Goal: Transaction & Acquisition: Obtain resource

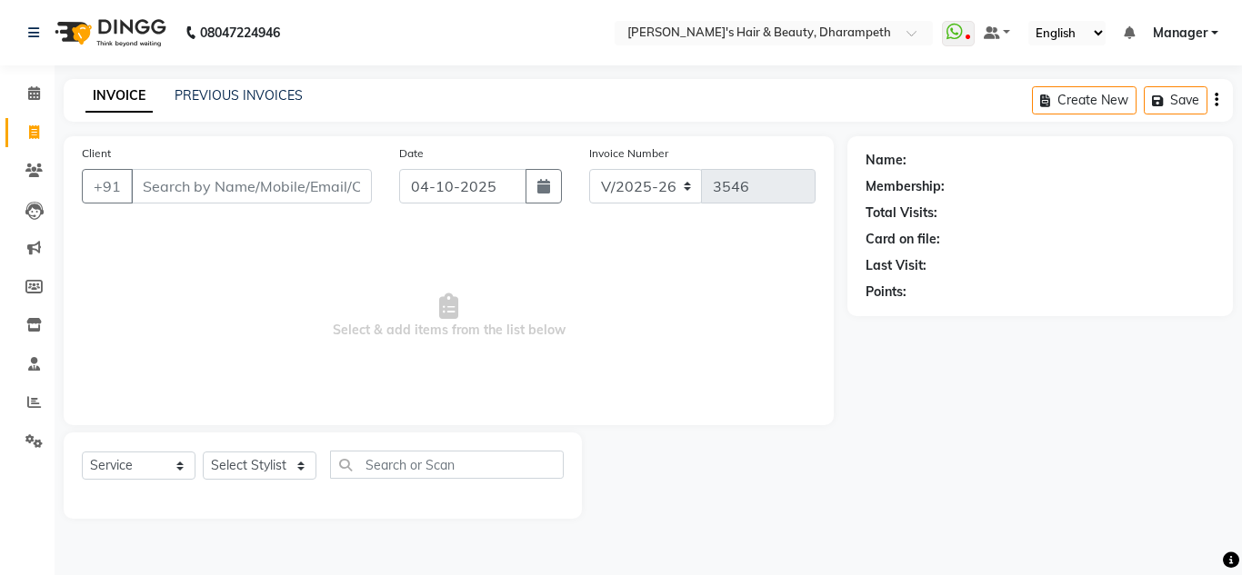
select select "4860"
select select "service"
click at [221, 93] on link "PREVIOUS INVOICES" at bounding box center [239, 95] width 128 height 16
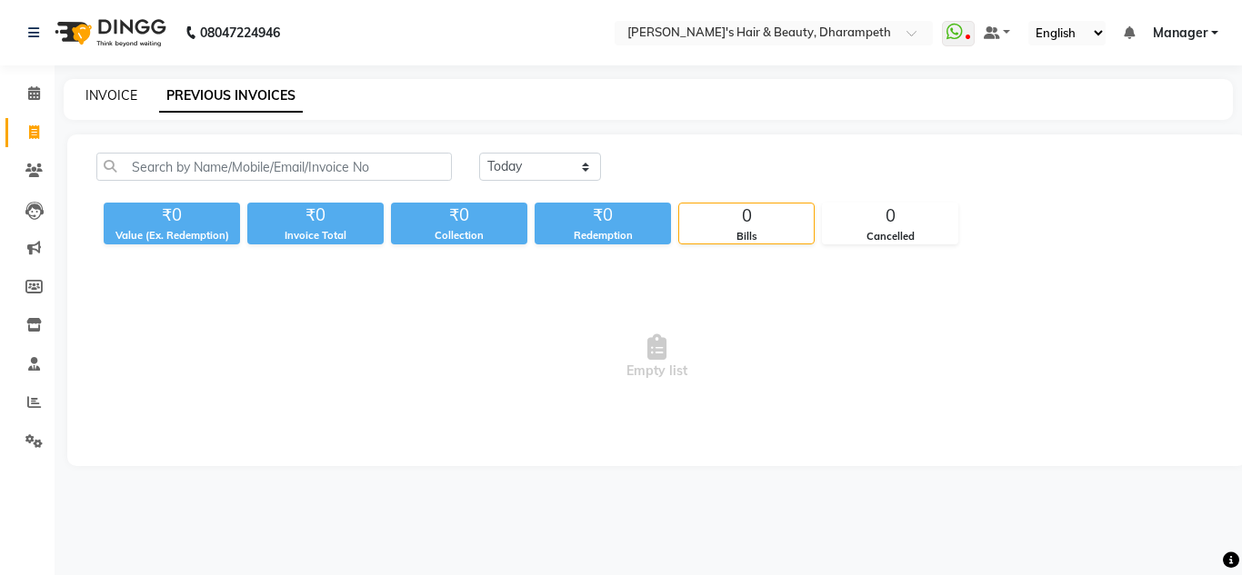
click at [116, 99] on link "INVOICE" at bounding box center [111, 95] width 52 height 16
select select "service"
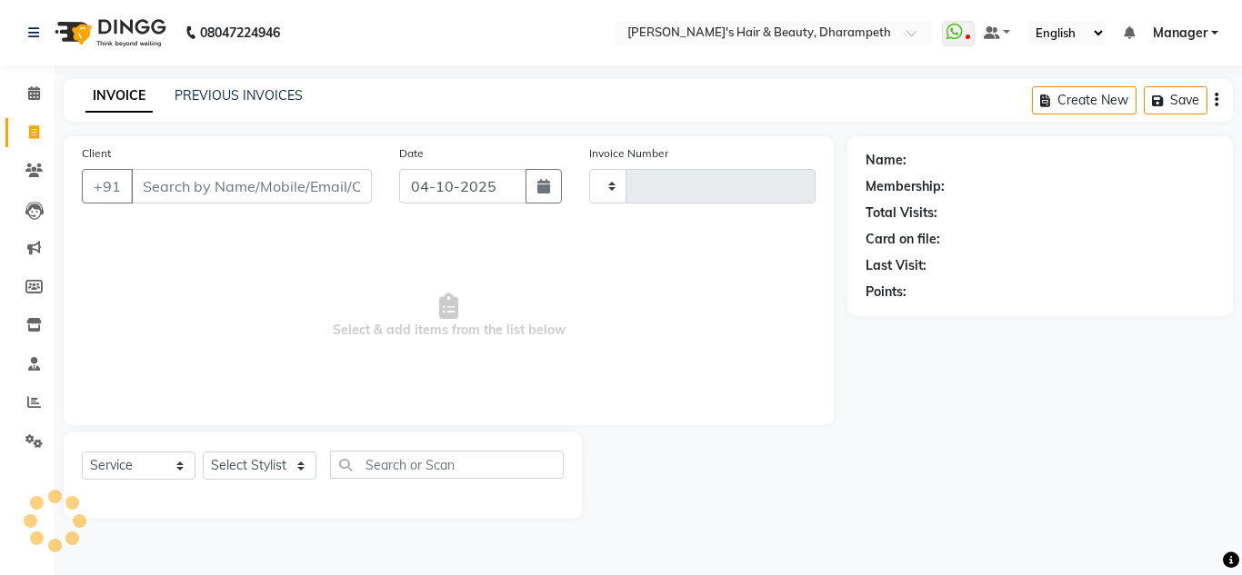
type input "3546"
select select "4860"
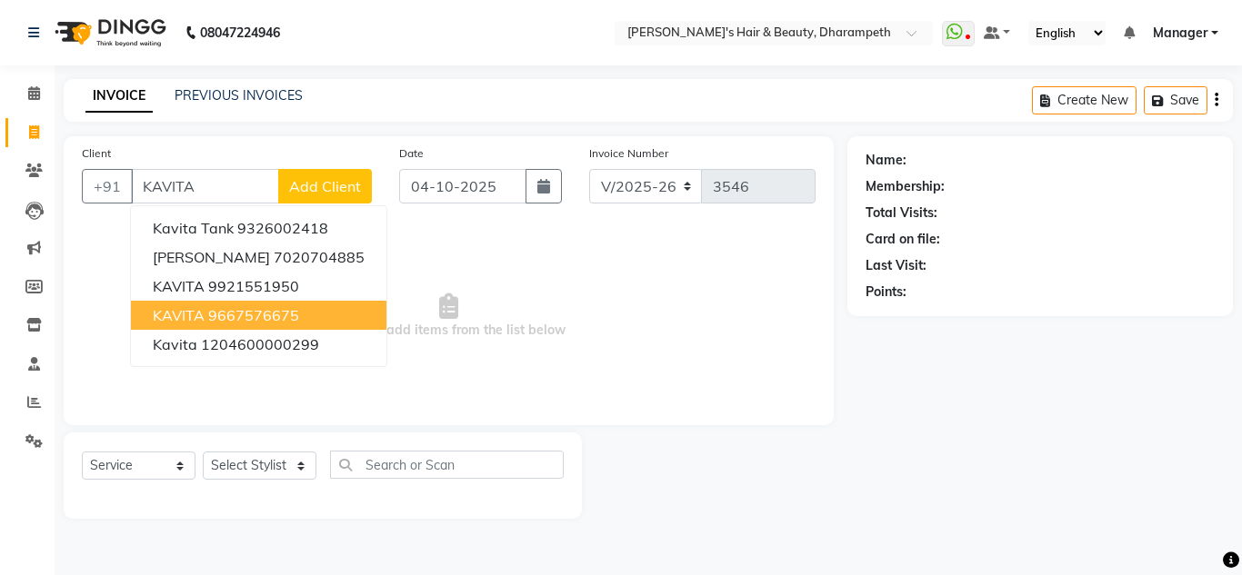
click at [230, 304] on button "KAVITA 9667576675" at bounding box center [258, 315] width 255 height 29
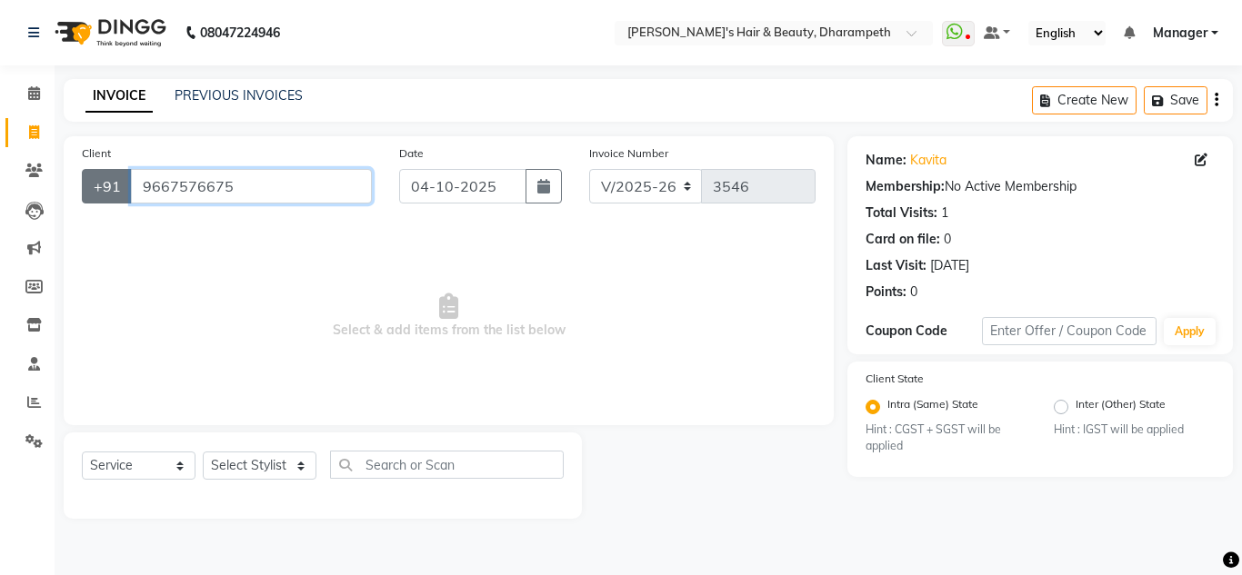
drag, startPoint x: 234, startPoint y: 175, endPoint x: 92, endPoint y: 175, distance: 142.7
click at [92, 175] on div "[PHONE_NUMBER]" at bounding box center [227, 186] width 290 height 35
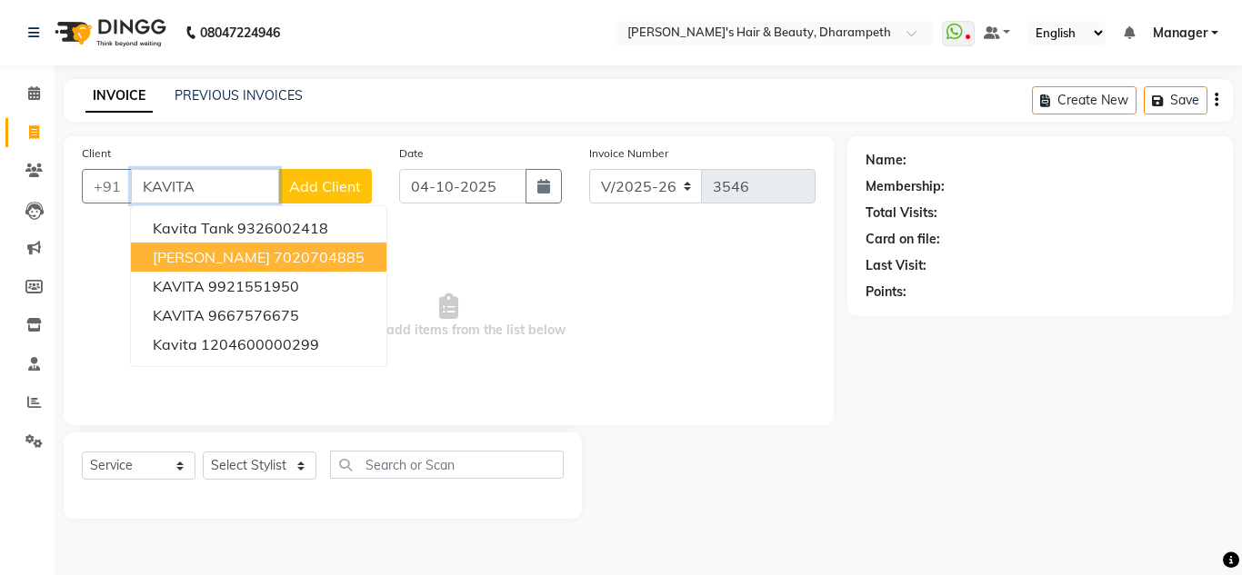
click at [264, 259] on span "[PERSON_NAME]" at bounding box center [211, 257] width 117 height 18
type input "7020704885"
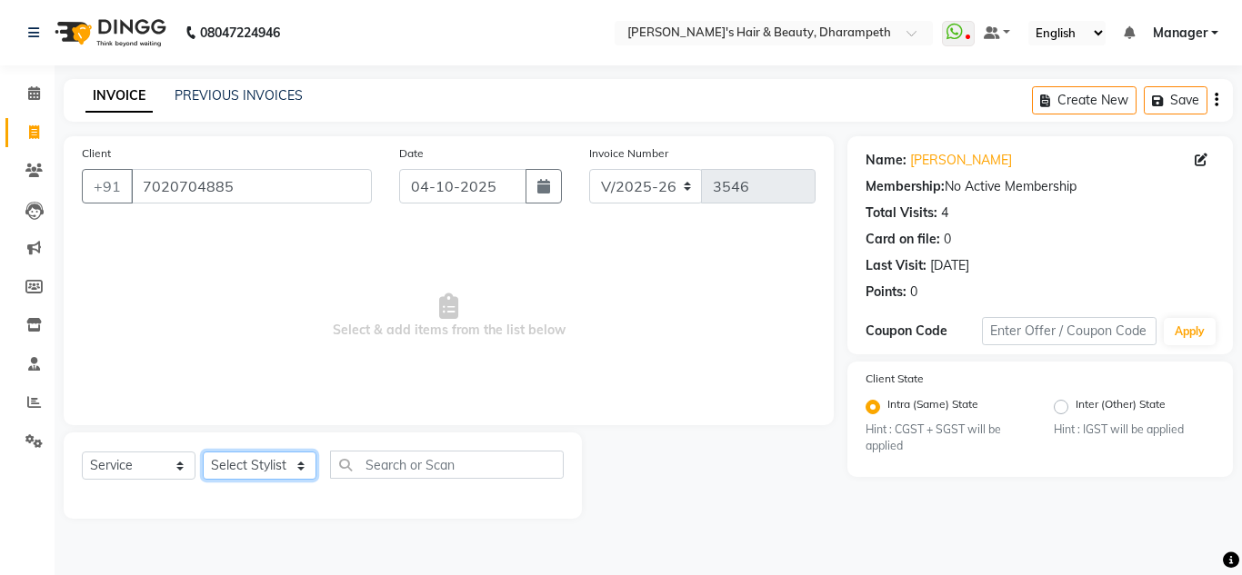
click at [246, 474] on select "Select Stylist Anuj W [PERSON_NAME] [PERSON_NAME] Manager [PERSON_NAME] C [PERS…" at bounding box center [260, 466] width 114 height 28
select select "63038"
click at [203, 452] on select "Select Stylist Anuj W [PERSON_NAME] [PERSON_NAME] Manager [PERSON_NAME] C [PERS…" at bounding box center [260, 466] width 114 height 28
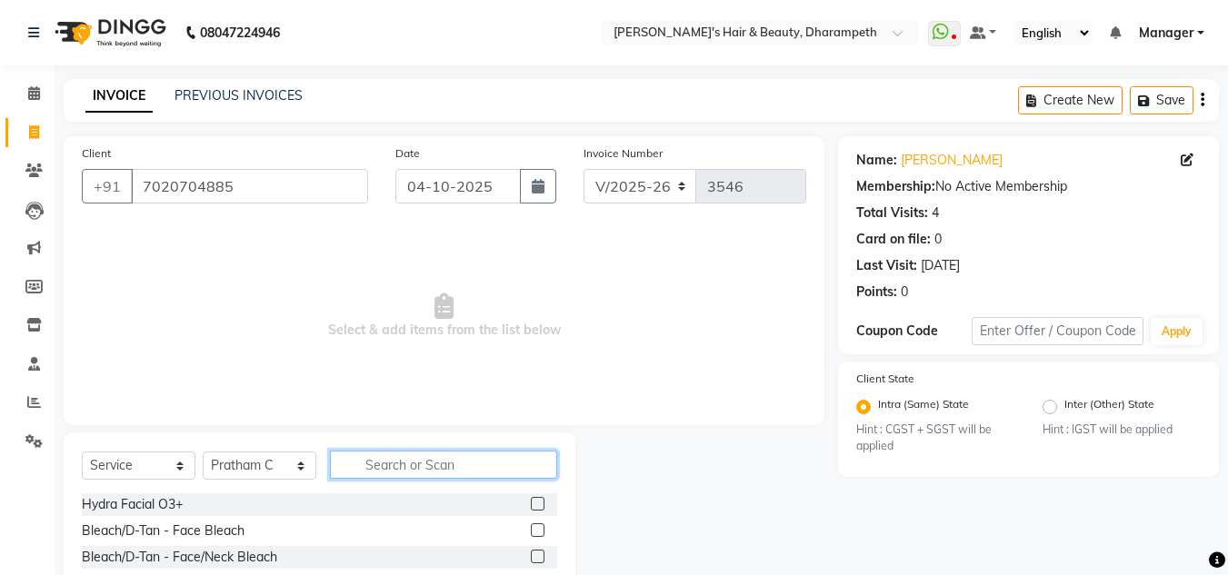
click at [423, 461] on input "text" at bounding box center [443, 465] width 227 height 28
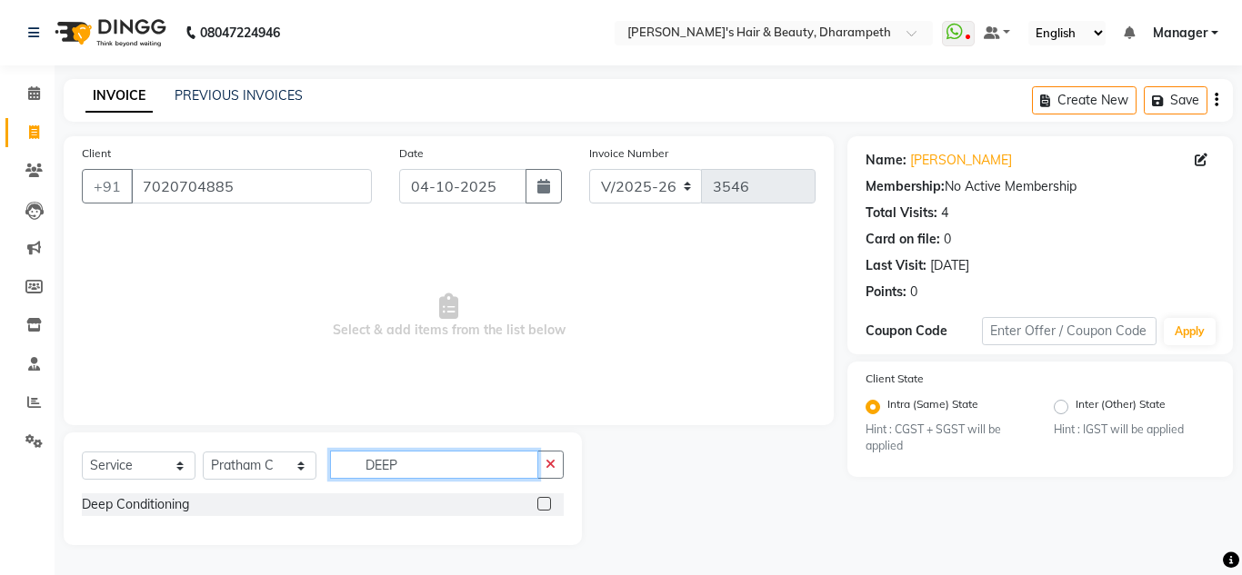
type input "DEEP"
click at [546, 503] on label at bounding box center [544, 504] width 14 height 14
click at [546, 503] on input "checkbox" at bounding box center [543, 505] width 12 height 12
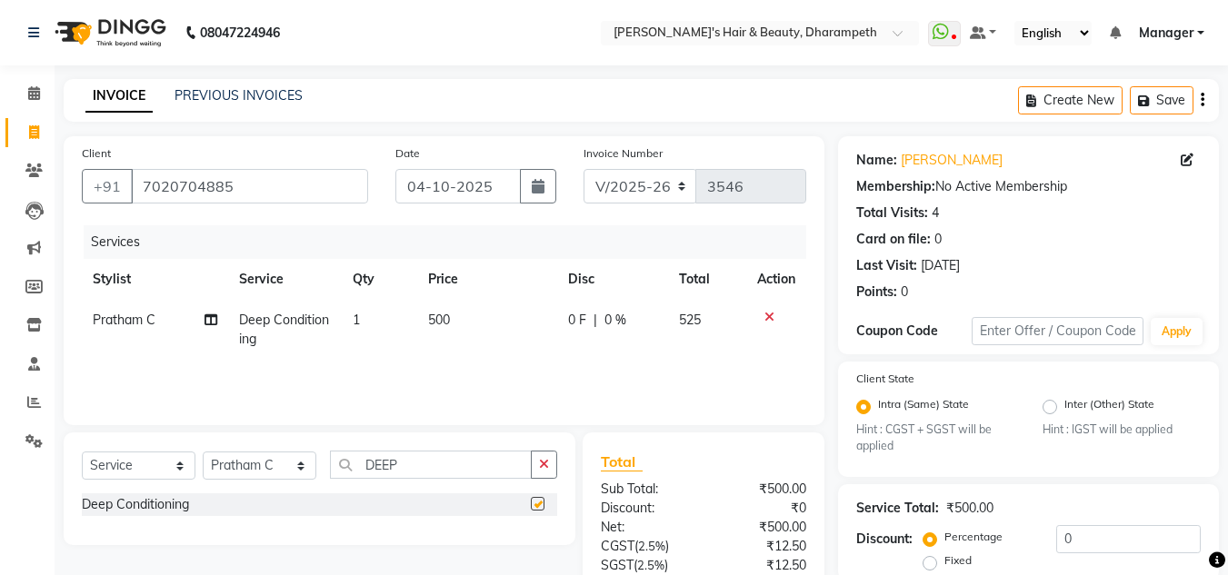
checkbox input "false"
click at [381, 465] on input "DEEP" at bounding box center [431, 465] width 202 height 28
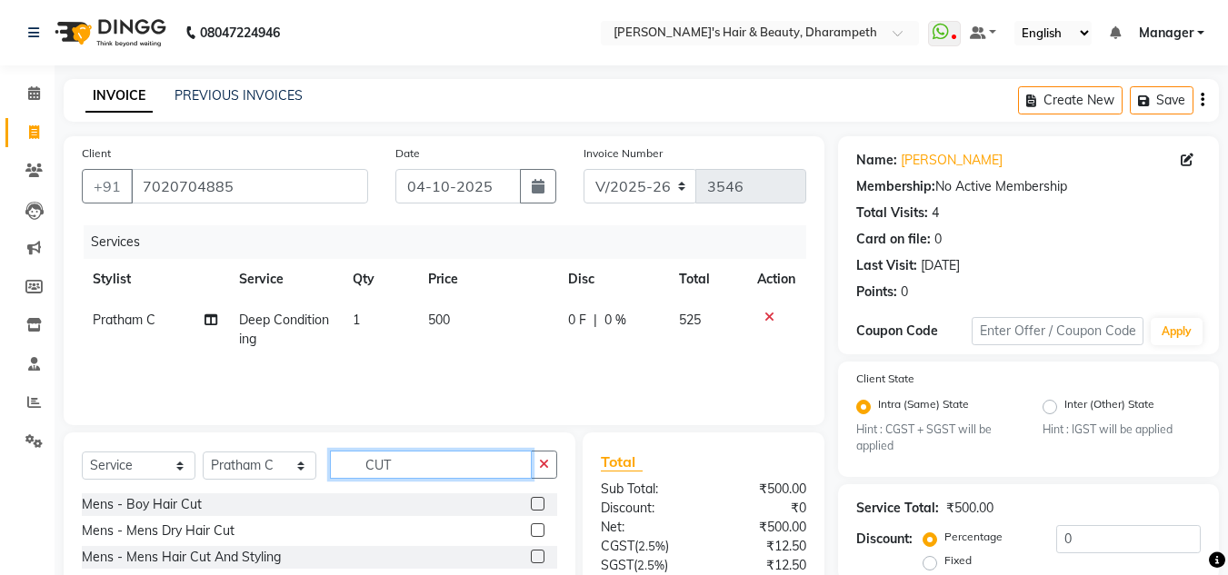
type input "CUT"
click at [531, 556] on label at bounding box center [538, 557] width 14 height 14
click at [531, 556] on input "checkbox" at bounding box center [537, 558] width 12 height 12
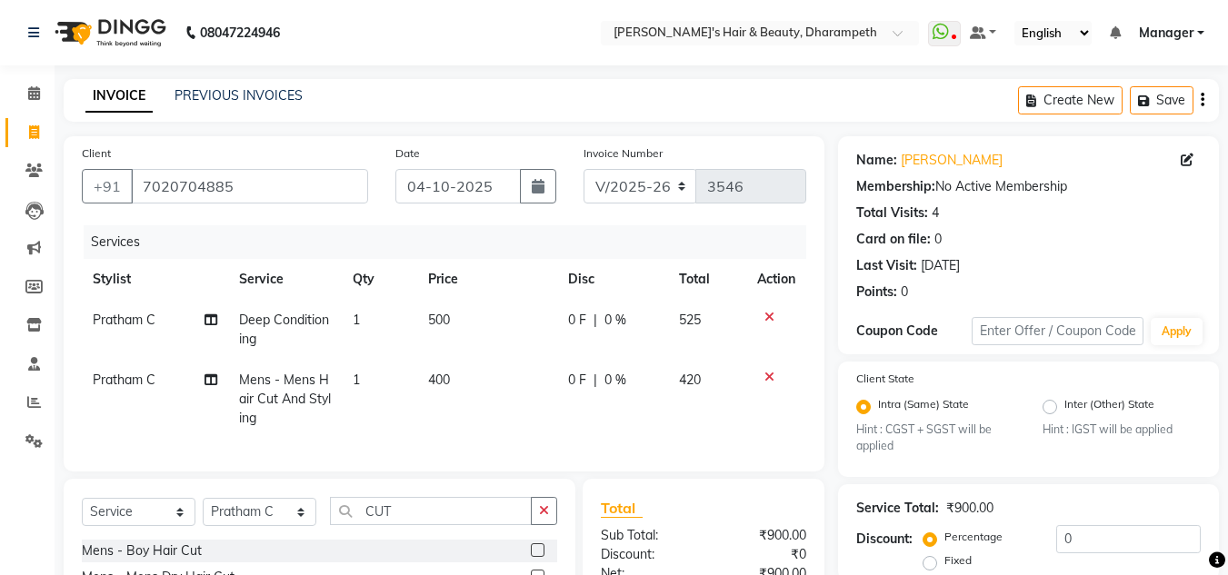
checkbox input "false"
click at [382, 523] on input "CUT" at bounding box center [431, 511] width 202 height 28
type input "BEA"
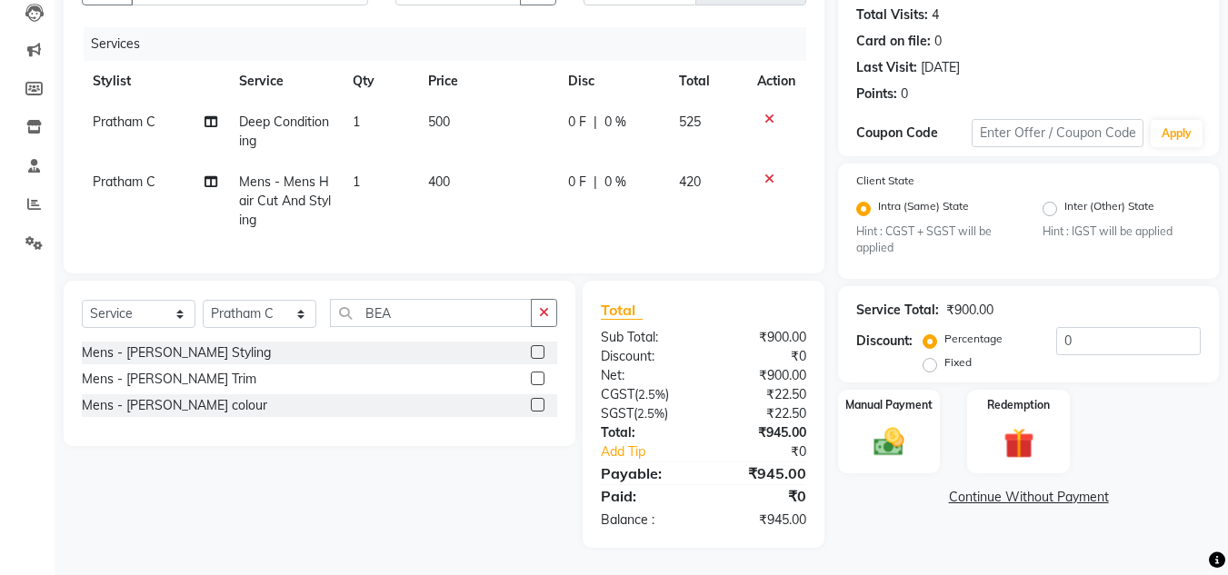
click at [538, 378] on label at bounding box center [538, 379] width 14 height 14
click at [538, 378] on input "checkbox" at bounding box center [537, 380] width 12 height 12
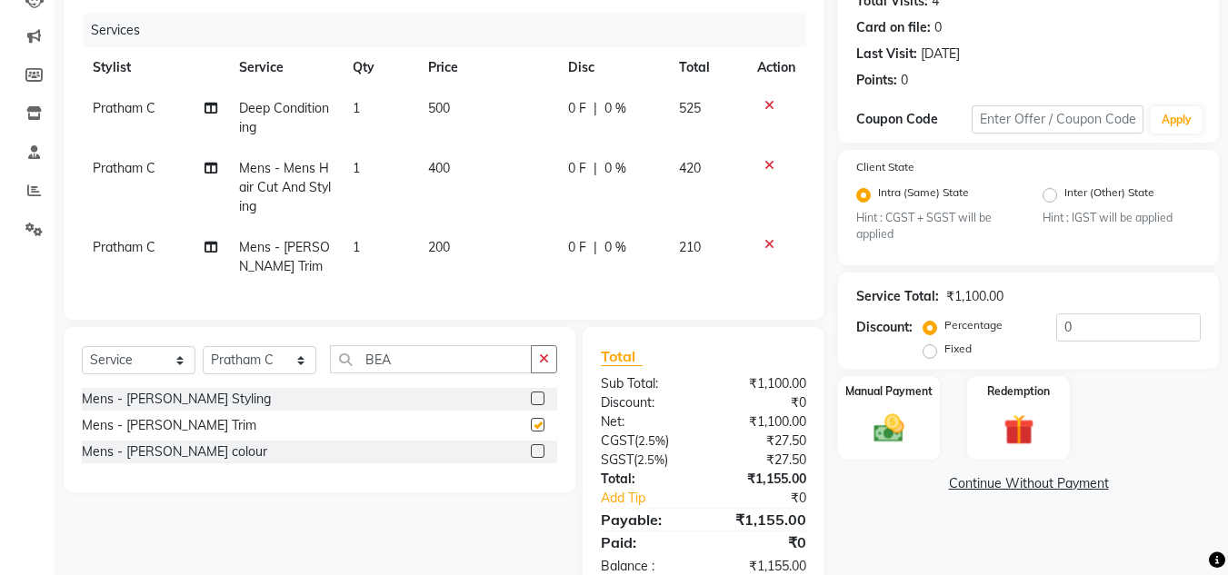
checkbox input "false"
click at [474, 246] on td "200" at bounding box center [487, 257] width 140 height 60
select select "63038"
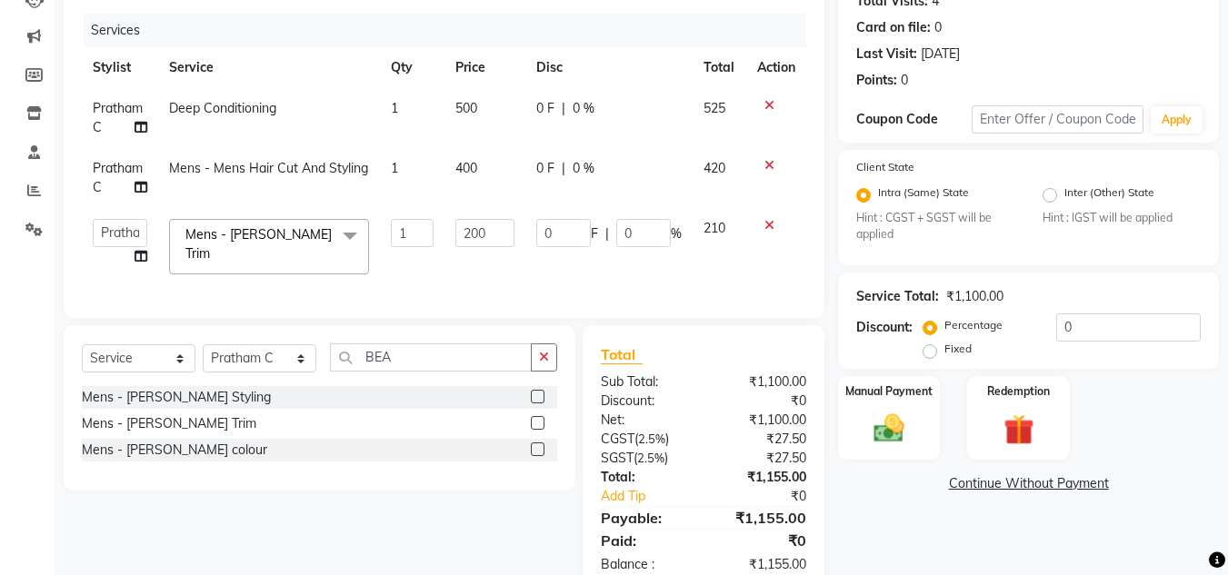
click at [474, 246] on input "200" at bounding box center [484, 233] width 59 height 28
type input "238"
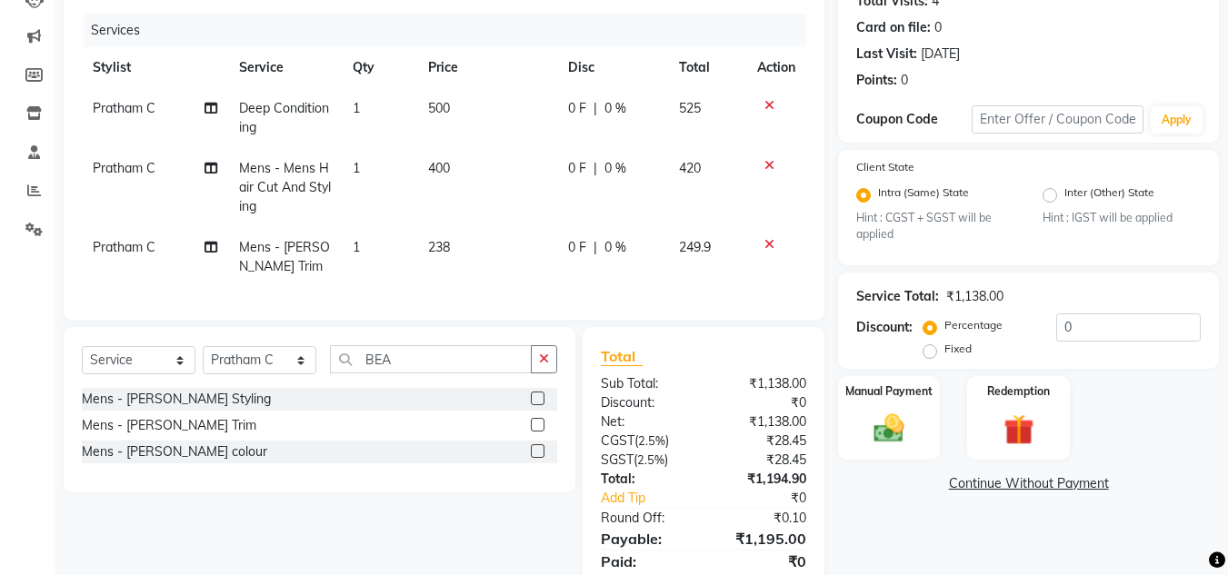
click at [708, 233] on td "249.9" at bounding box center [707, 257] width 79 height 60
select select "63038"
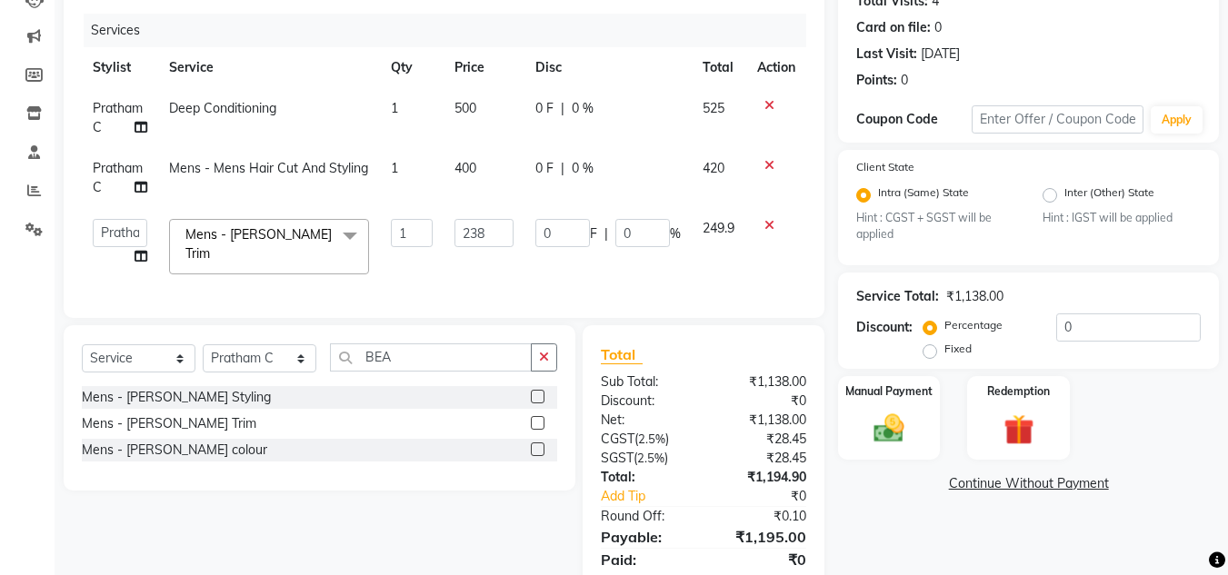
click at [478, 168] on td "400" at bounding box center [484, 178] width 81 height 60
select select "63038"
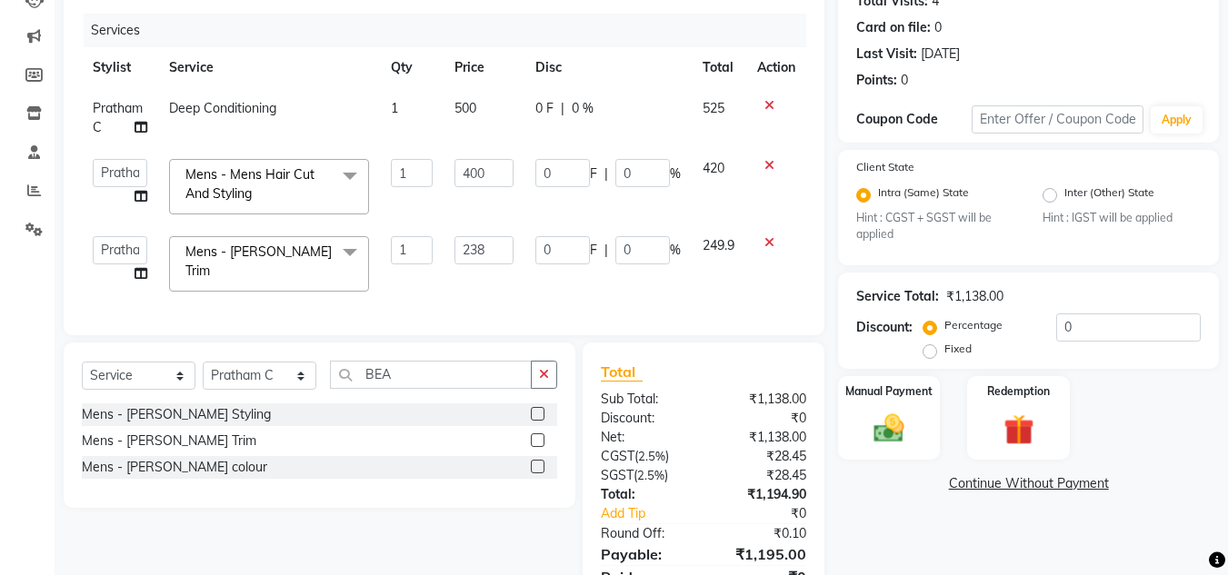
click at [478, 168] on input "400" at bounding box center [483, 173] width 59 height 28
type input "333"
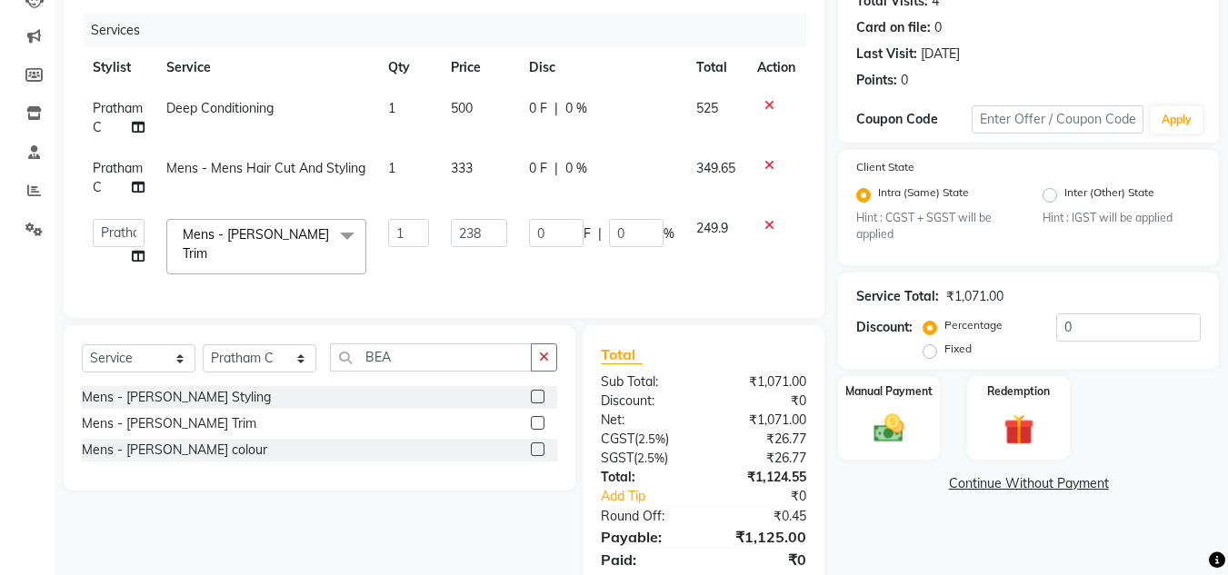
click at [711, 164] on span "349.65" at bounding box center [715, 168] width 39 height 16
select select "63038"
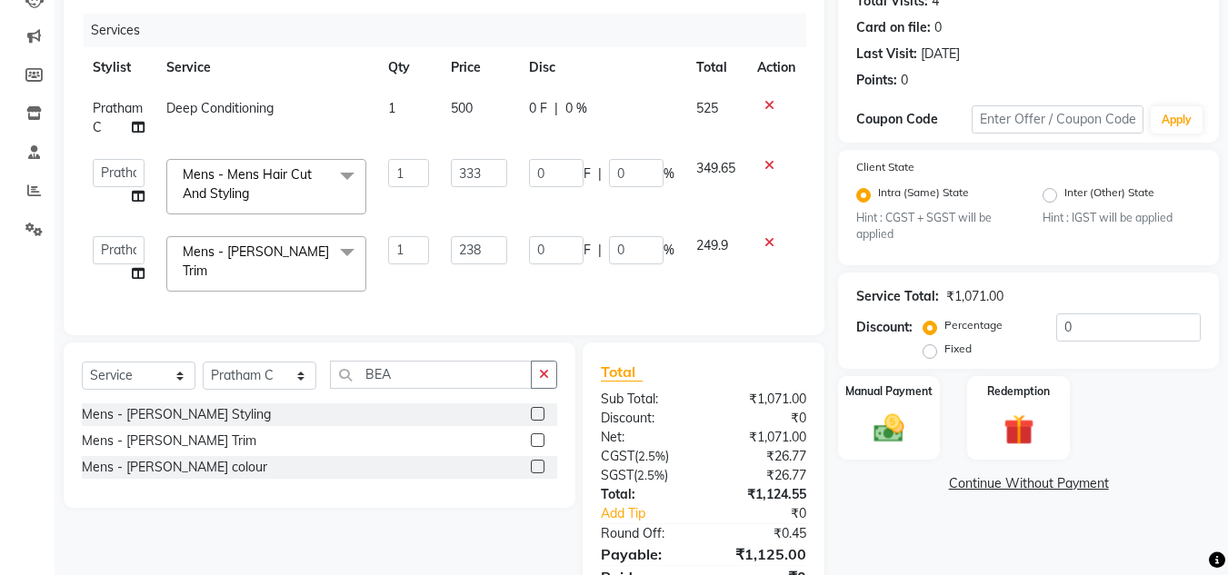
click at [460, 103] on span "500" at bounding box center [462, 108] width 22 height 16
select select "63038"
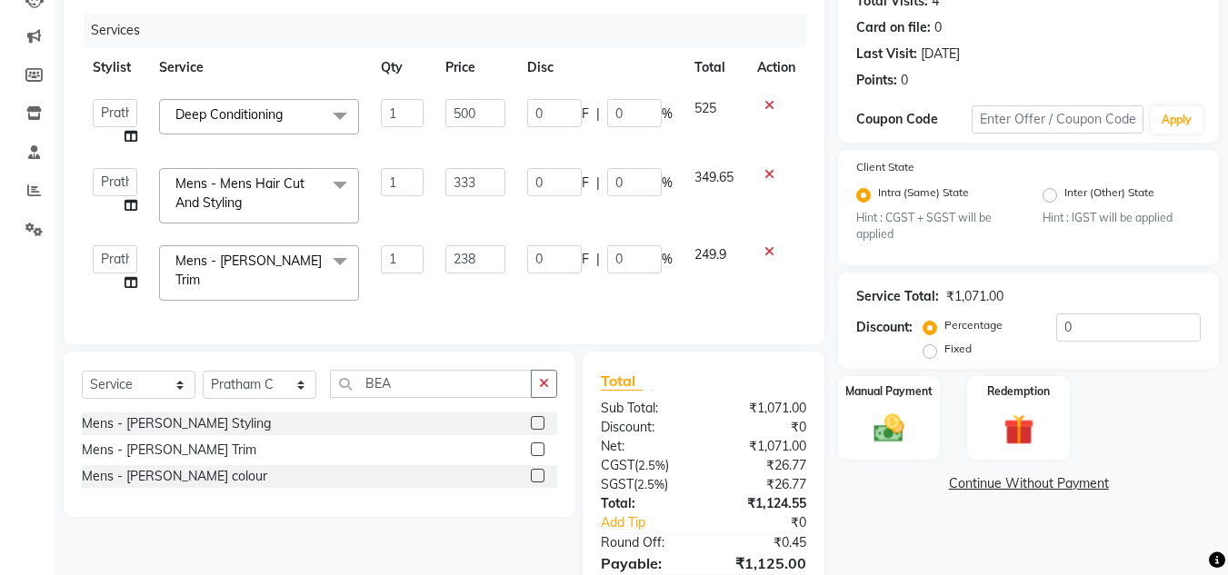
click at [460, 103] on input "500" at bounding box center [475, 113] width 60 height 28
type input "571"
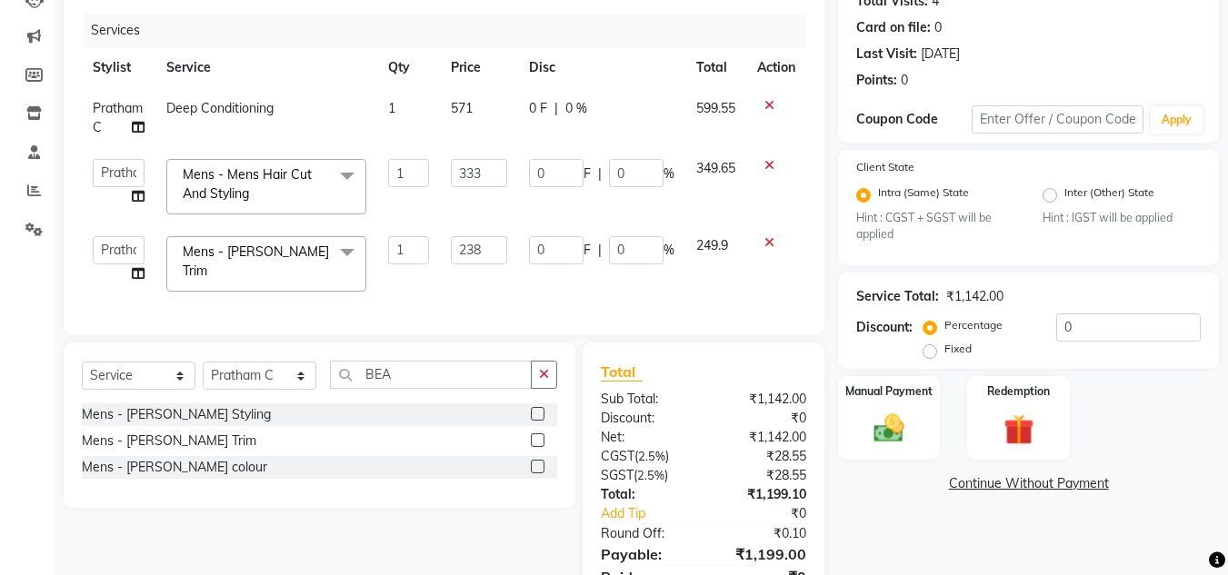
click at [693, 117] on td "599.55" at bounding box center [716, 118] width 62 height 60
select select "63038"
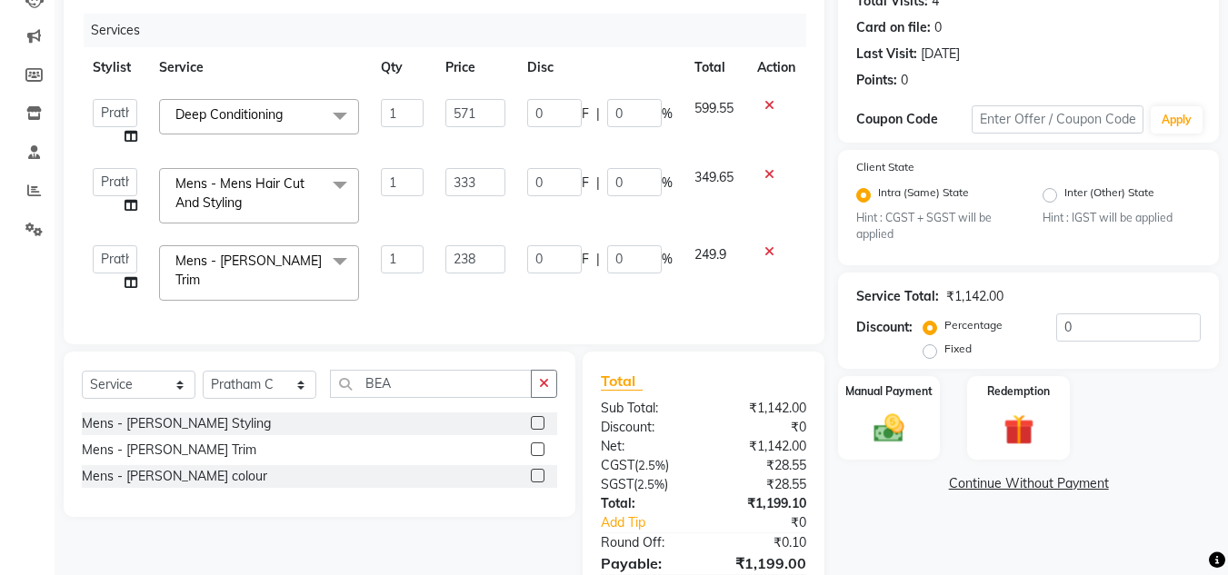
scroll to position [307, 0]
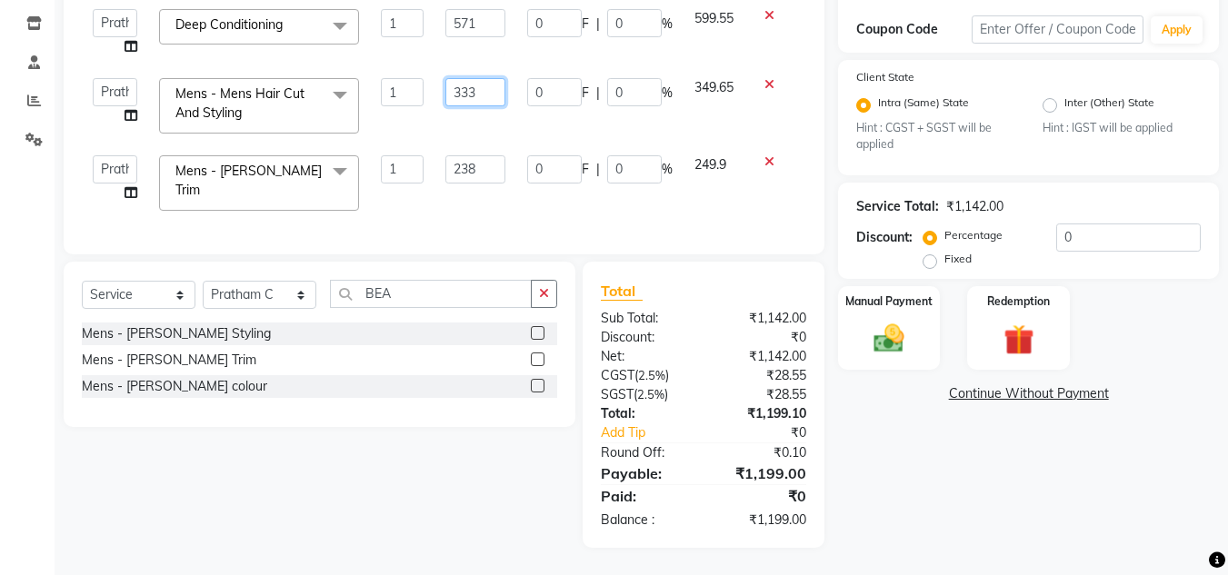
click at [485, 86] on input "333" at bounding box center [475, 92] width 60 height 28
type input "333.5"
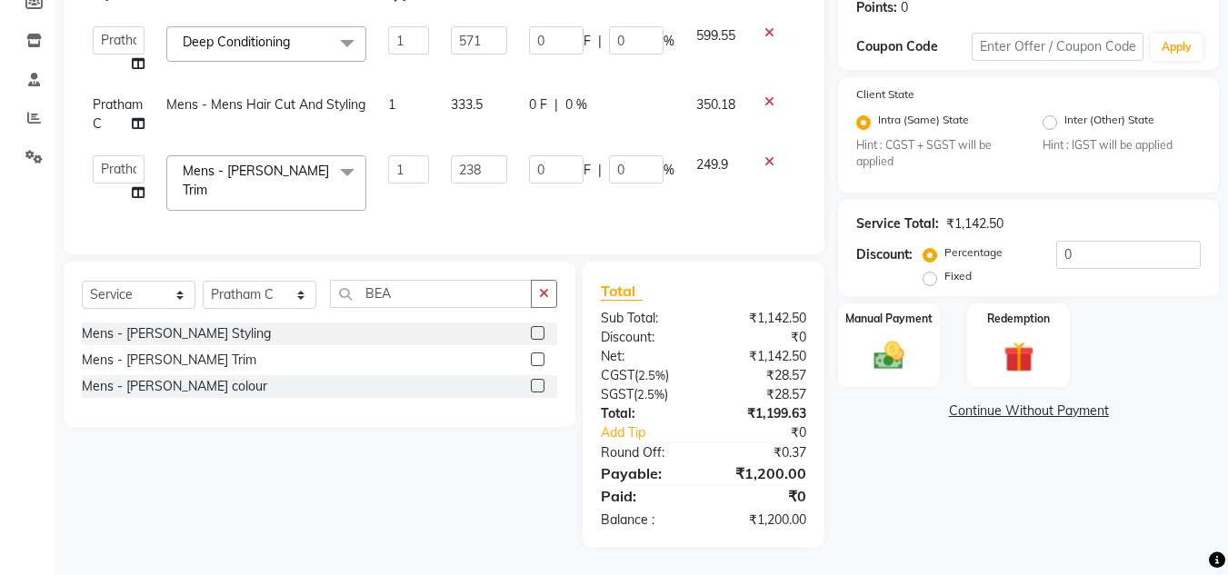
click at [690, 95] on td "350.18" at bounding box center [716, 115] width 62 height 60
select select "63038"
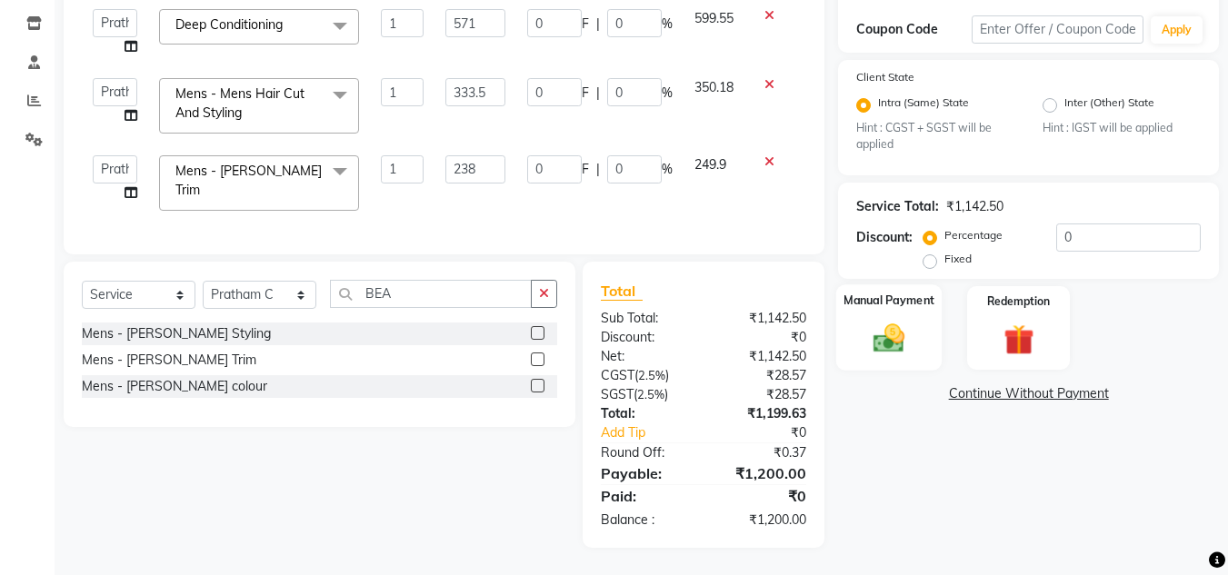
click at [899, 335] on img at bounding box center [888, 339] width 51 height 36
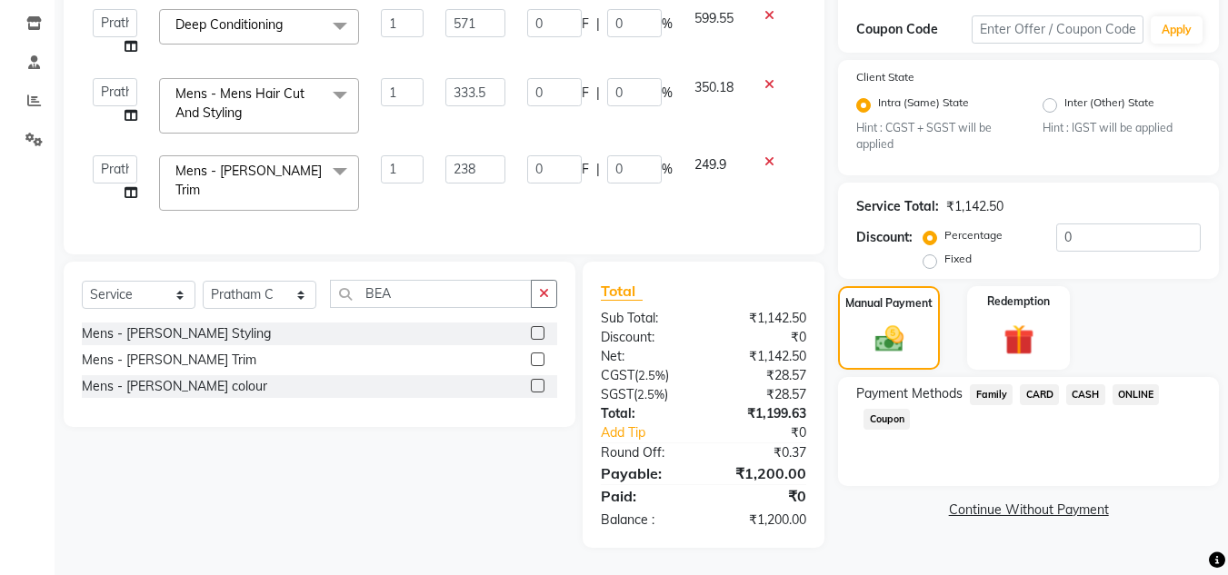
click at [1083, 389] on span "CASH" at bounding box center [1085, 394] width 39 height 21
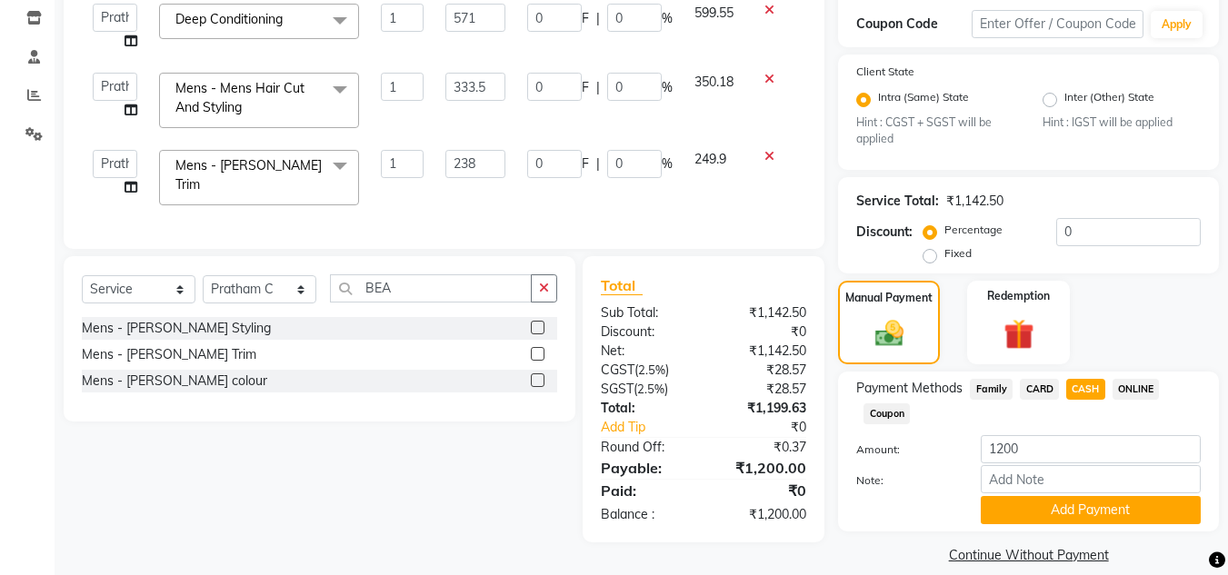
scroll to position [328, 0]
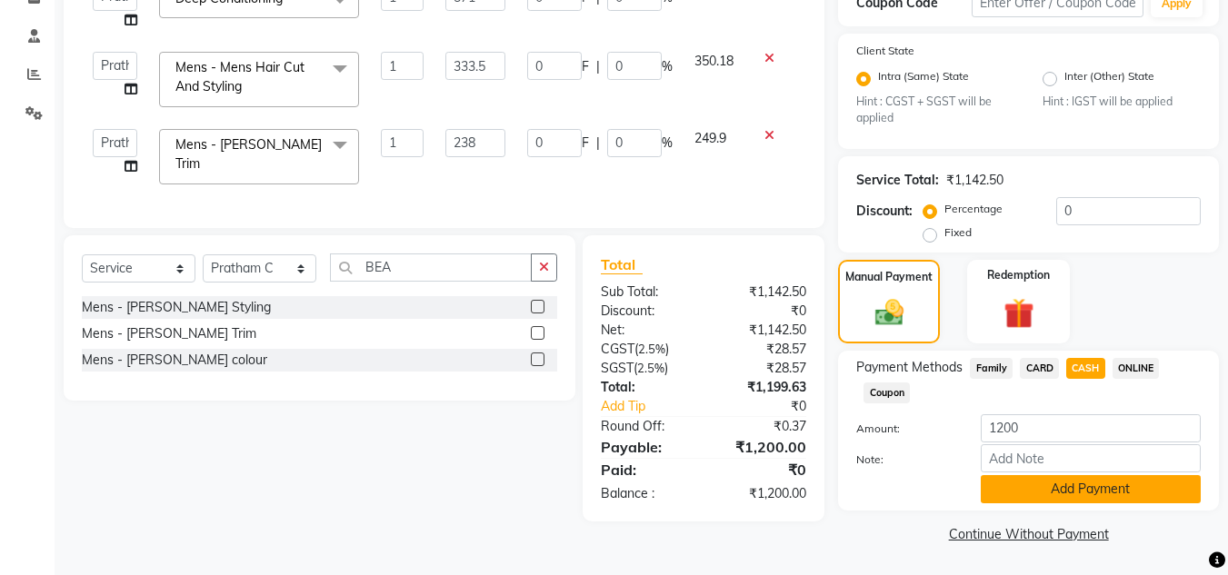
click at [1088, 494] on button "Add Payment" at bounding box center [1091, 489] width 220 height 28
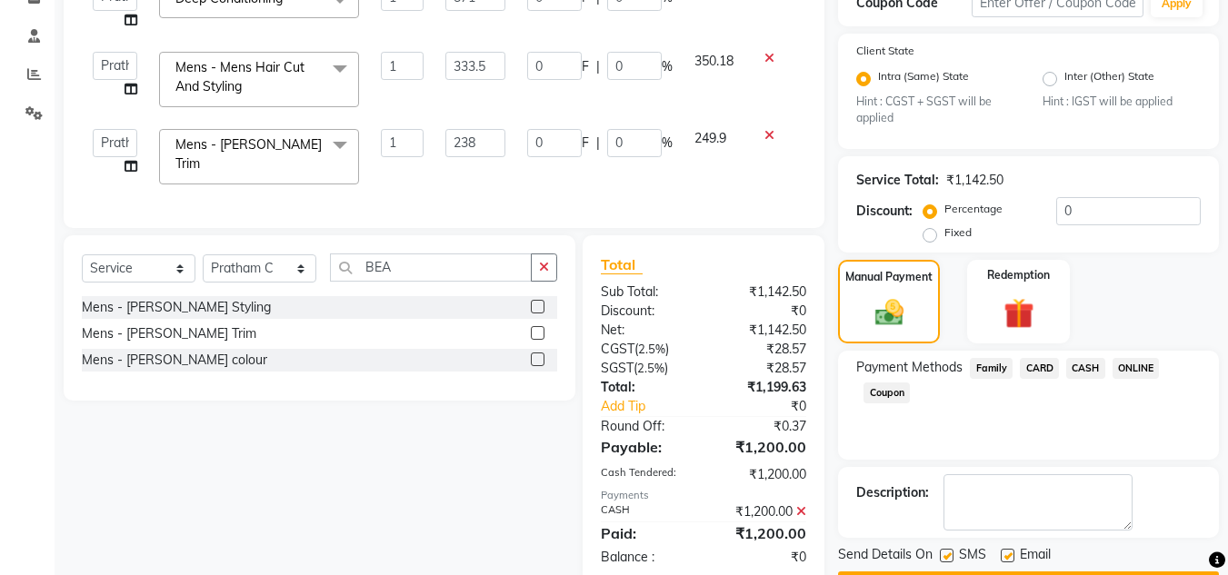
scroll to position [380, 0]
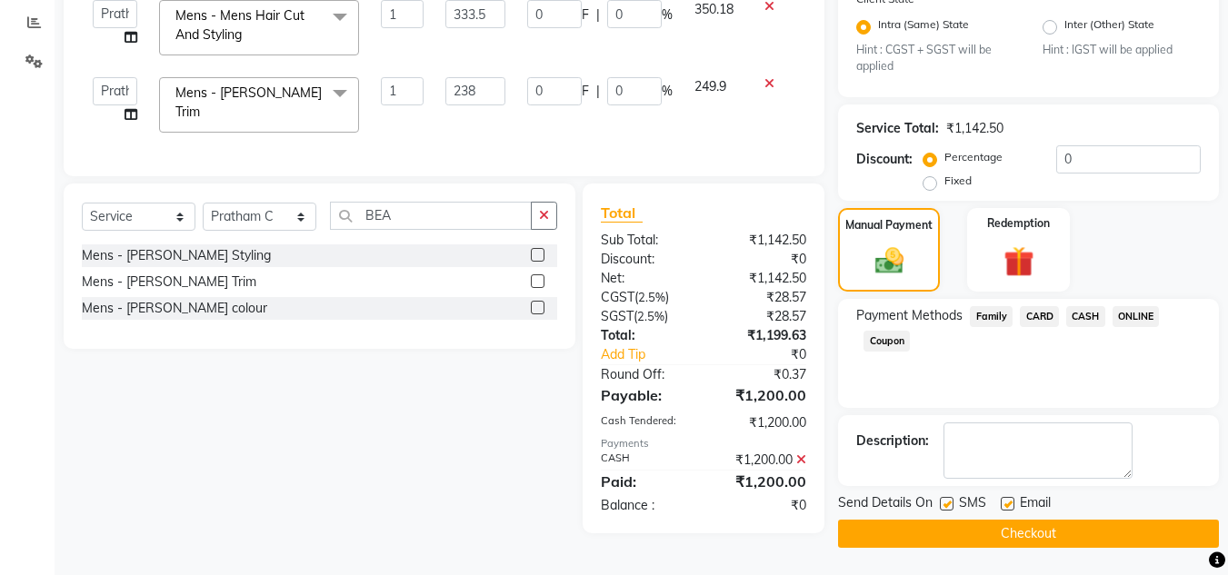
click at [1073, 543] on button "Checkout" at bounding box center [1028, 534] width 381 height 28
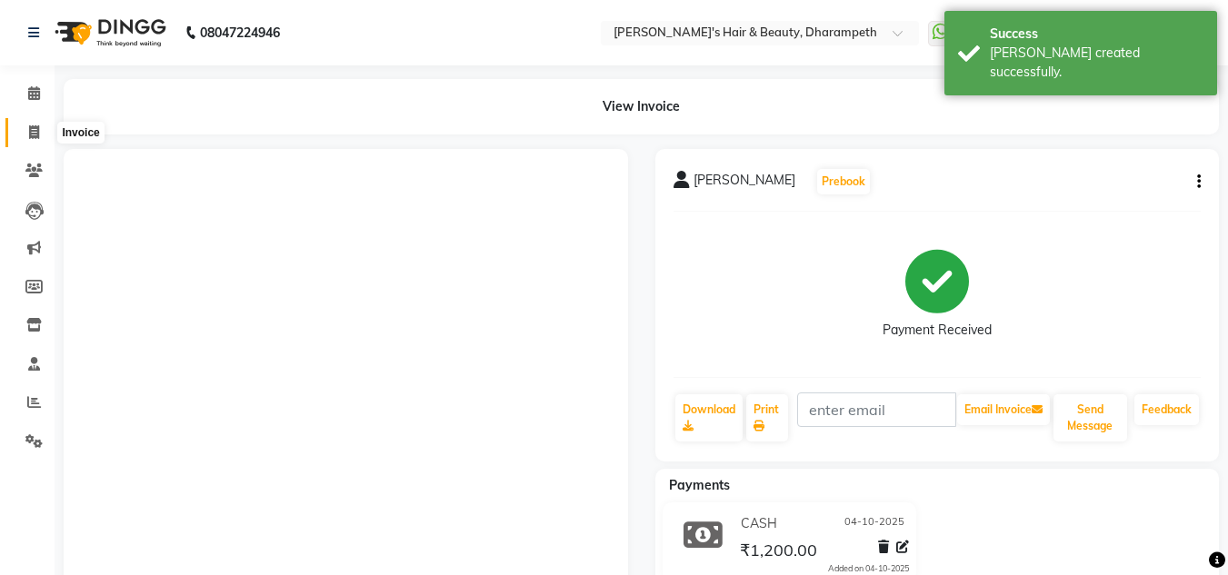
click at [35, 136] on icon at bounding box center [34, 132] width 10 height 14
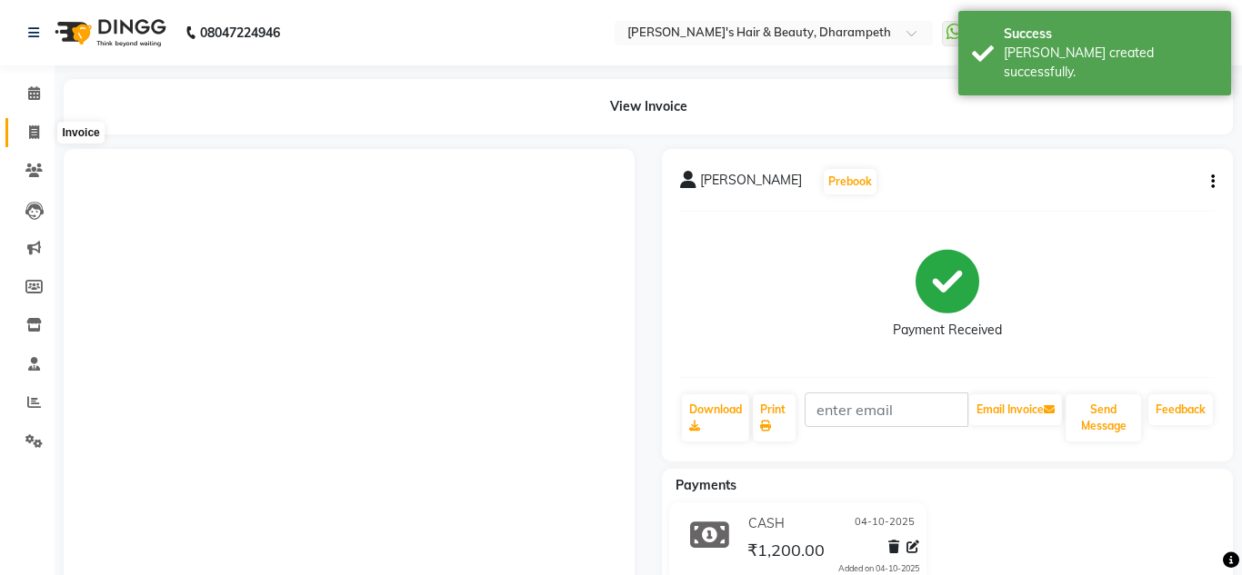
select select "4860"
select select "service"
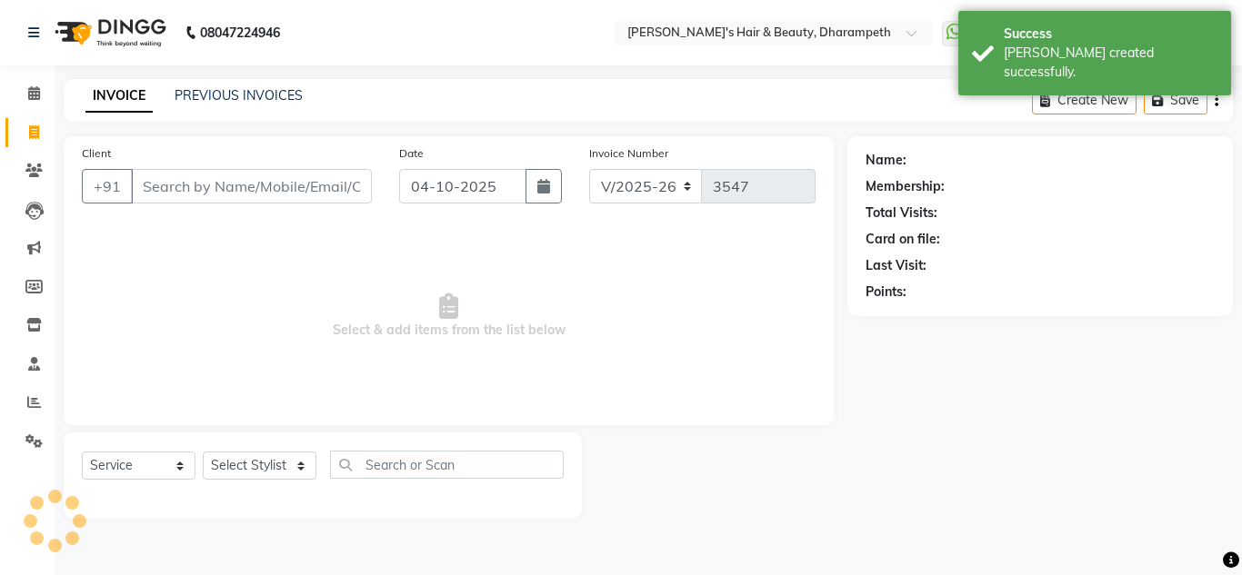
click at [230, 188] on input "Client" at bounding box center [251, 186] width 241 height 35
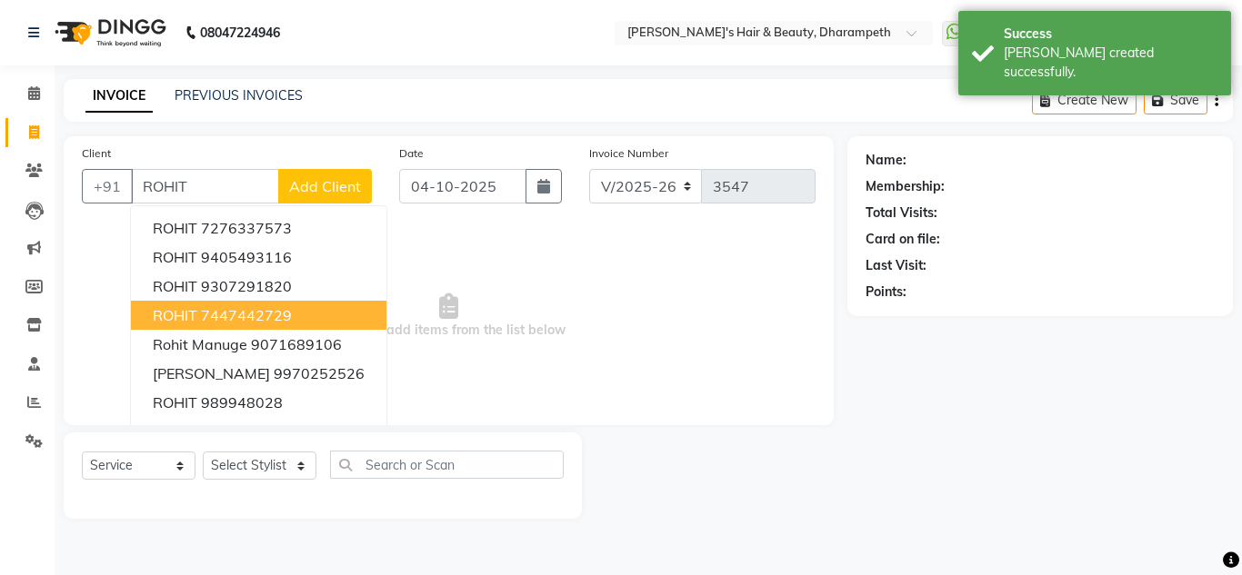
click at [289, 314] on ngb-highlight "7447442729" at bounding box center [246, 315] width 91 height 18
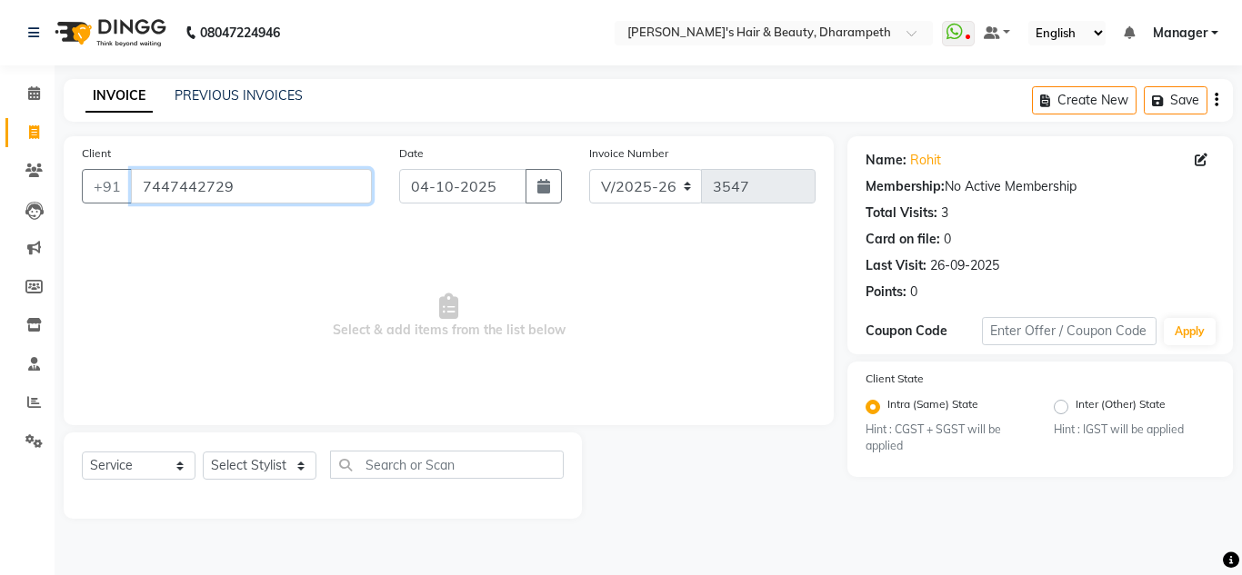
click at [219, 194] on input "7447442729" at bounding box center [251, 186] width 241 height 35
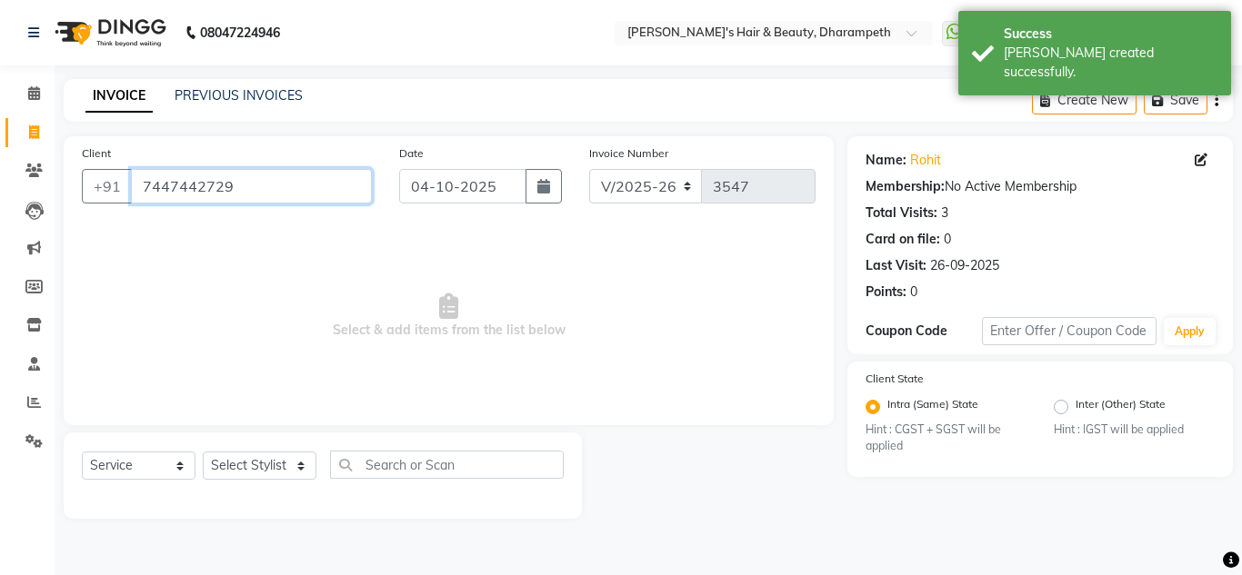
click at [219, 194] on input "7447442729" at bounding box center [251, 186] width 241 height 35
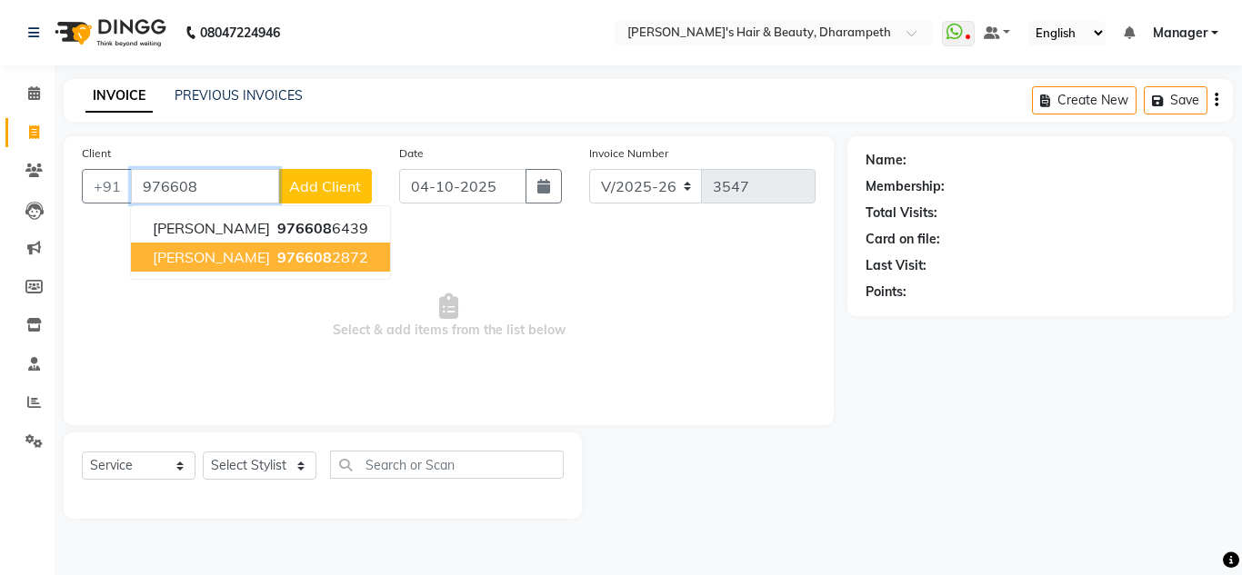
click at [277, 258] on span "976608" at bounding box center [304, 257] width 55 height 18
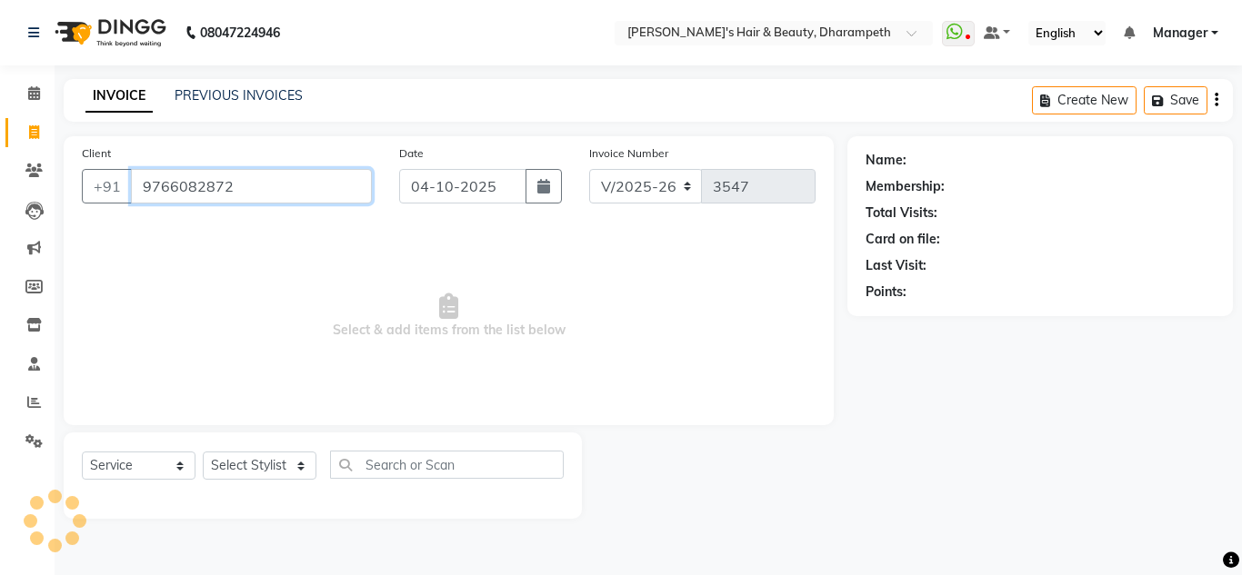
type input "9766082872"
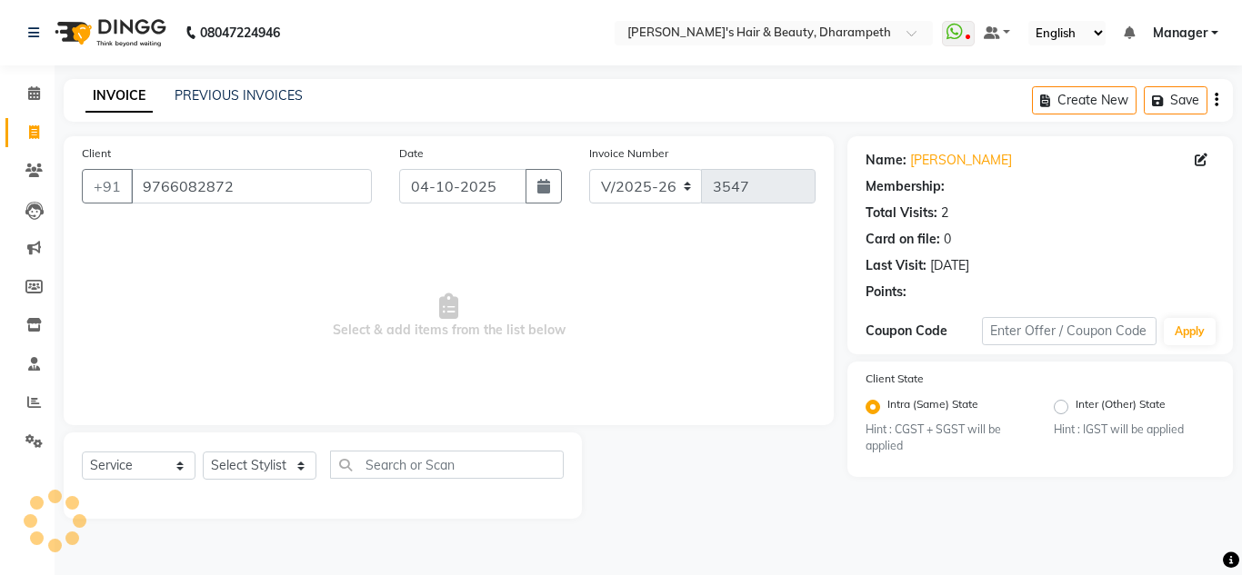
select select "1: Object"
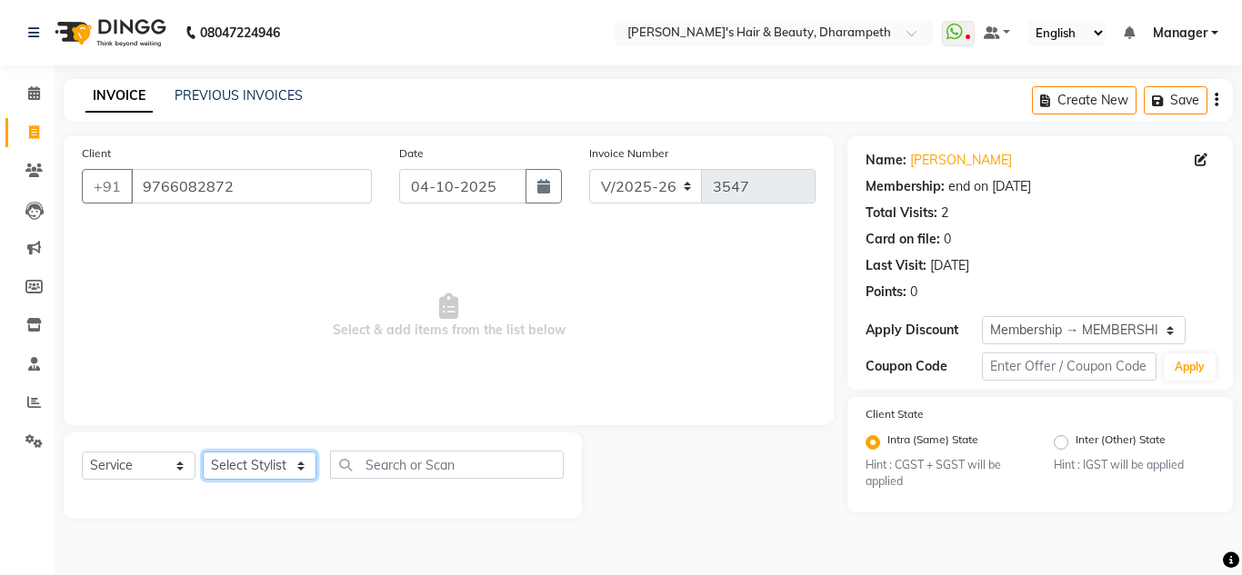
click at [251, 472] on select "Select Stylist Anuj W [PERSON_NAME] [PERSON_NAME] Manager [PERSON_NAME] C [PERS…" at bounding box center [260, 466] width 114 height 28
select select "29454"
click at [203, 452] on select "Select Stylist Anuj W [PERSON_NAME] [PERSON_NAME] Manager [PERSON_NAME] C [PERS…" at bounding box center [260, 466] width 114 height 28
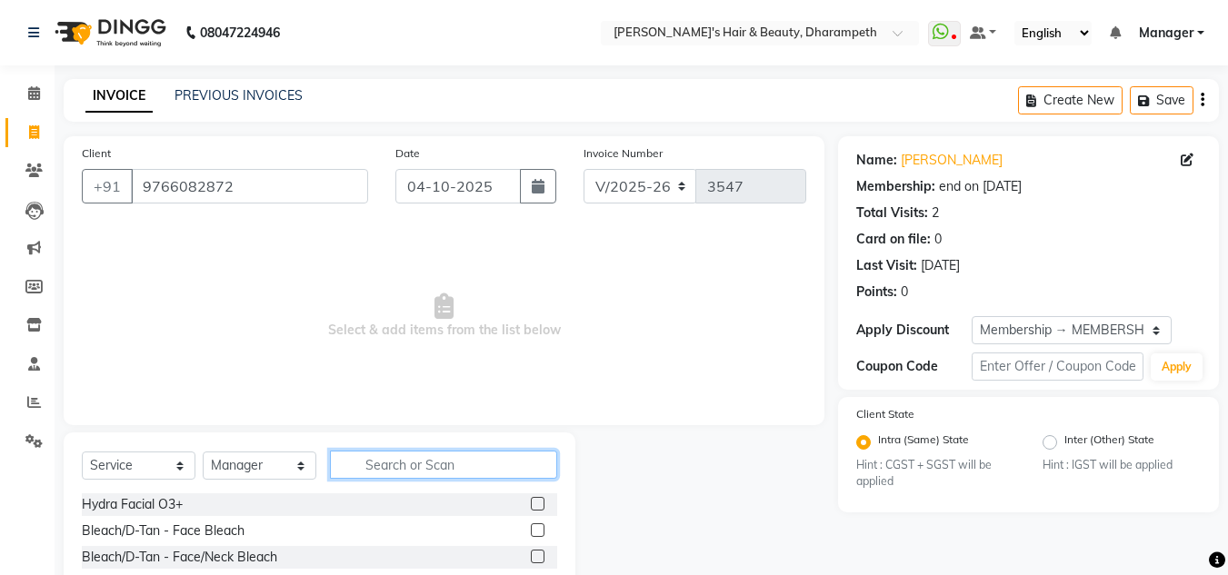
click at [404, 459] on input "text" at bounding box center [443, 465] width 227 height 28
type input "CUT"
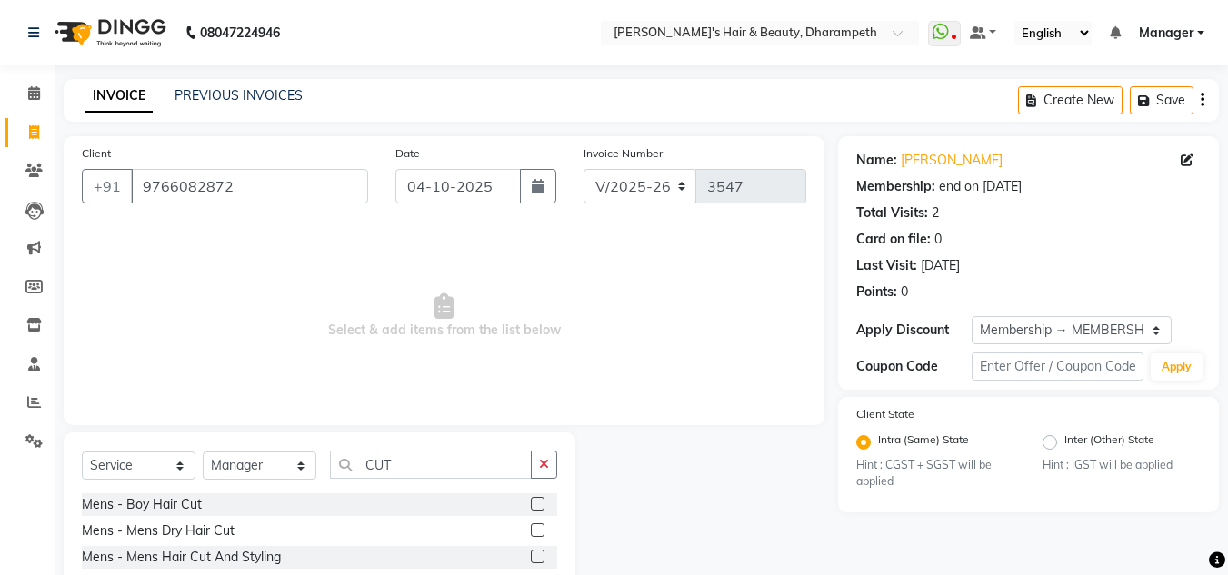
click at [531, 557] on label at bounding box center [538, 557] width 14 height 14
click at [531, 557] on input "checkbox" at bounding box center [537, 558] width 12 height 12
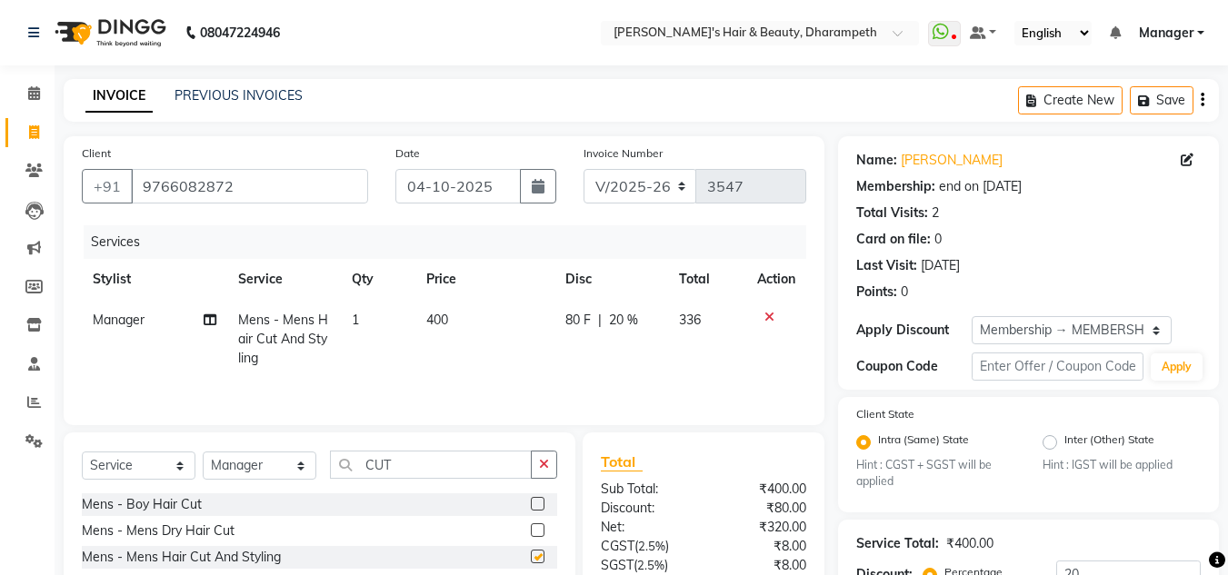
checkbox input "false"
click at [448, 325] on span "400" at bounding box center [437, 320] width 22 height 16
select select "29454"
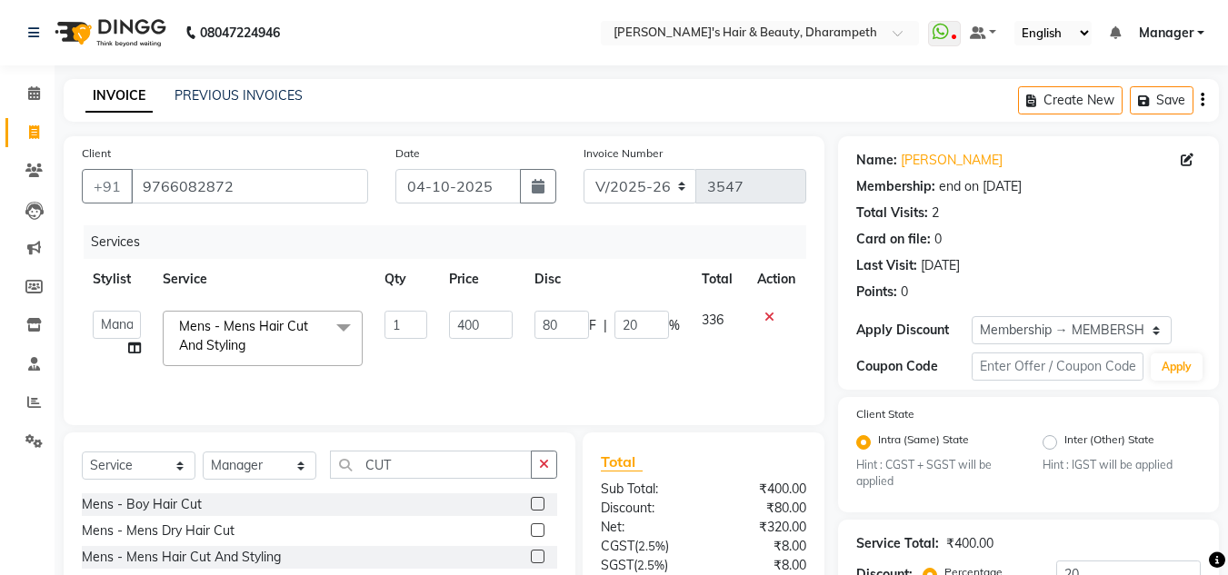
click at [448, 325] on td "400" at bounding box center [480, 338] width 85 height 77
click at [471, 325] on input "400" at bounding box center [480, 325] width 63 height 28
type input "333"
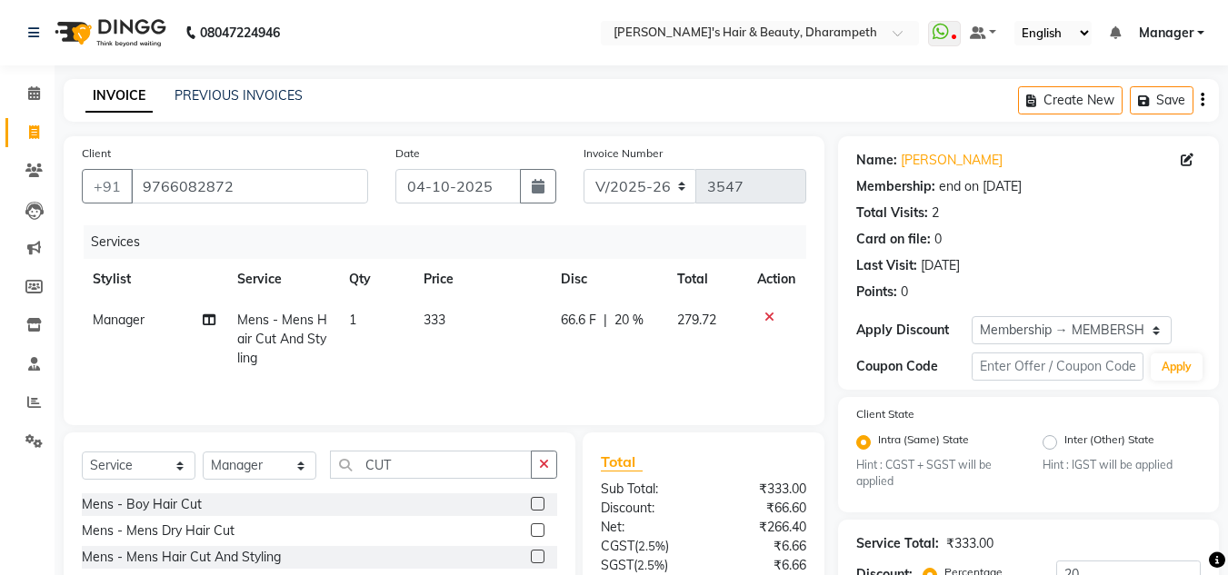
click at [719, 334] on td "279.72" at bounding box center [706, 339] width 81 height 79
select select "29454"
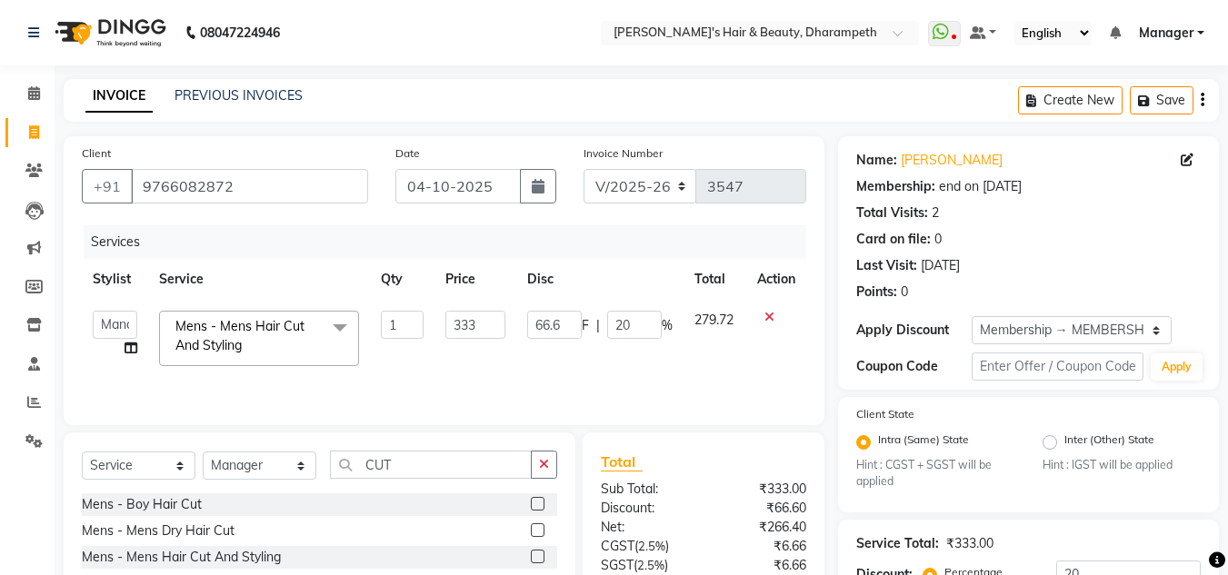
scroll to position [196, 0]
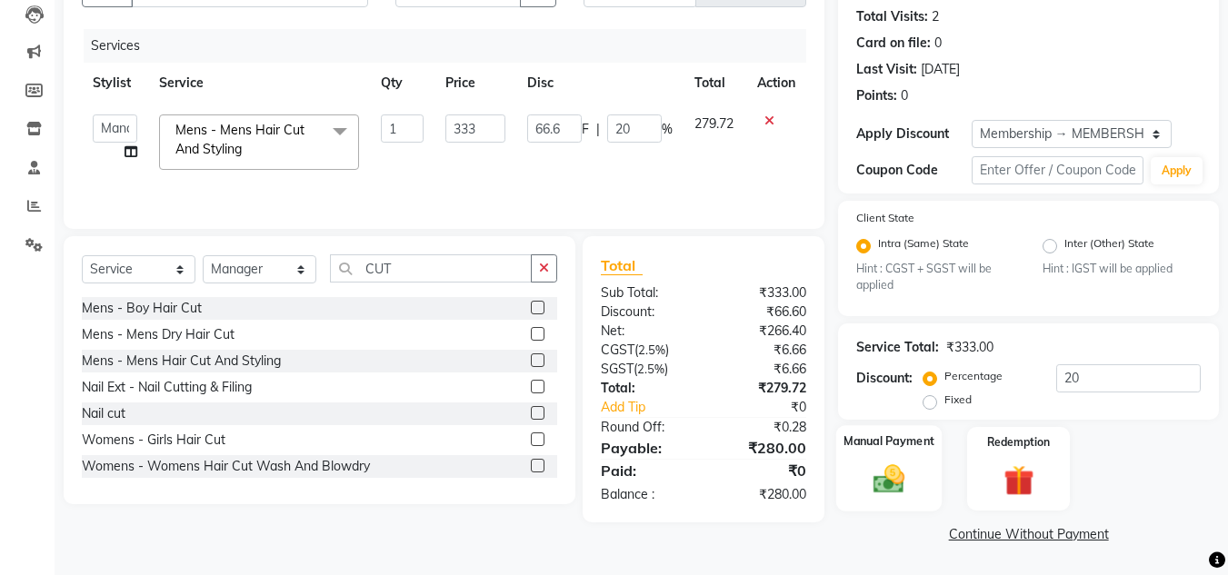
click at [892, 484] on img at bounding box center [888, 480] width 51 height 36
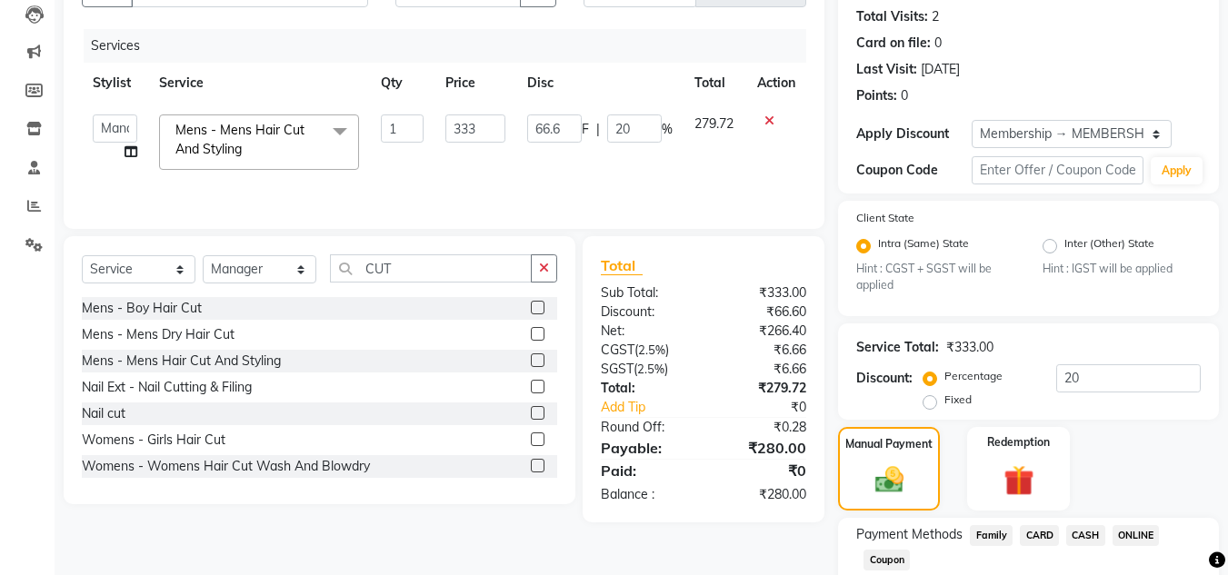
click at [1137, 538] on span "ONLINE" at bounding box center [1136, 535] width 47 height 21
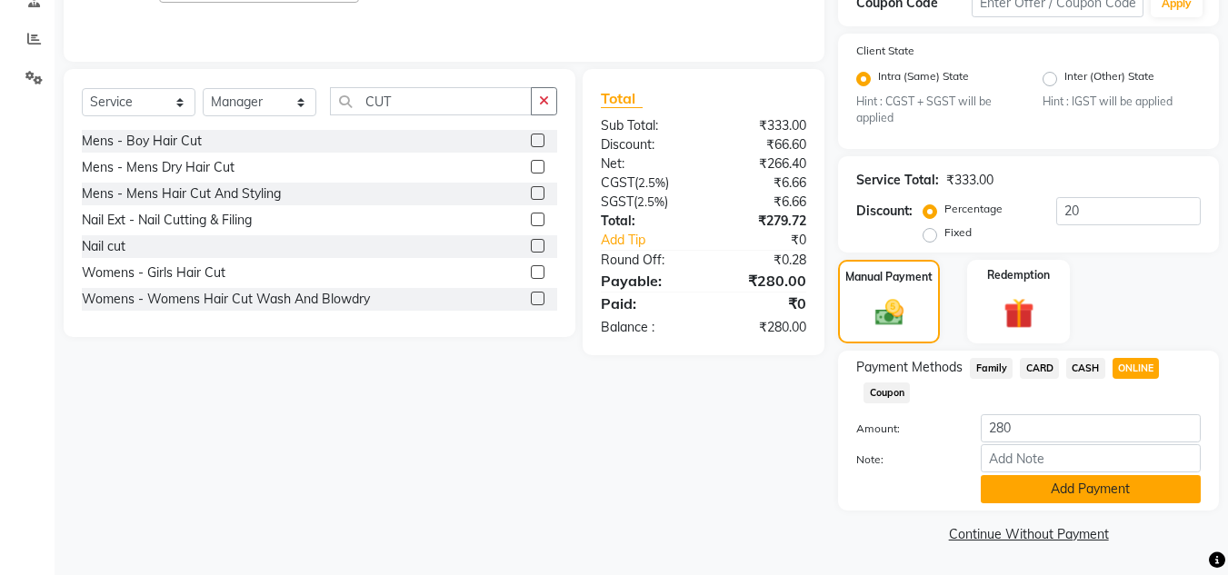
click at [1123, 501] on button "Add Payment" at bounding box center [1091, 489] width 220 height 28
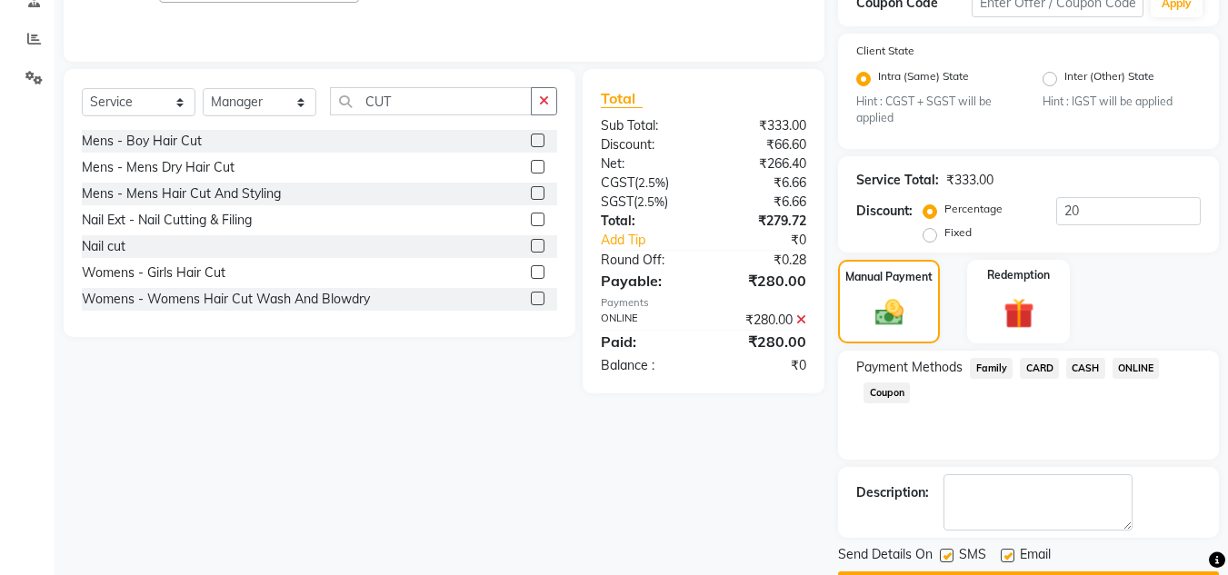
scroll to position [415, 0]
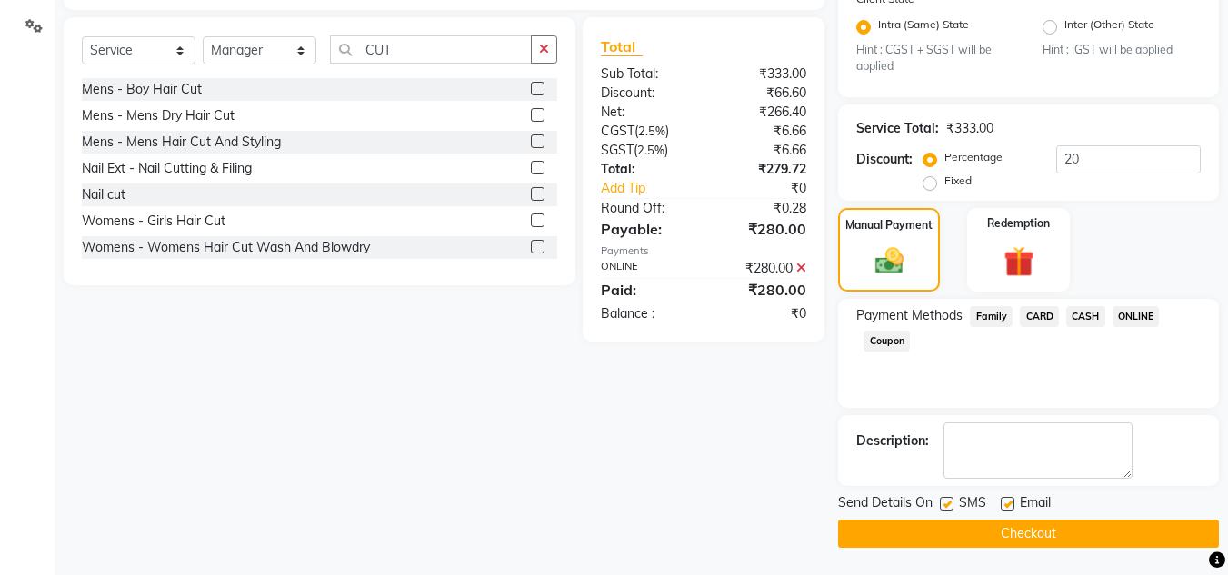
click at [1111, 534] on button "Checkout" at bounding box center [1028, 534] width 381 height 28
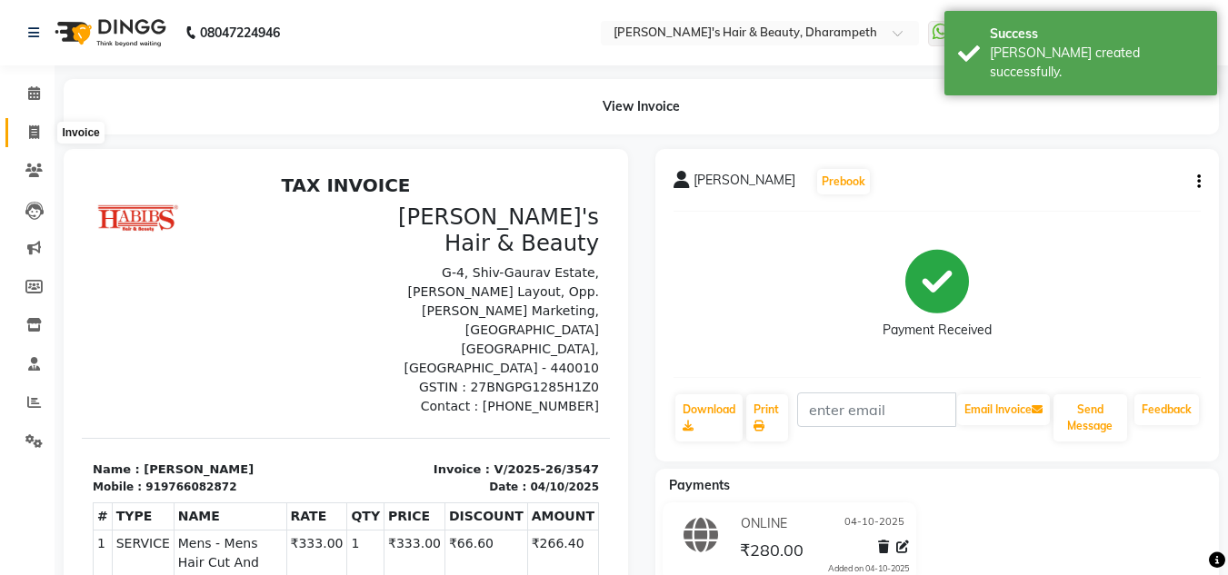
click at [32, 128] on icon at bounding box center [34, 132] width 10 height 14
select select "service"
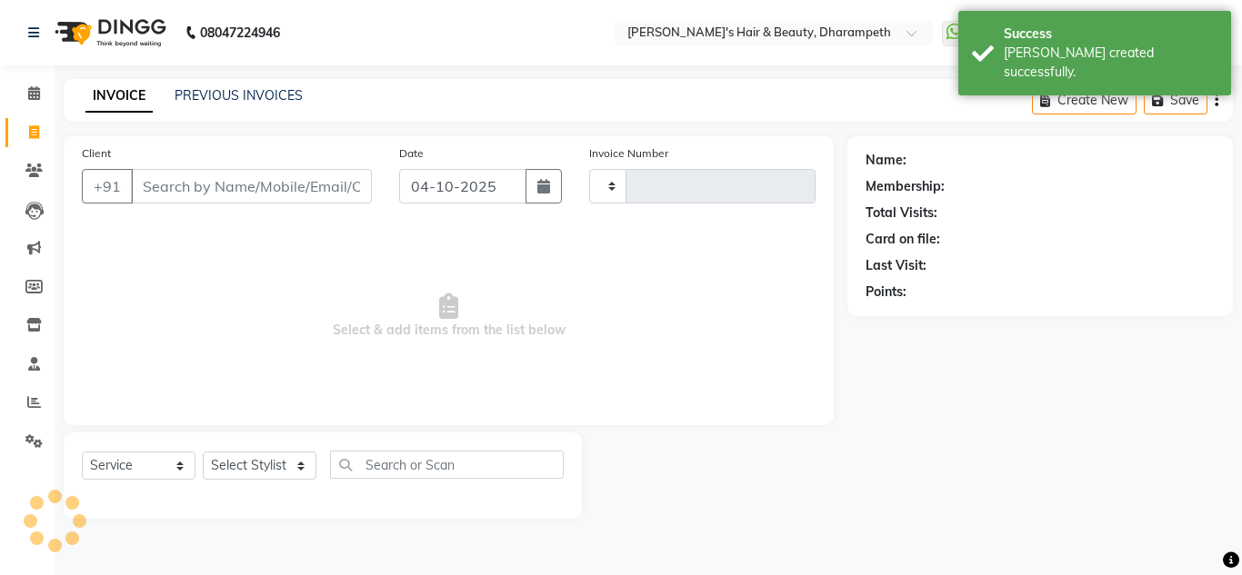
type input "3548"
select select "4860"
click at [222, 188] on input "Client" at bounding box center [251, 186] width 241 height 35
type input "S"
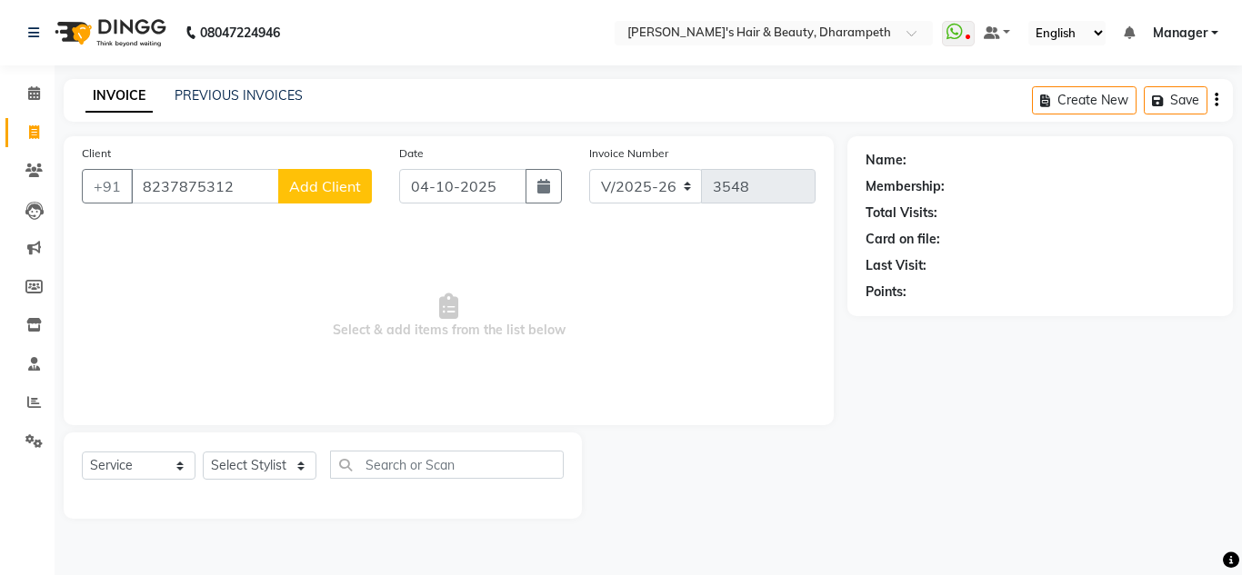
type input "8237875312"
click at [317, 195] on button "Add Client" at bounding box center [325, 186] width 94 height 35
select select
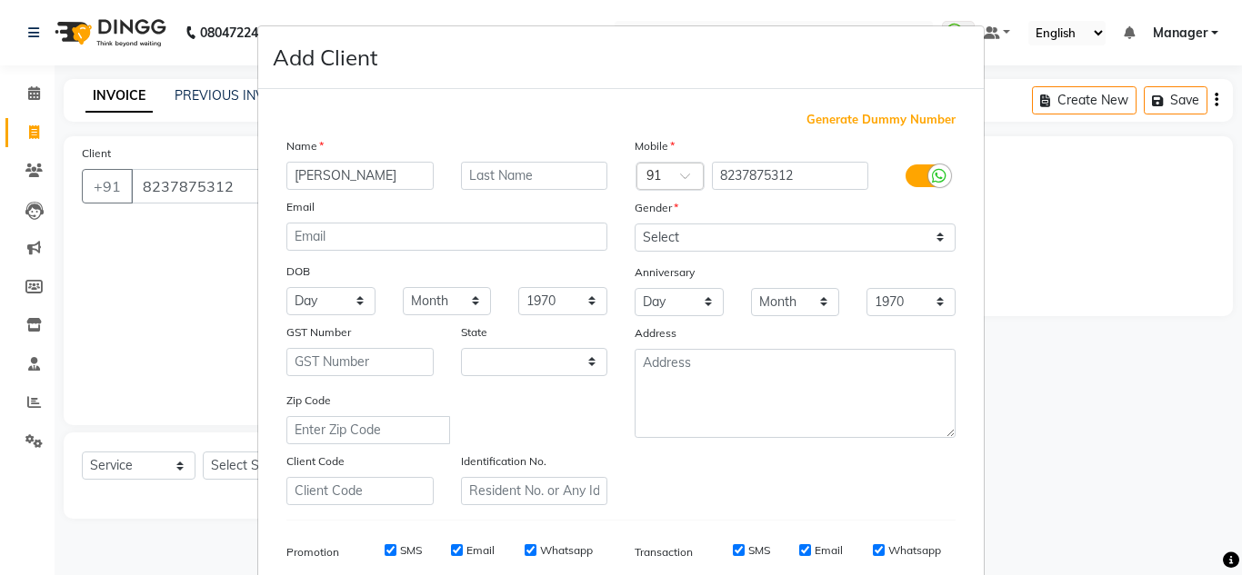
type input "[PERSON_NAME]"
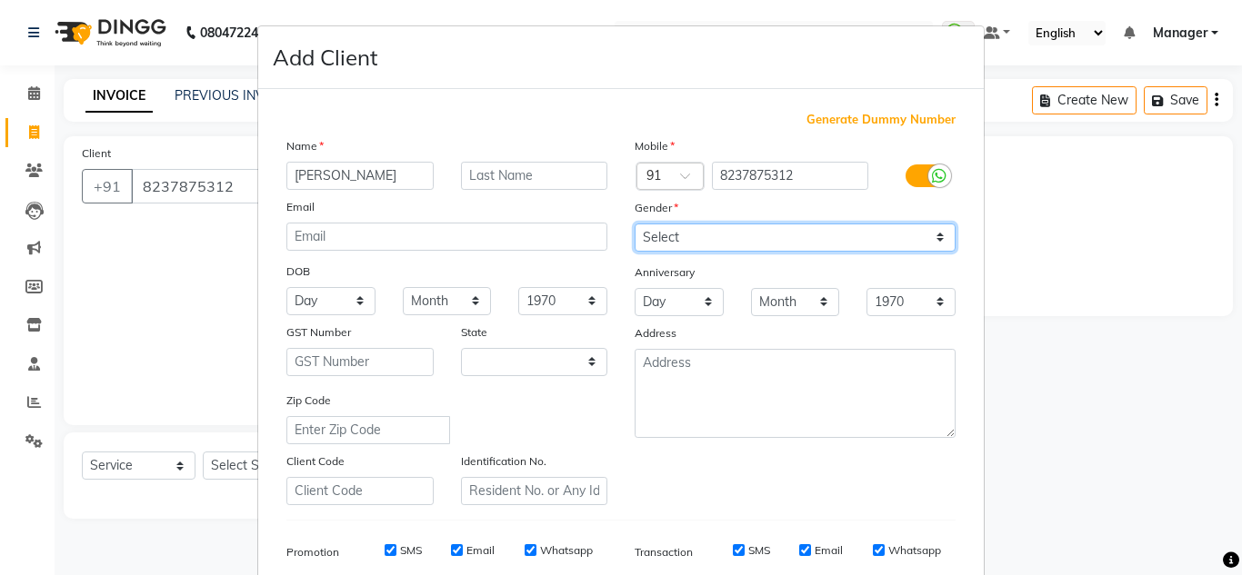
click at [648, 235] on select "Select [DEMOGRAPHIC_DATA] [DEMOGRAPHIC_DATA] Other Prefer Not To Say" at bounding box center [794, 238] width 321 height 28
select select "[DEMOGRAPHIC_DATA]"
click at [634, 224] on select "Select [DEMOGRAPHIC_DATA] [DEMOGRAPHIC_DATA] Other Prefer Not To Say" at bounding box center [794, 238] width 321 height 28
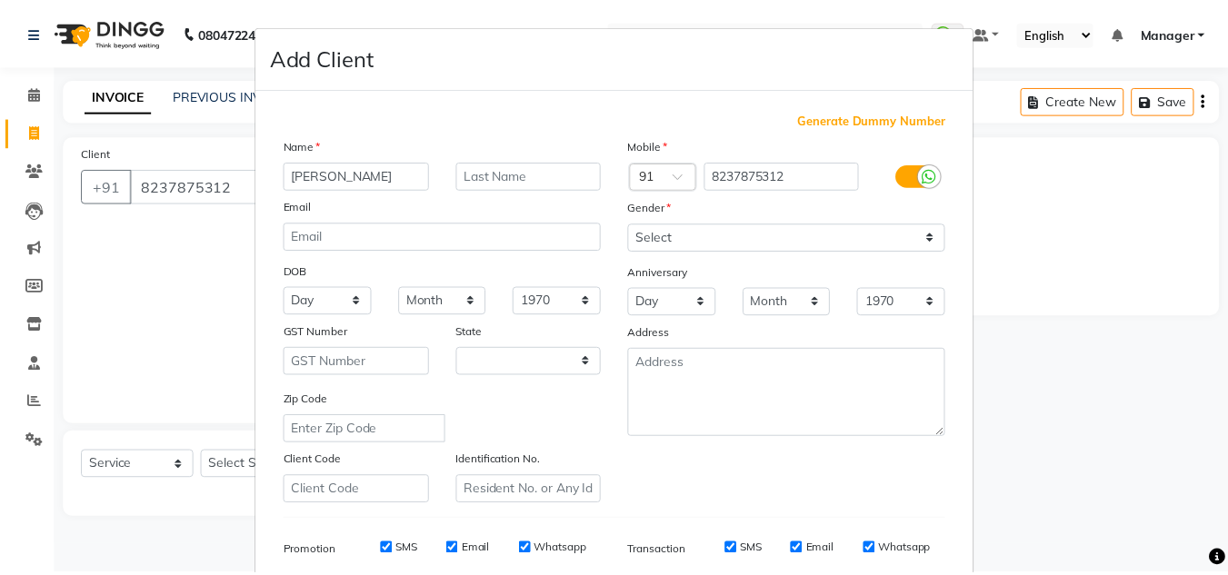
scroll to position [264, 0]
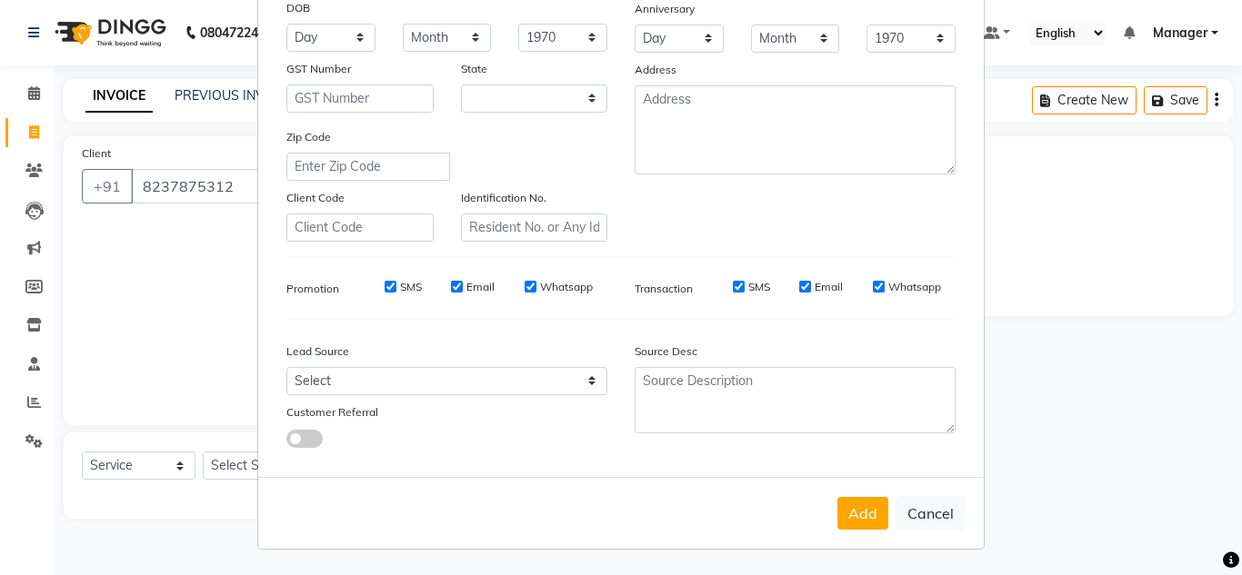
drag, startPoint x: 872, startPoint y: 509, endPoint x: 143, endPoint y: 343, distance: 747.7
click at [143, 343] on ngb-modal-window "Add Client Generate Dummy Number Name [PERSON_NAME] Email DOB Day 01 02 03 04 0…" at bounding box center [621, 287] width 1242 height 575
click at [861, 519] on button "Add" at bounding box center [862, 513] width 51 height 33
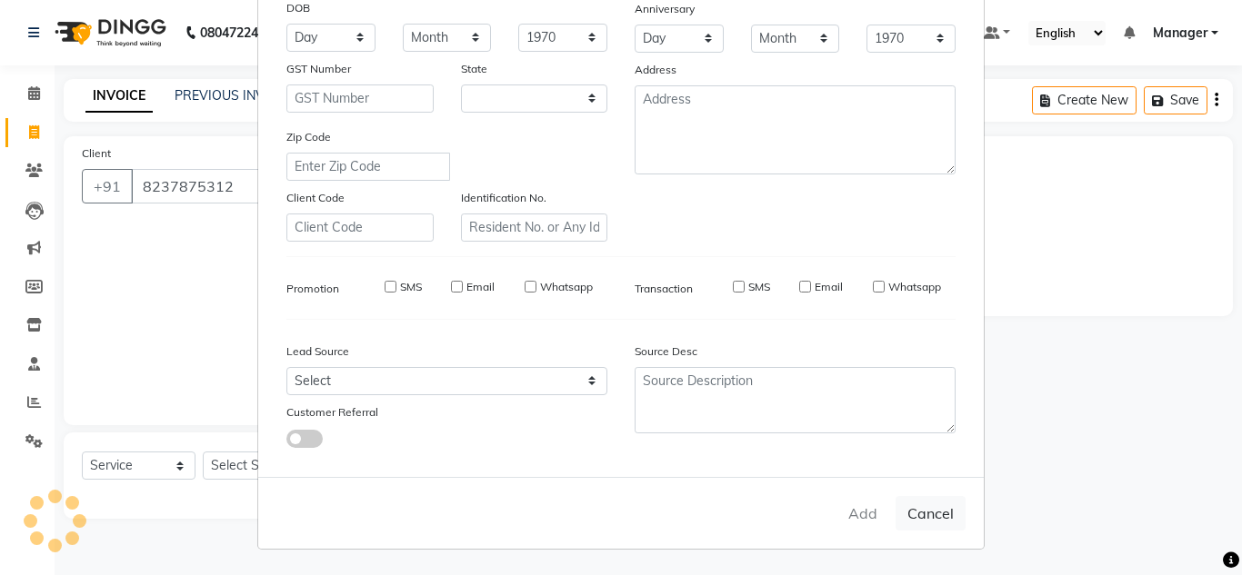
select select
select select "null"
select select
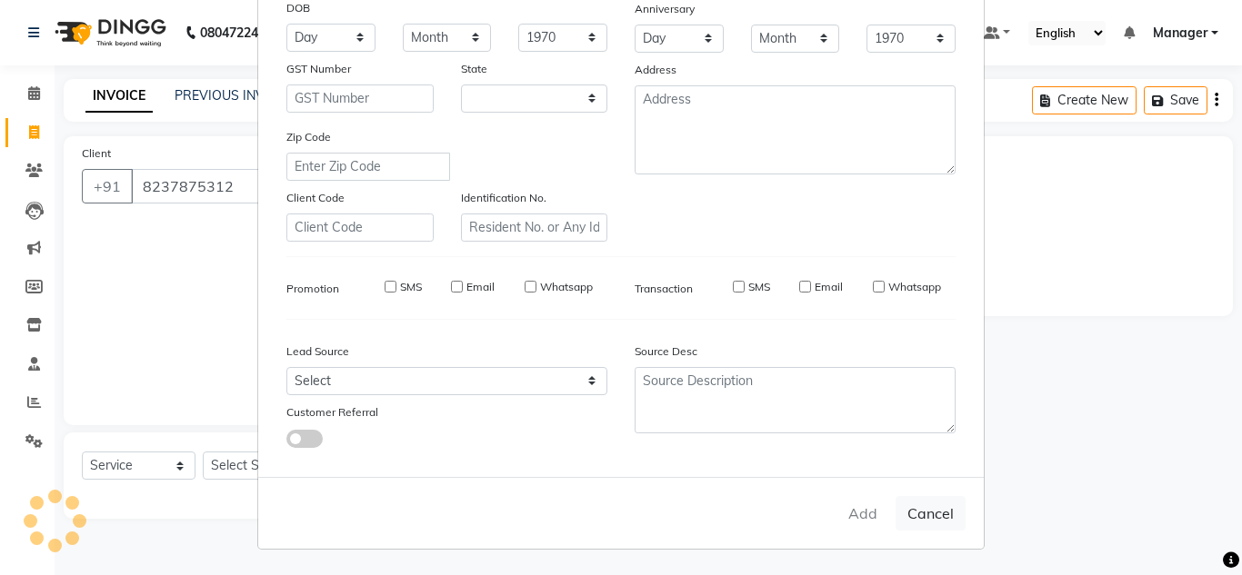
select select
checkbox input "false"
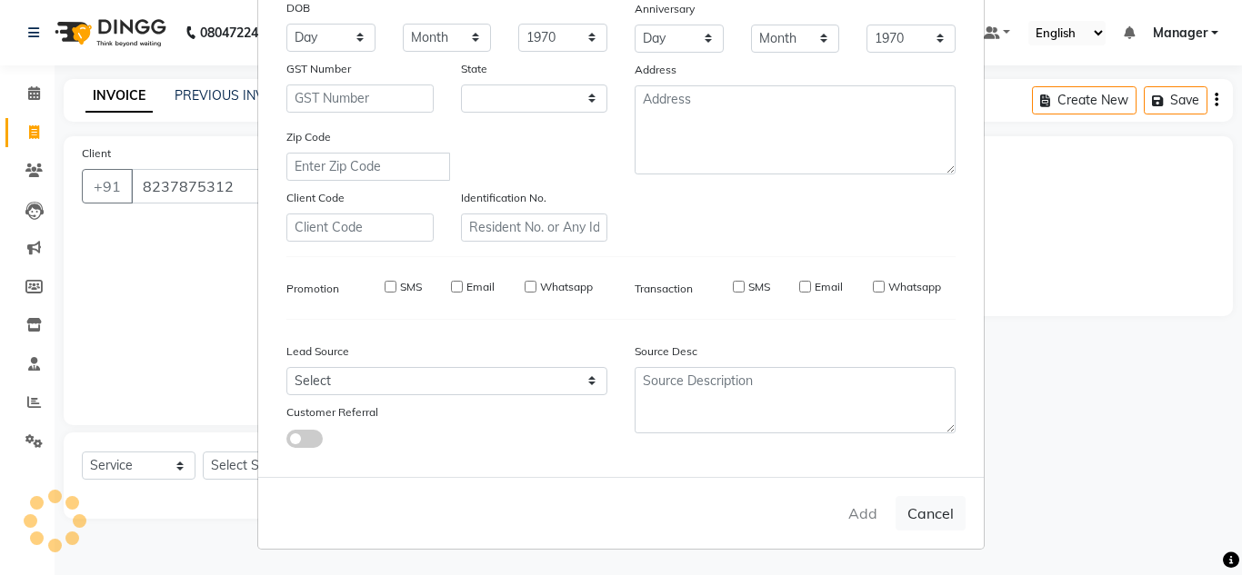
checkbox input "false"
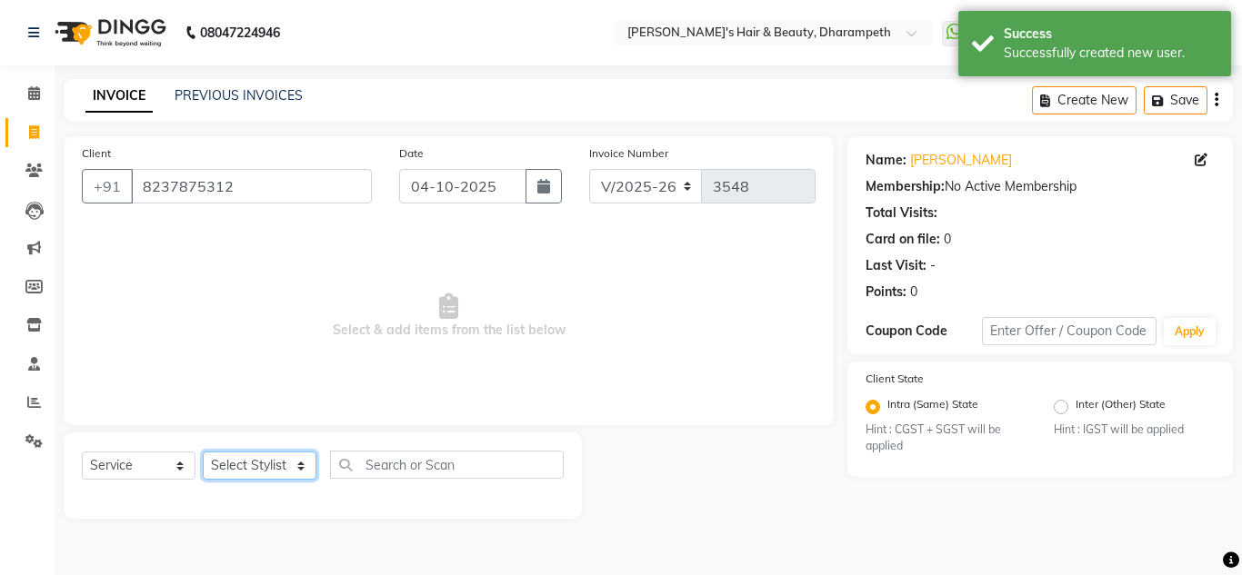
click at [253, 471] on select "Select Stylist Anuj W [PERSON_NAME] [PERSON_NAME] Manager [PERSON_NAME] C [PERS…" at bounding box center [260, 466] width 114 height 28
select select "65623"
click at [203, 452] on select "Select Stylist Anuj W [PERSON_NAME] [PERSON_NAME] Manager [PERSON_NAME] C [PERS…" at bounding box center [260, 466] width 114 height 28
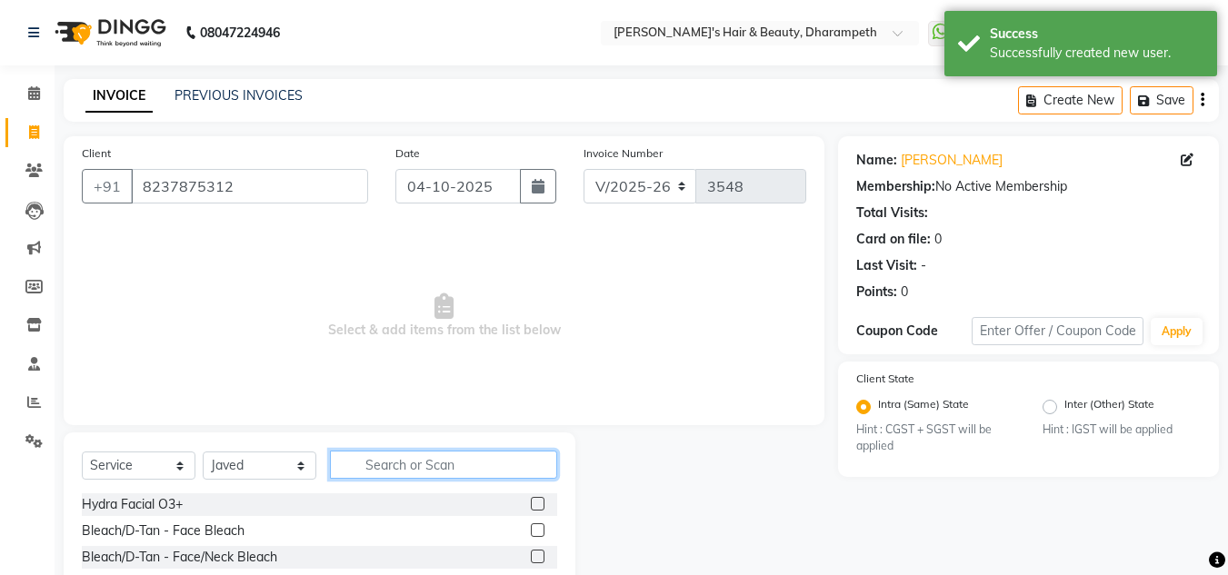
click at [439, 460] on input "text" at bounding box center [443, 465] width 227 height 28
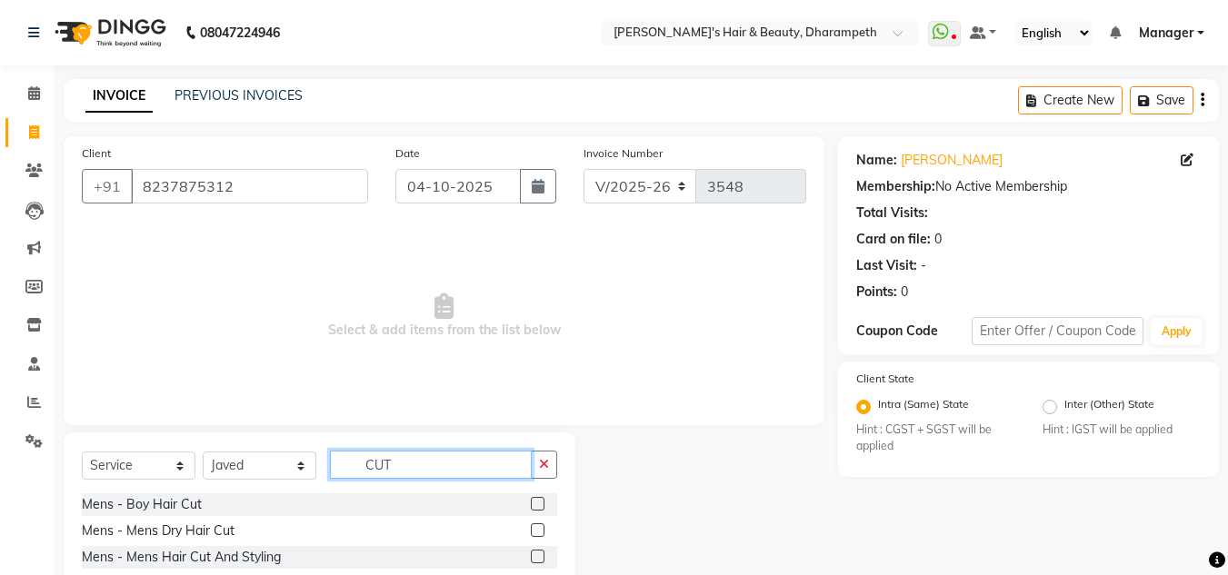
type input "CUT"
click at [531, 529] on label at bounding box center [538, 531] width 14 height 14
click at [531, 529] on input "checkbox" at bounding box center [537, 531] width 12 height 12
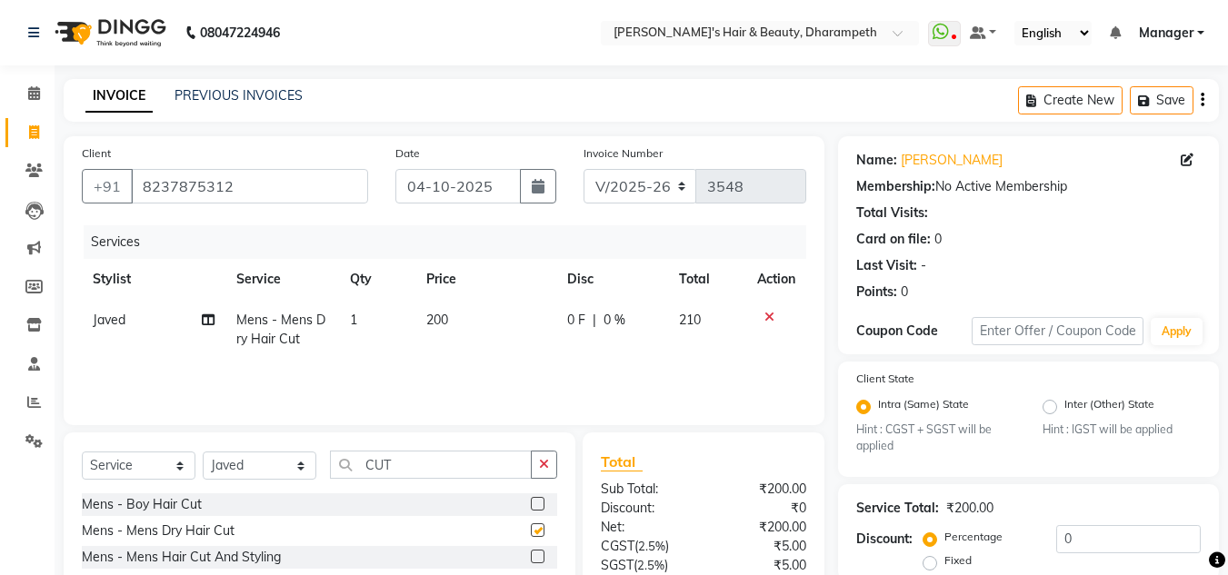
checkbox input "false"
click at [769, 317] on icon at bounding box center [769, 317] width 10 height 13
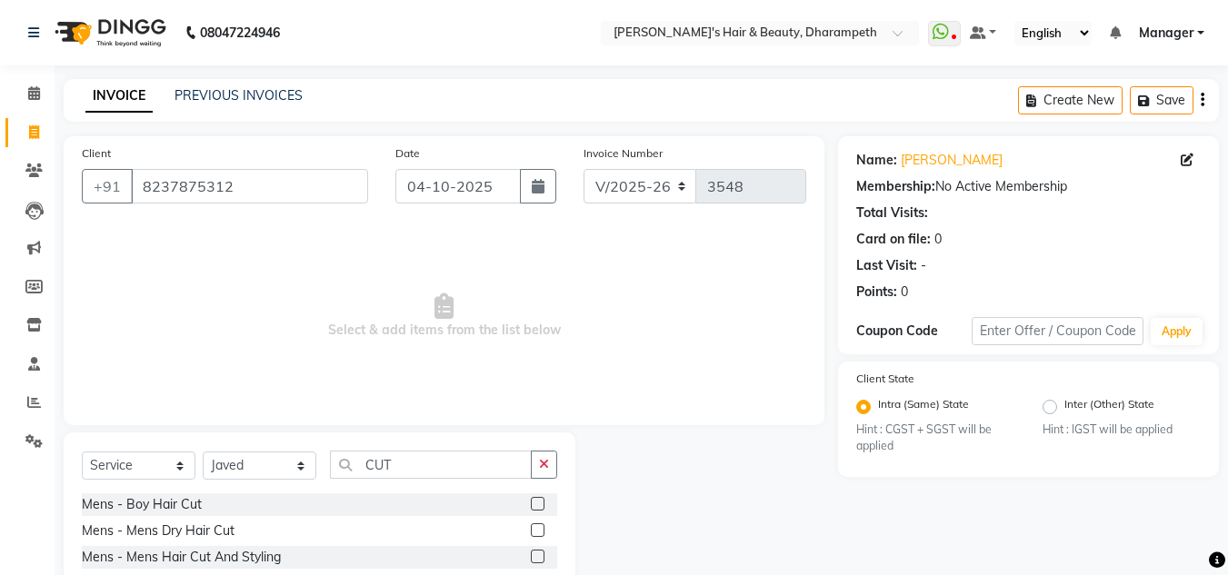
click at [531, 556] on label at bounding box center [538, 557] width 14 height 14
click at [531, 556] on input "checkbox" at bounding box center [537, 558] width 12 height 12
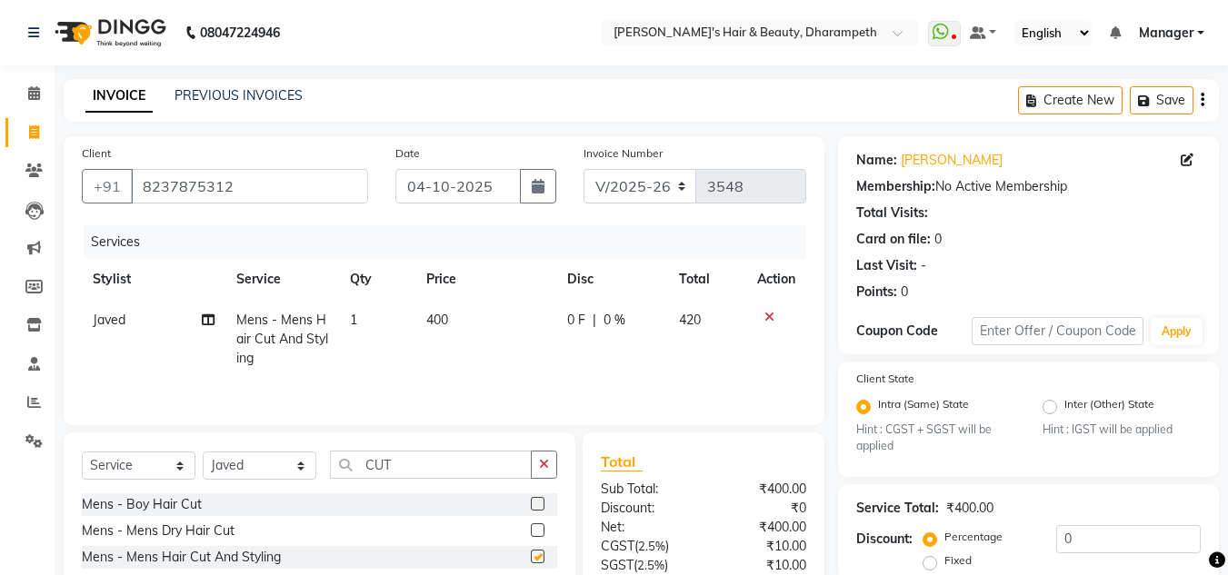
checkbox input "false"
click at [374, 473] on input "CUT" at bounding box center [431, 465] width 202 height 28
type input "BEA"
click at [539, 533] on label at bounding box center [538, 531] width 14 height 14
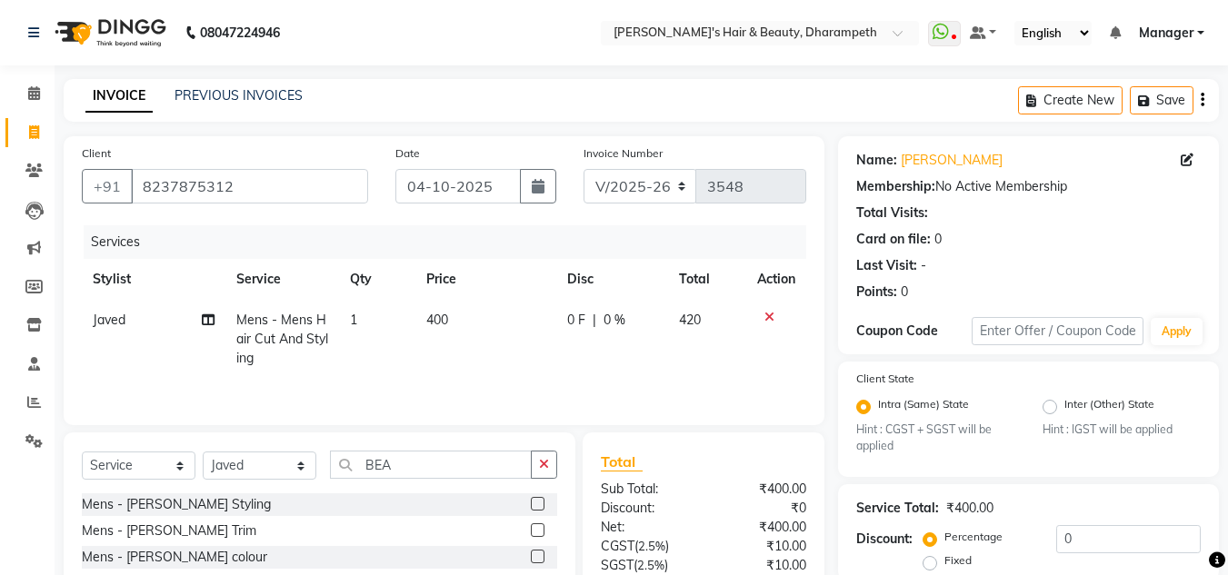
click at [539, 533] on input "checkbox" at bounding box center [537, 531] width 12 height 12
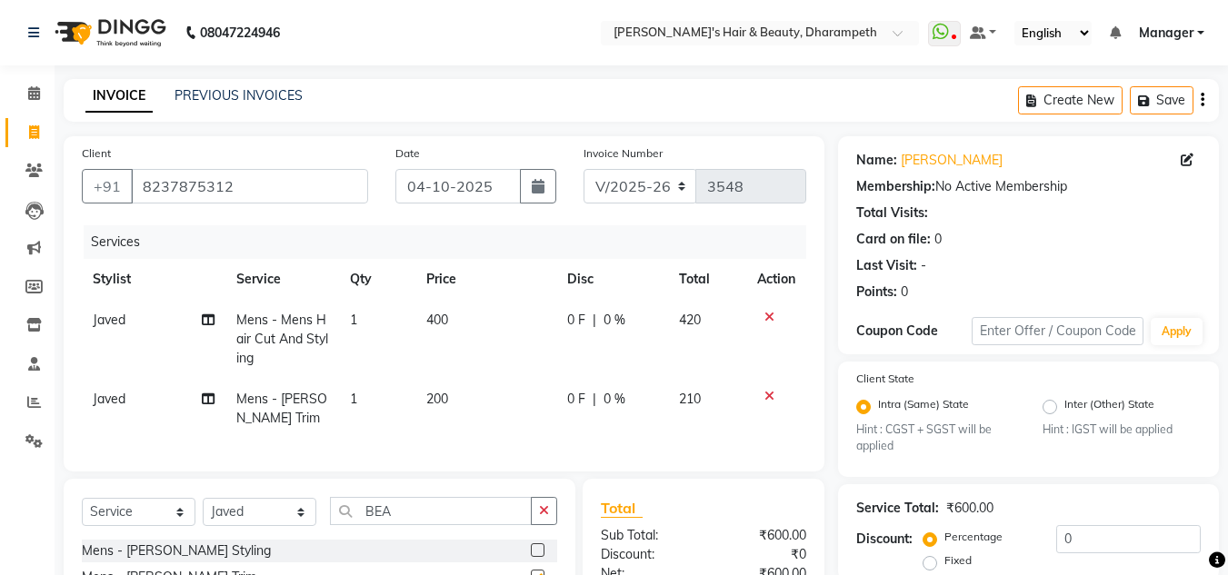
checkbox input "false"
click at [455, 328] on td "400" at bounding box center [485, 339] width 141 height 79
select select "65623"
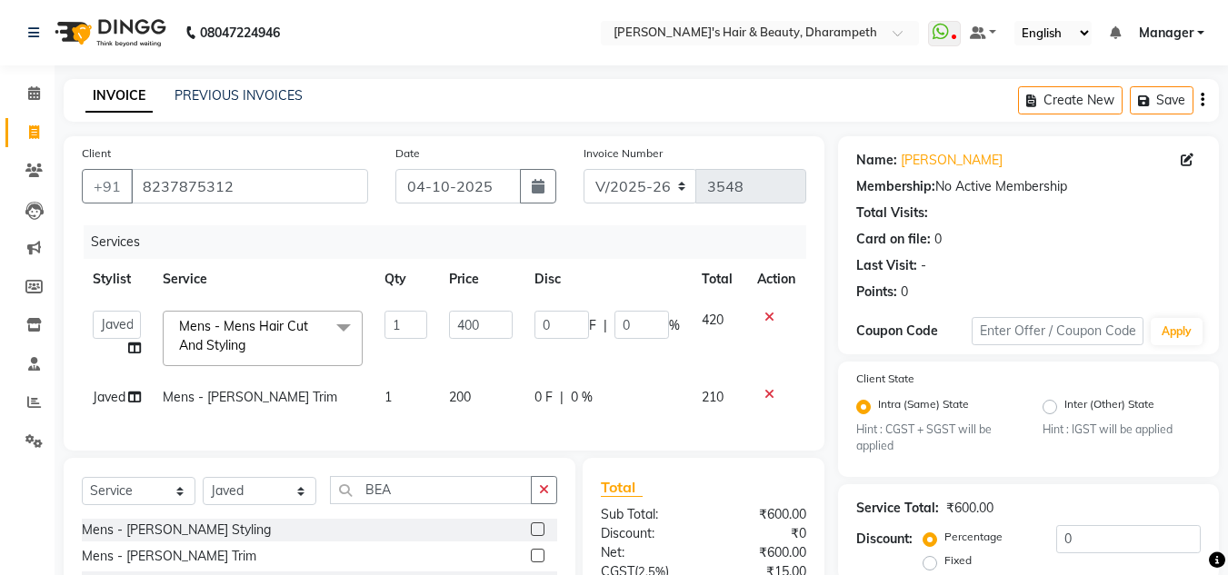
click at [455, 328] on input "400" at bounding box center [480, 325] width 63 height 28
type input "333"
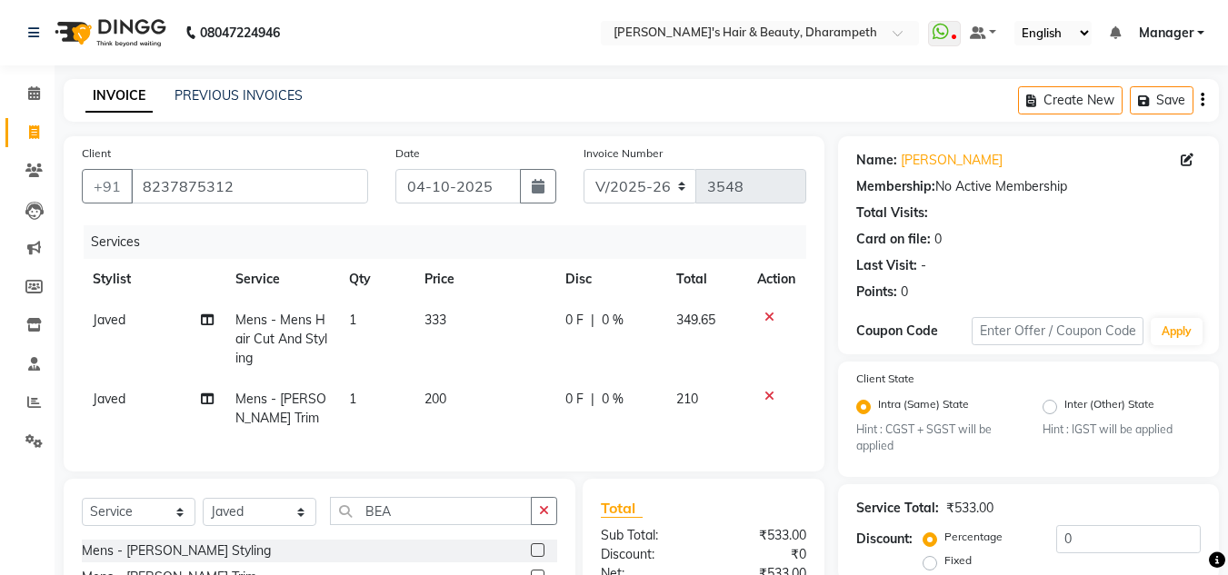
click at [699, 329] on td "349.65" at bounding box center [705, 339] width 81 height 79
select select "65623"
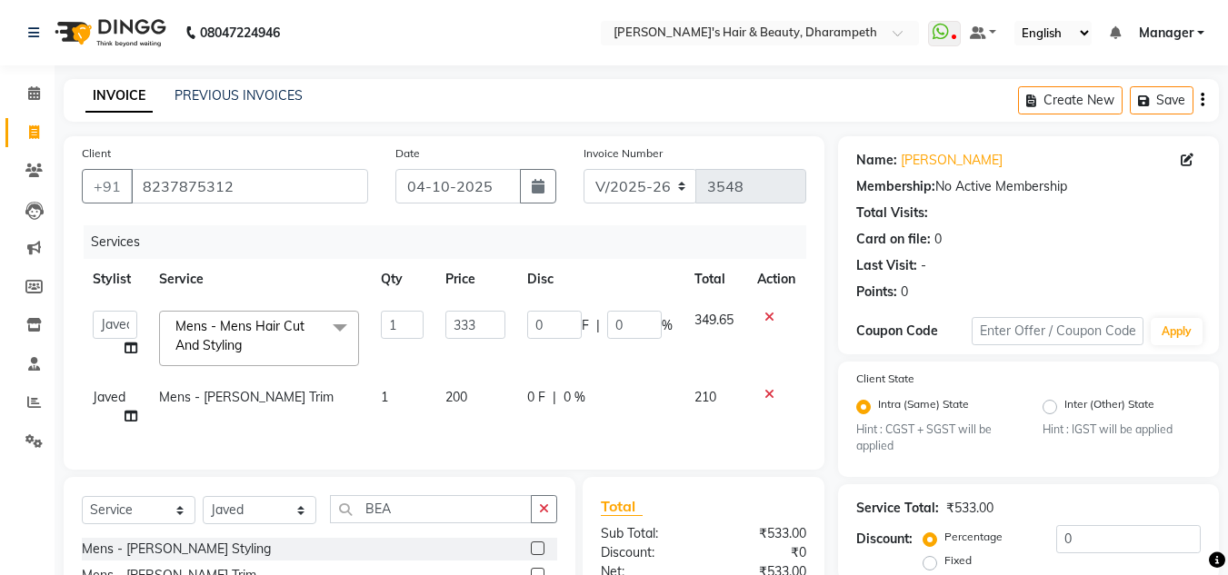
click at [474, 403] on td "200" at bounding box center [475, 407] width 82 height 60
select select "65623"
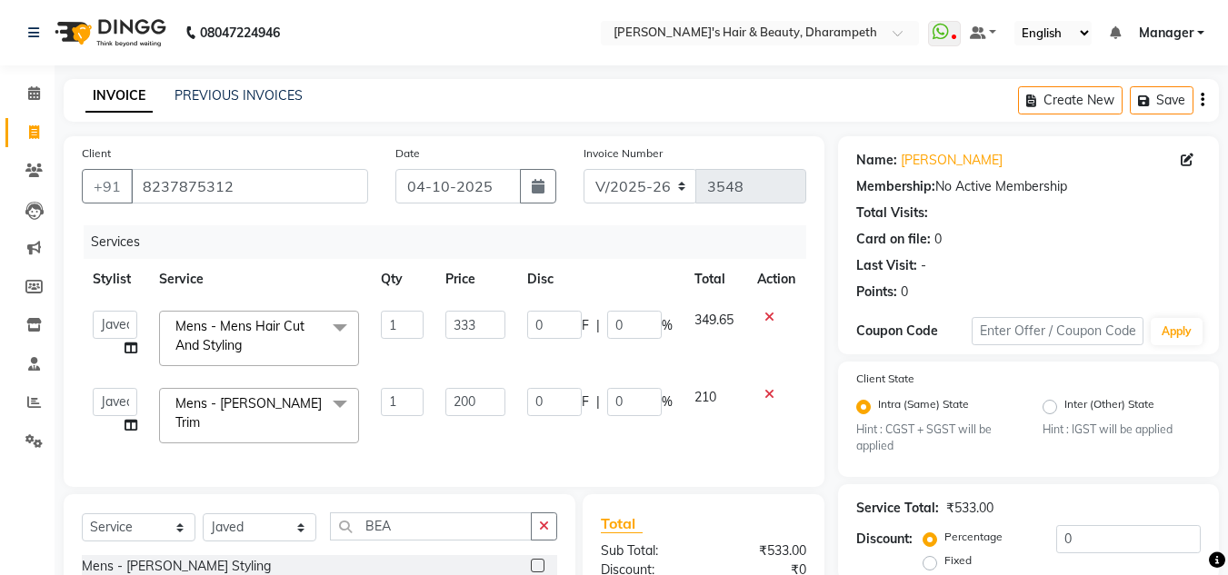
click at [474, 403] on input "200" at bounding box center [475, 402] width 60 height 28
type input "2"
type input "238"
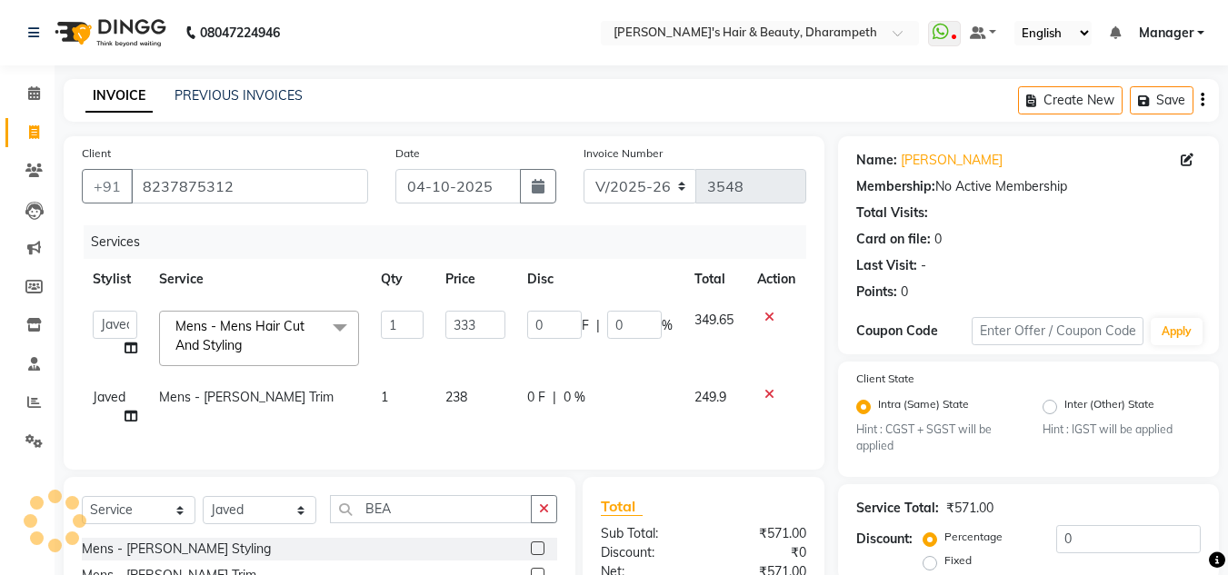
click at [707, 401] on span "249.9" at bounding box center [710, 397] width 32 height 16
select select "65623"
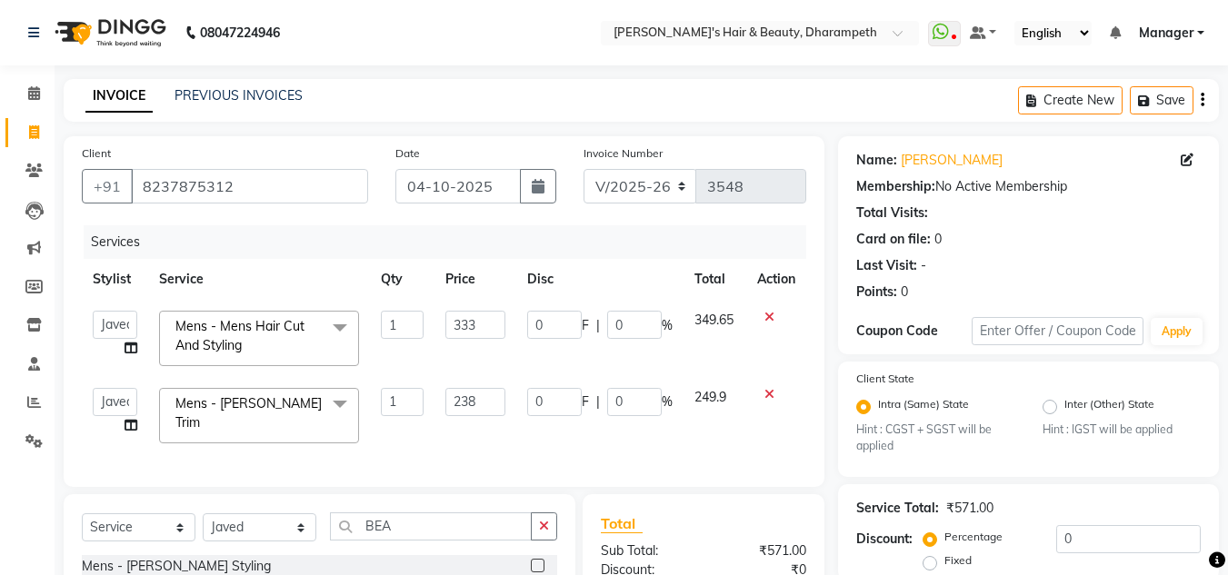
scroll to position [238, 0]
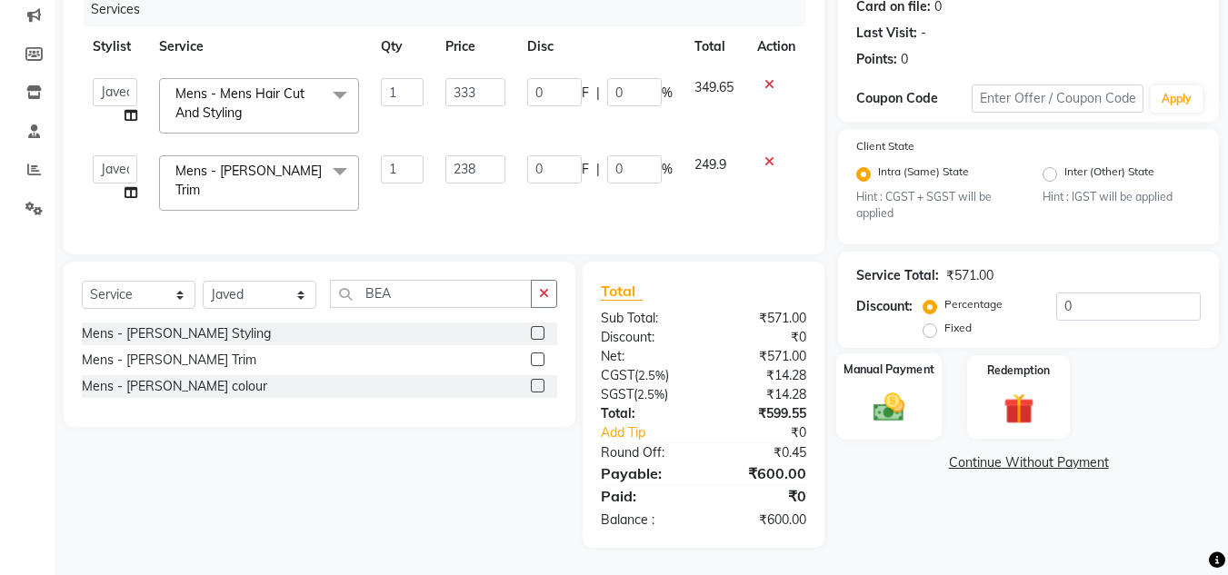
click at [889, 407] on img at bounding box center [888, 408] width 51 height 36
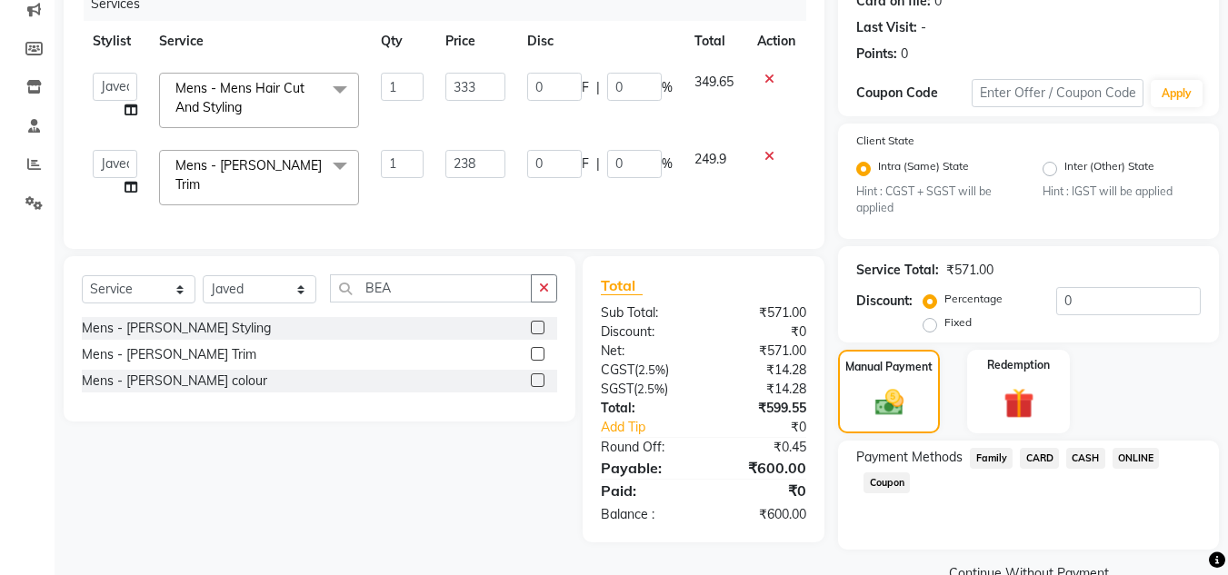
click at [1128, 456] on span "ONLINE" at bounding box center [1136, 458] width 47 height 21
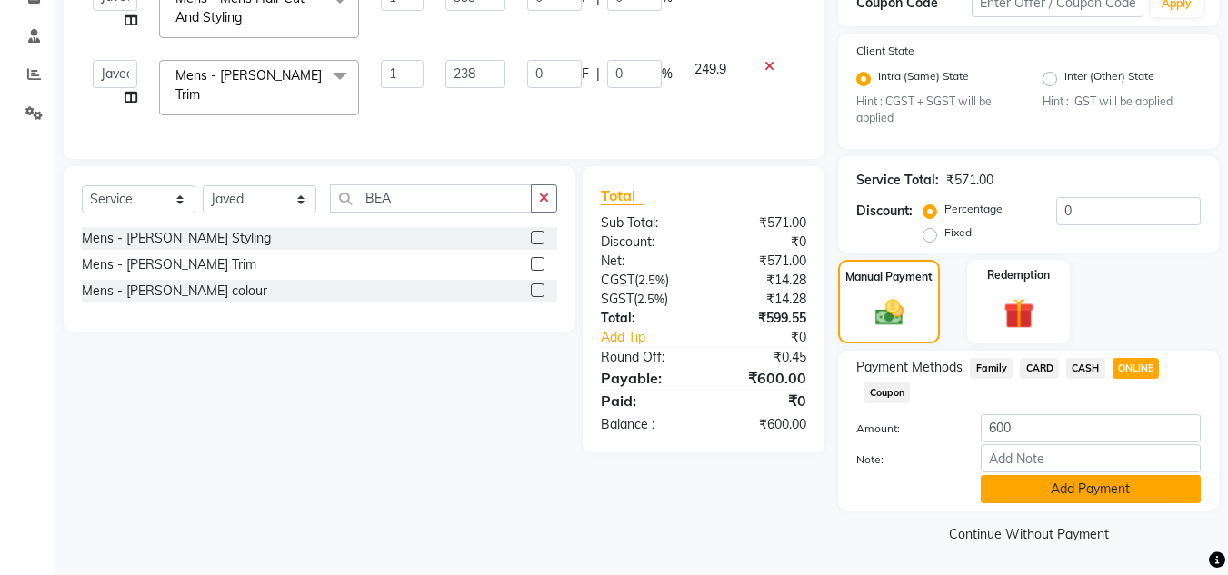
click at [1079, 489] on button "Add Payment" at bounding box center [1091, 489] width 220 height 28
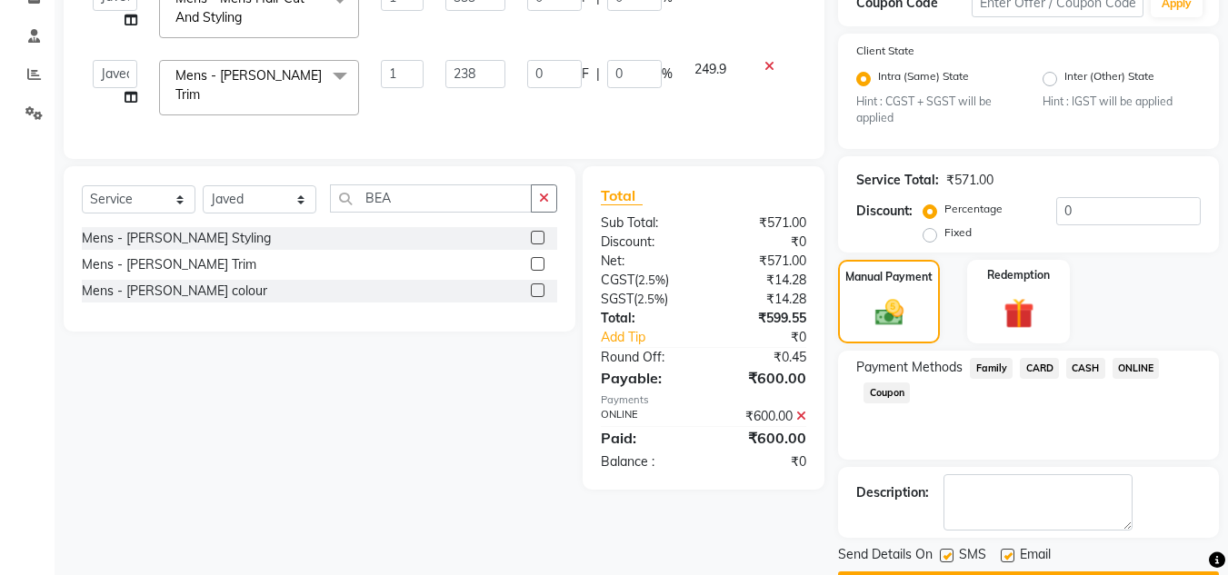
scroll to position [380, 0]
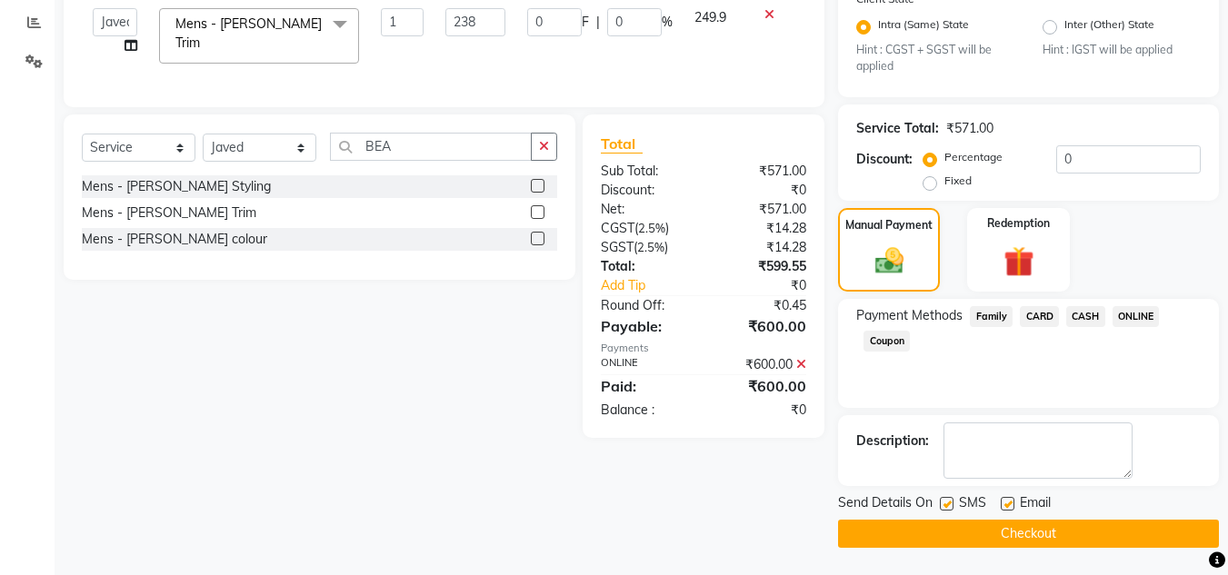
drag, startPoint x: 1073, startPoint y: 547, endPoint x: 1063, endPoint y: 534, distance: 16.9
click at [1063, 534] on button "Checkout" at bounding box center [1028, 534] width 381 height 28
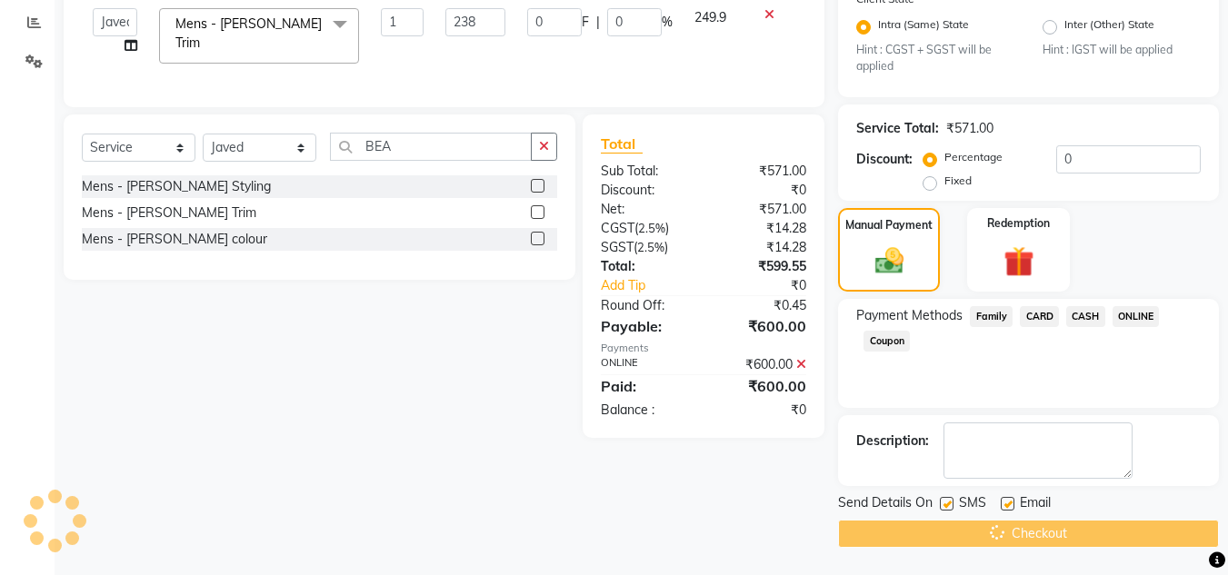
click at [1063, 534] on div "Checkout" at bounding box center [1028, 534] width 381 height 28
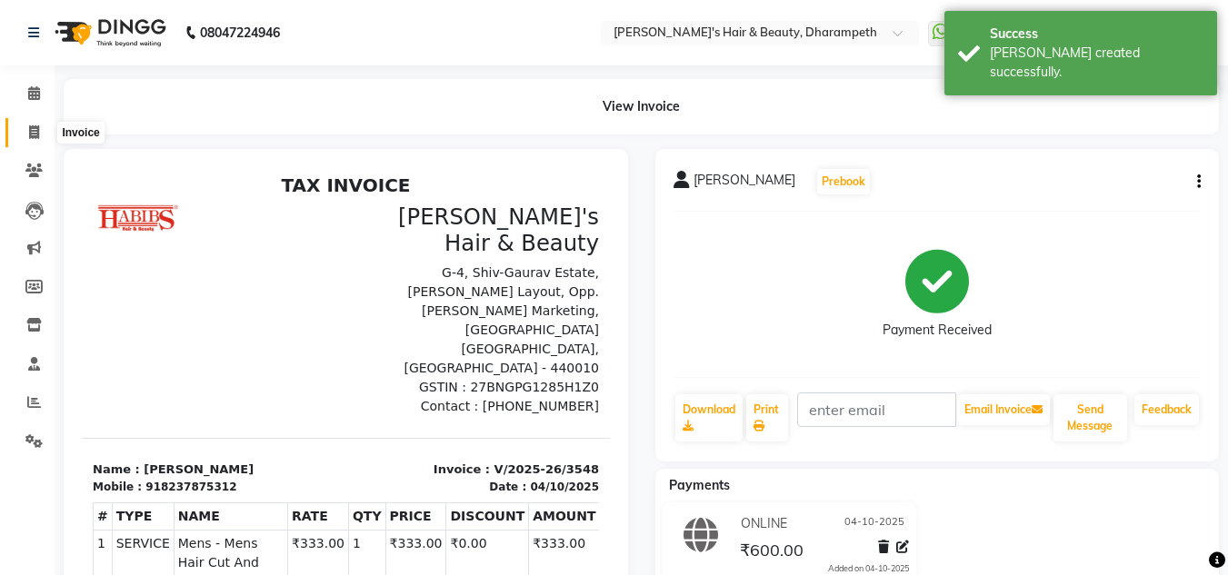
click at [29, 135] on icon at bounding box center [34, 132] width 10 height 14
select select "service"
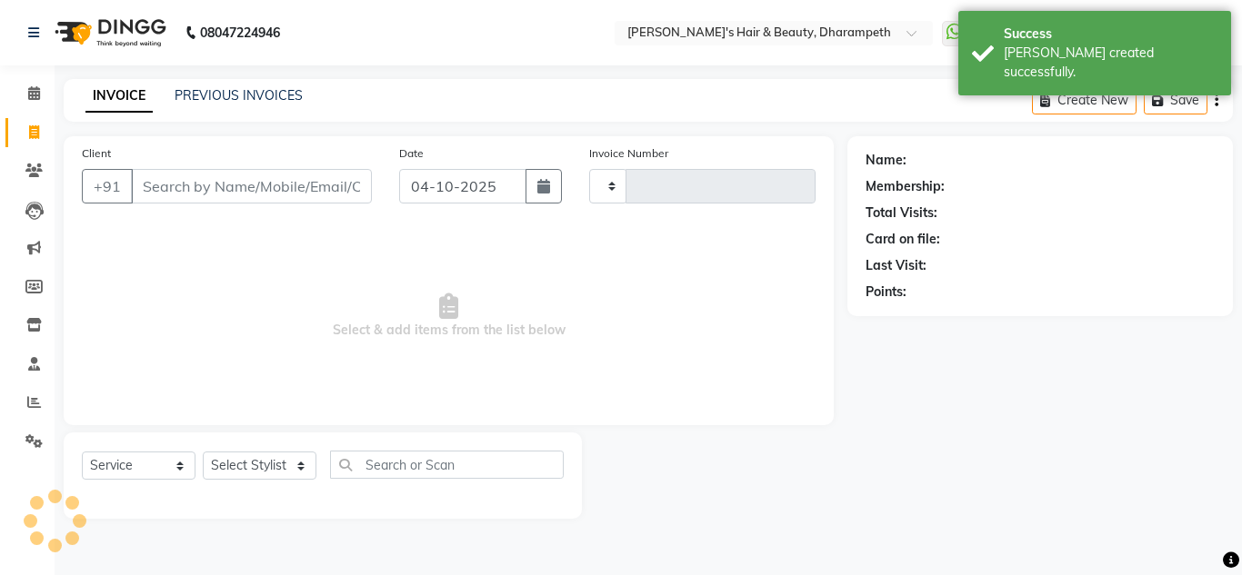
type input "3549"
select select "4860"
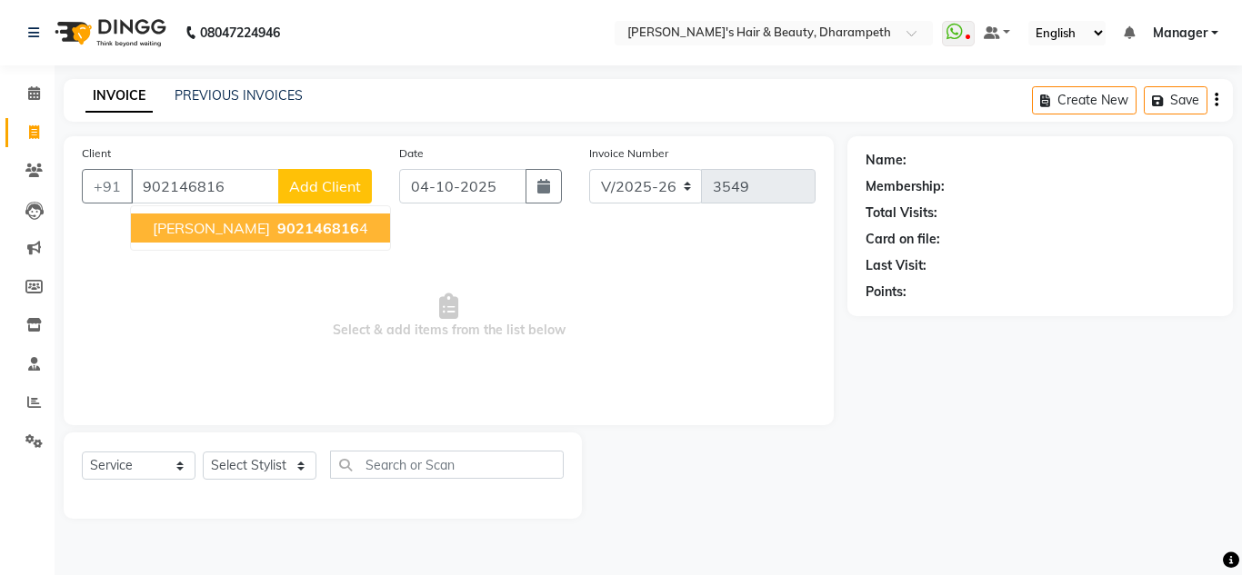
click at [274, 223] on ngb-highlight "902146816 4" at bounding box center [321, 228] width 95 height 18
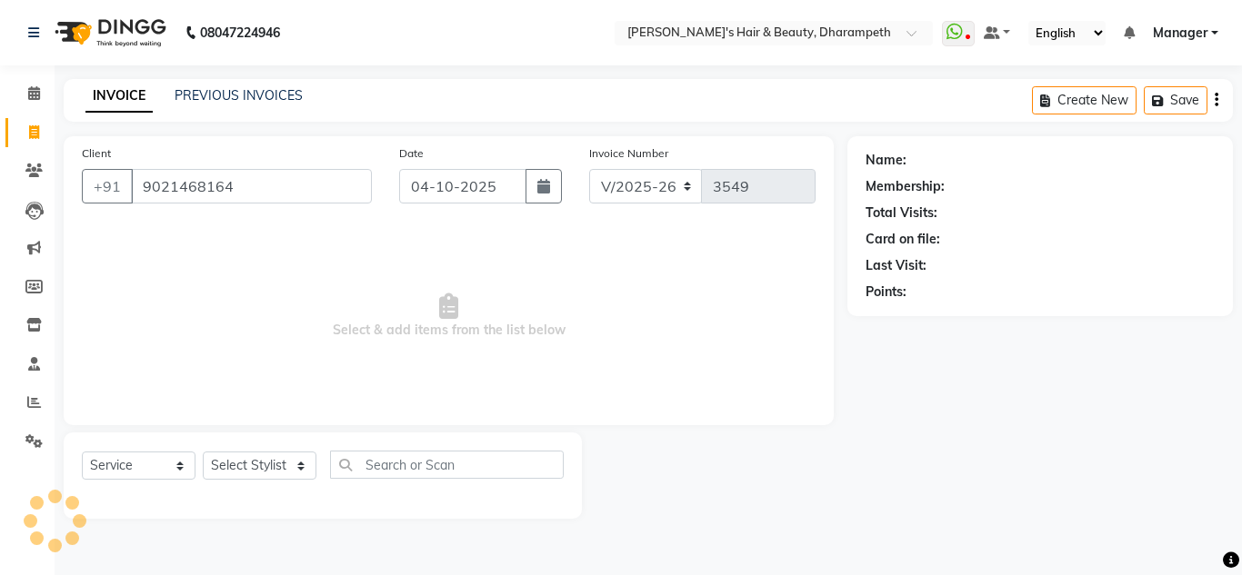
type input "9021468164"
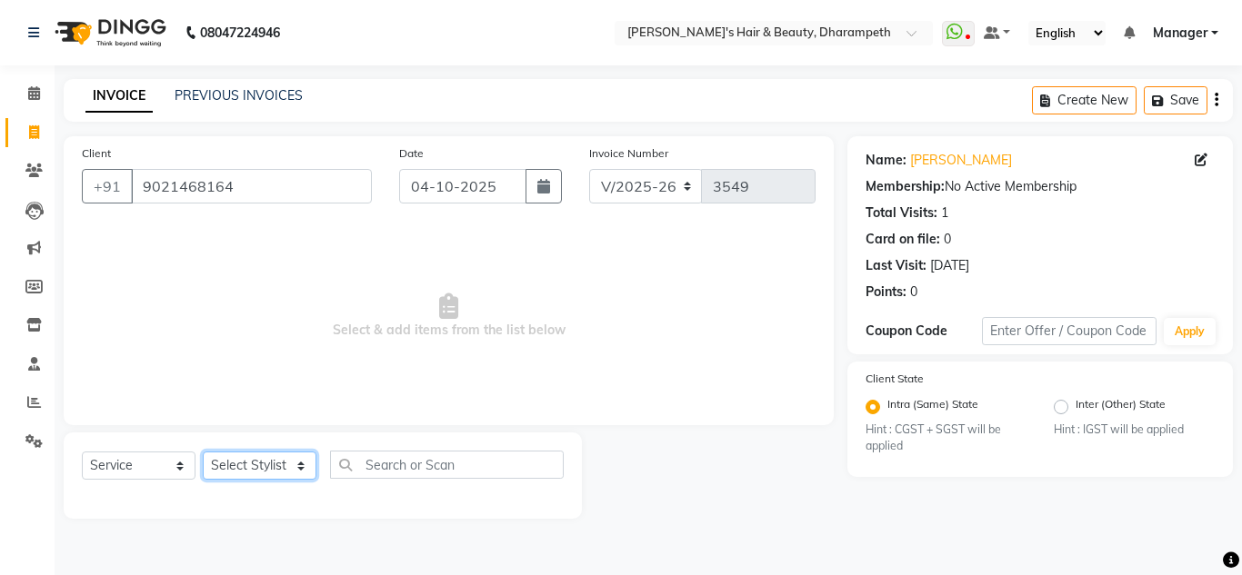
click at [244, 470] on select "Select Stylist Anuj W [PERSON_NAME] [PERSON_NAME] Manager [PERSON_NAME] C [PERS…" at bounding box center [260, 466] width 114 height 28
select select "37168"
click at [203, 452] on select "Select Stylist Anuj W [PERSON_NAME] [PERSON_NAME] Manager [PERSON_NAME] C [PERS…" at bounding box center [260, 466] width 114 height 28
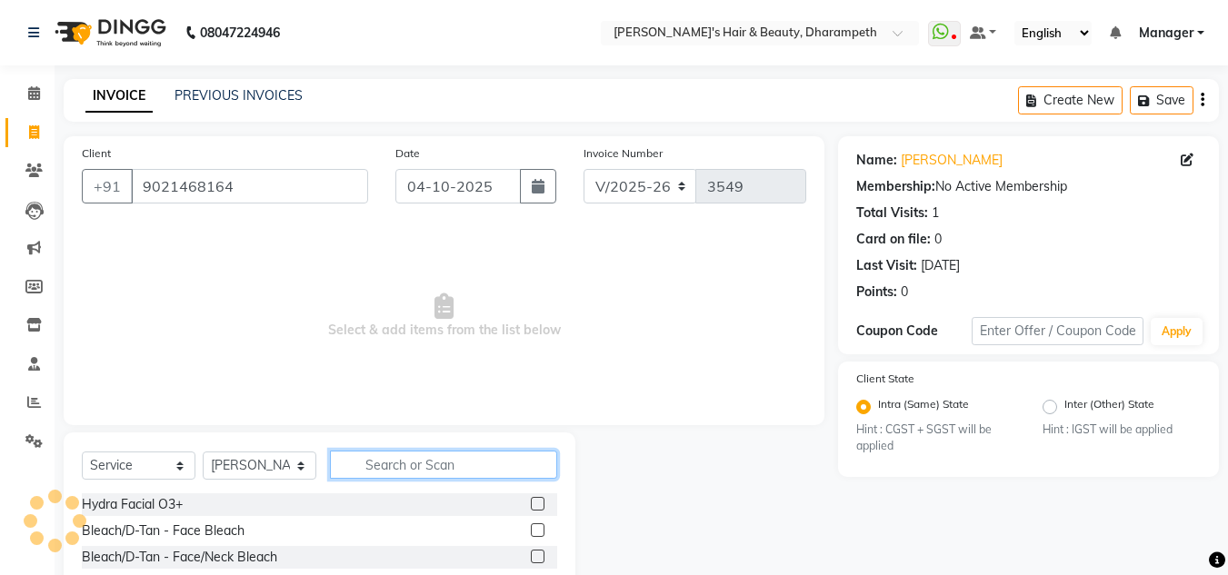
click at [392, 468] on input "text" at bounding box center [443, 465] width 227 height 28
type input "CUT"
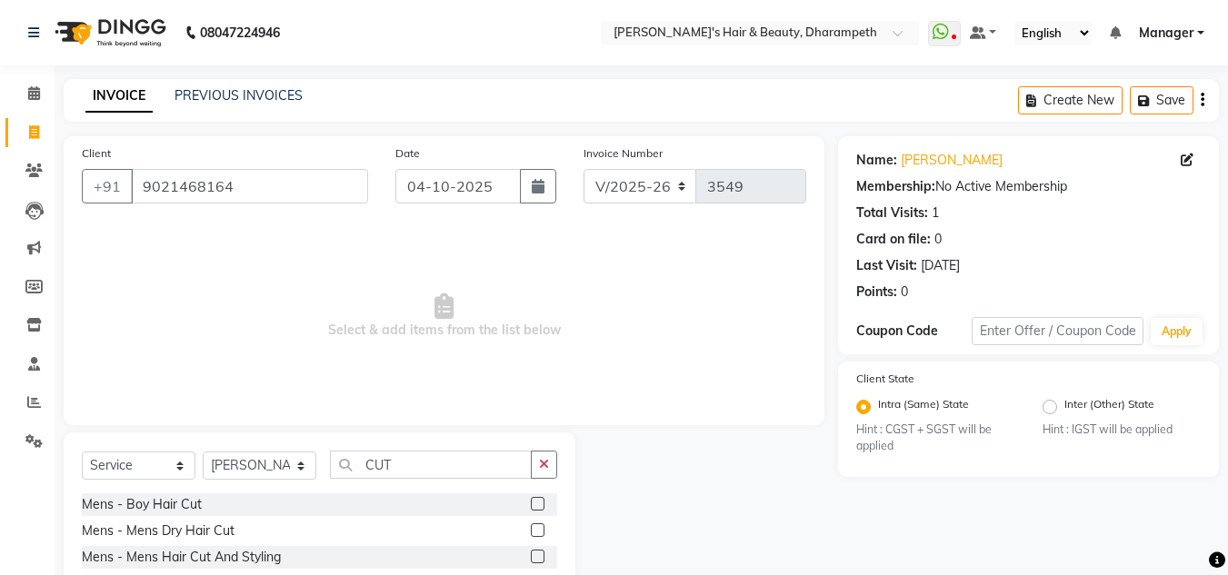
click at [531, 559] on label at bounding box center [538, 557] width 14 height 14
click at [531, 559] on input "checkbox" at bounding box center [537, 558] width 12 height 12
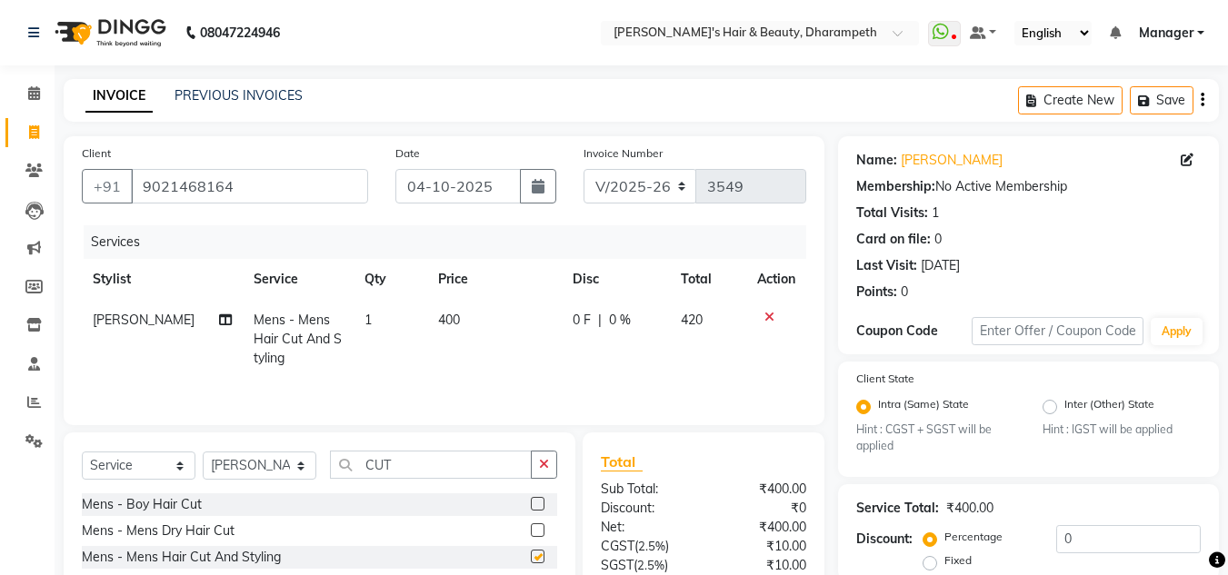
checkbox input "false"
click at [448, 321] on span "400" at bounding box center [449, 320] width 22 height 16
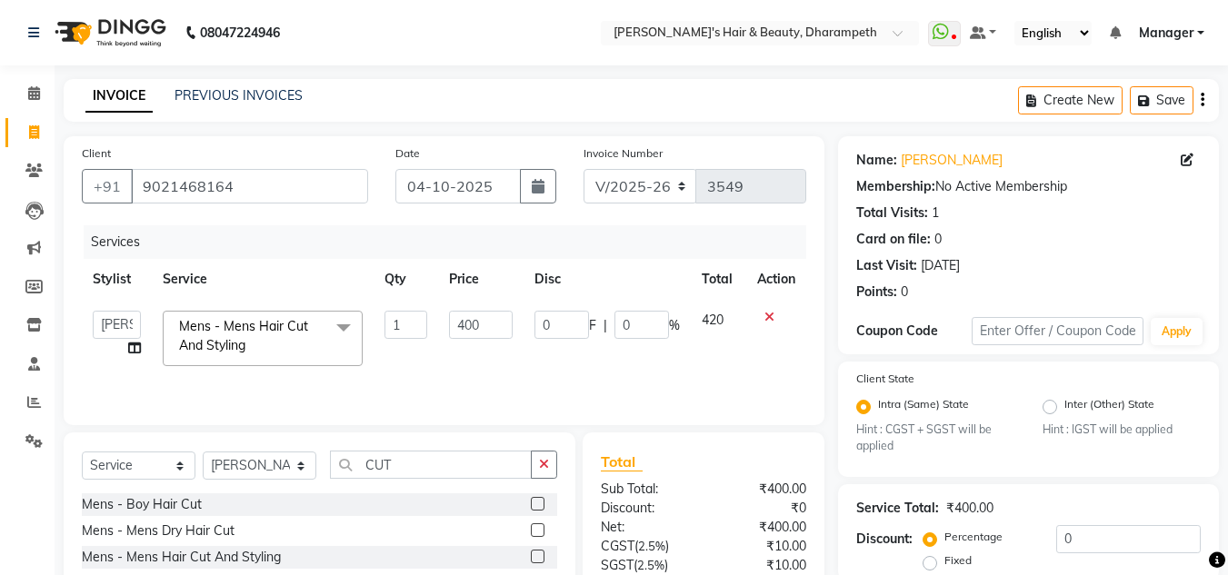
click at [448, 321] on td "400" at bounding box center [480, 338] width 85 height 77
click at [462, 325] on input "400" at bounding box center [480, 325] width 63 height 28
type input "333"
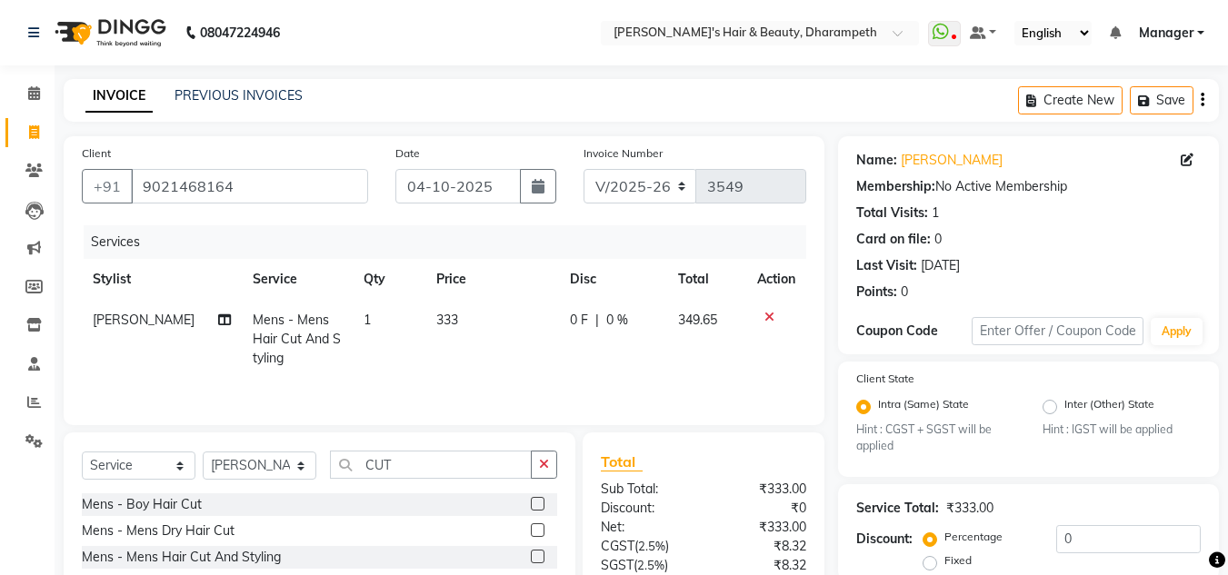
click at [700, 323] on td "349.65" at bounding box center [707, 339] width 80 height 79
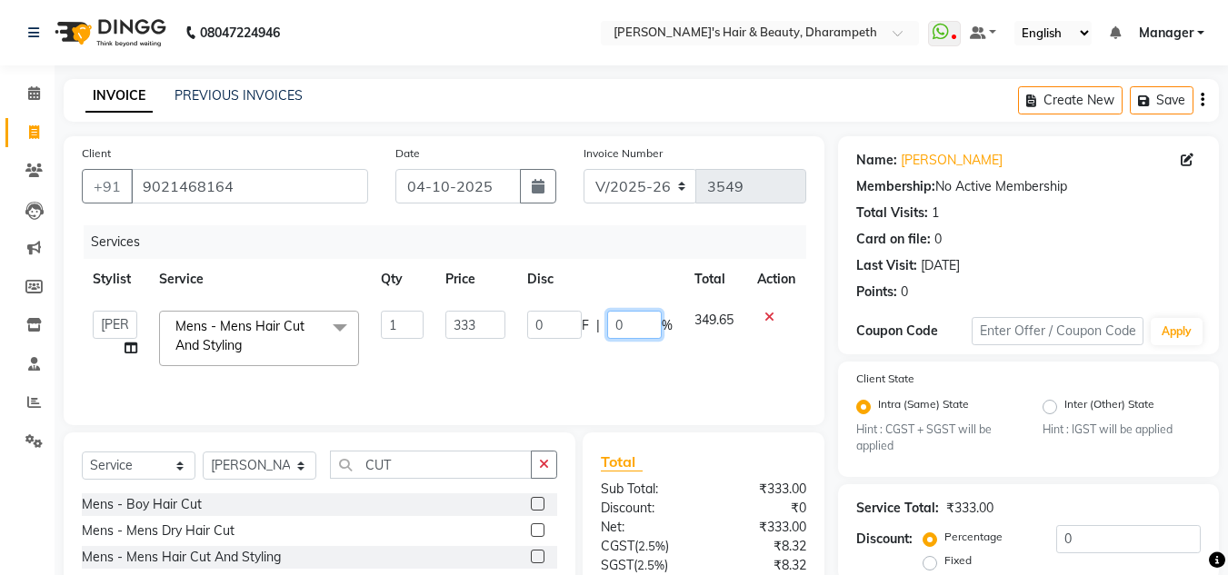
click at [614, 334] on input "0" at bounding box center [634, 325] width 55 height 28
type input "20"
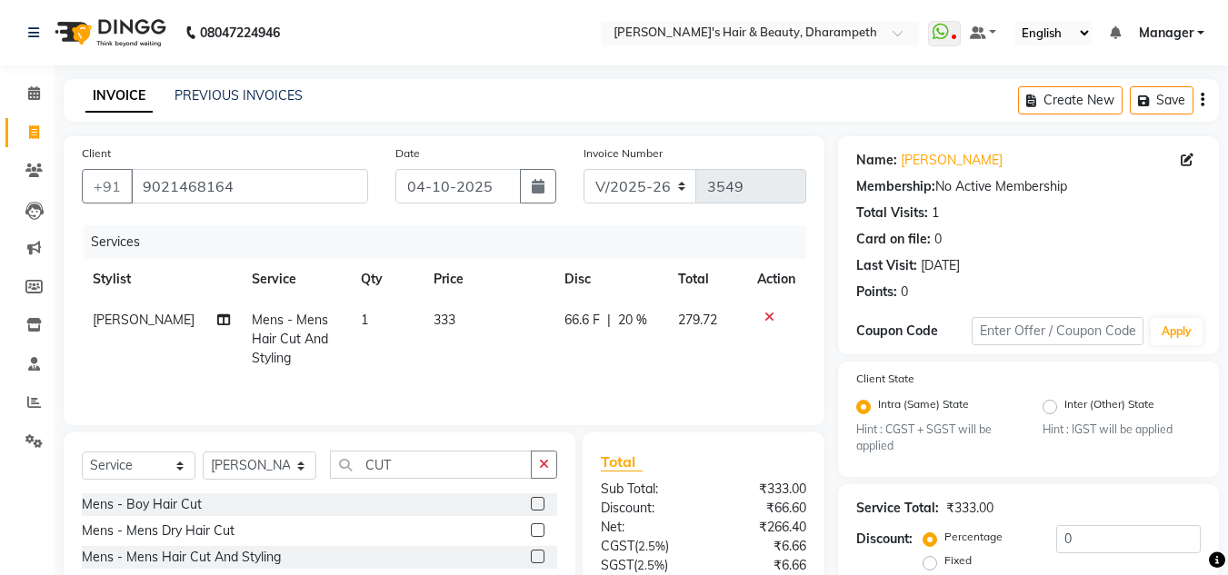
click at [699, 323] on span "279.72" at bounding box center [697, 320] width 39 height 16
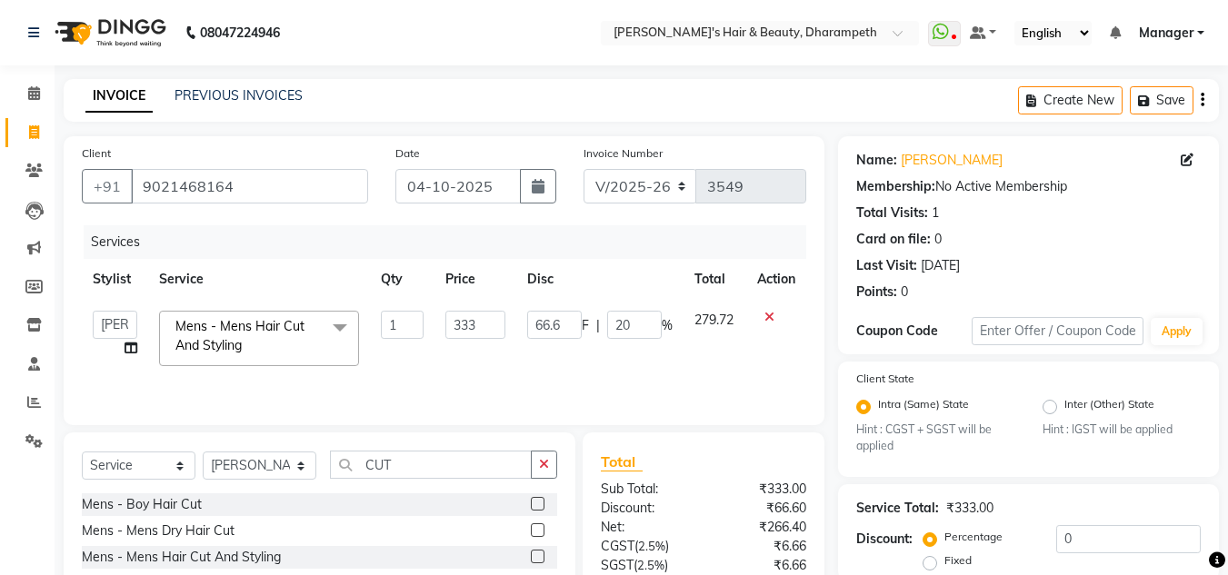
scroll to position [171, 0]
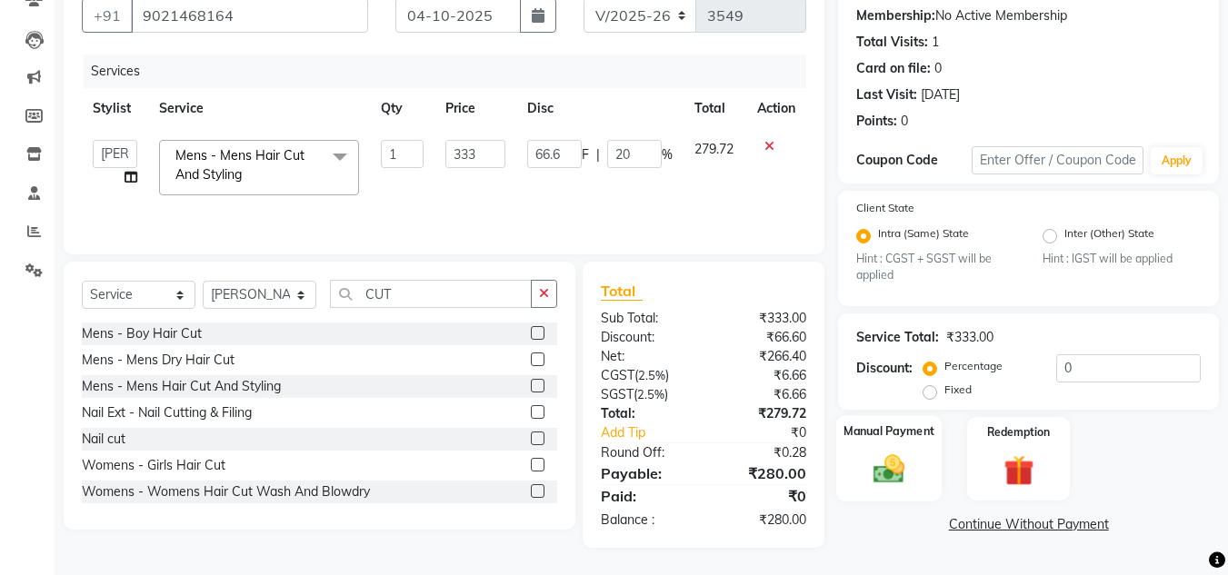
click at [882, 468] on img at bounding box center [888, 470] width 51 height 36
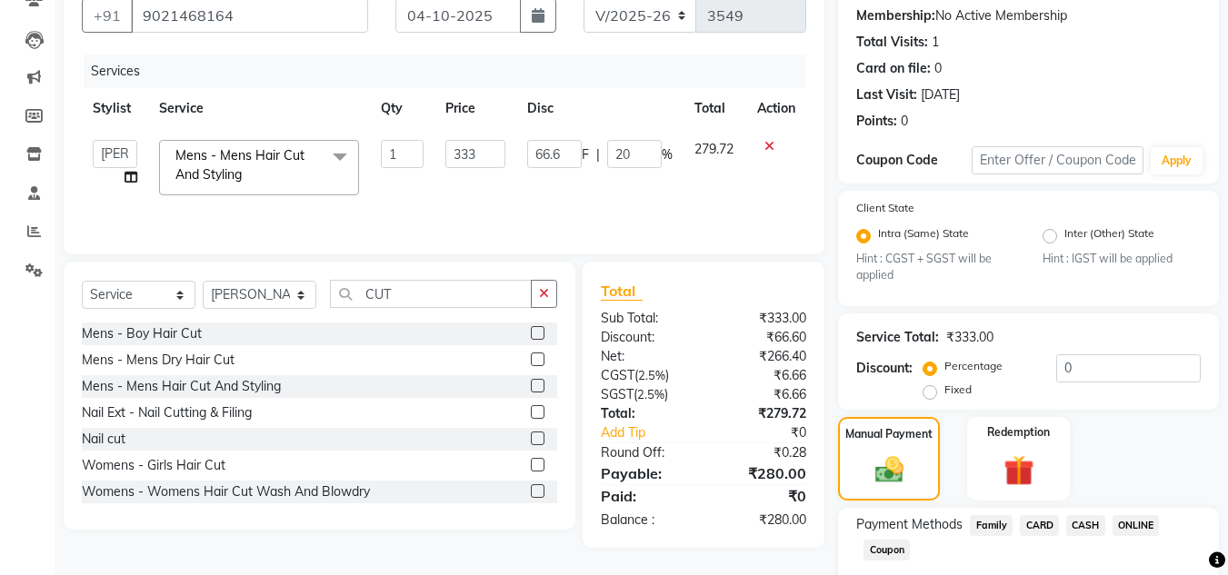
click at [1135, 524] on span "ONLINE" at bounding box center [1136, 525] width 47 height 21
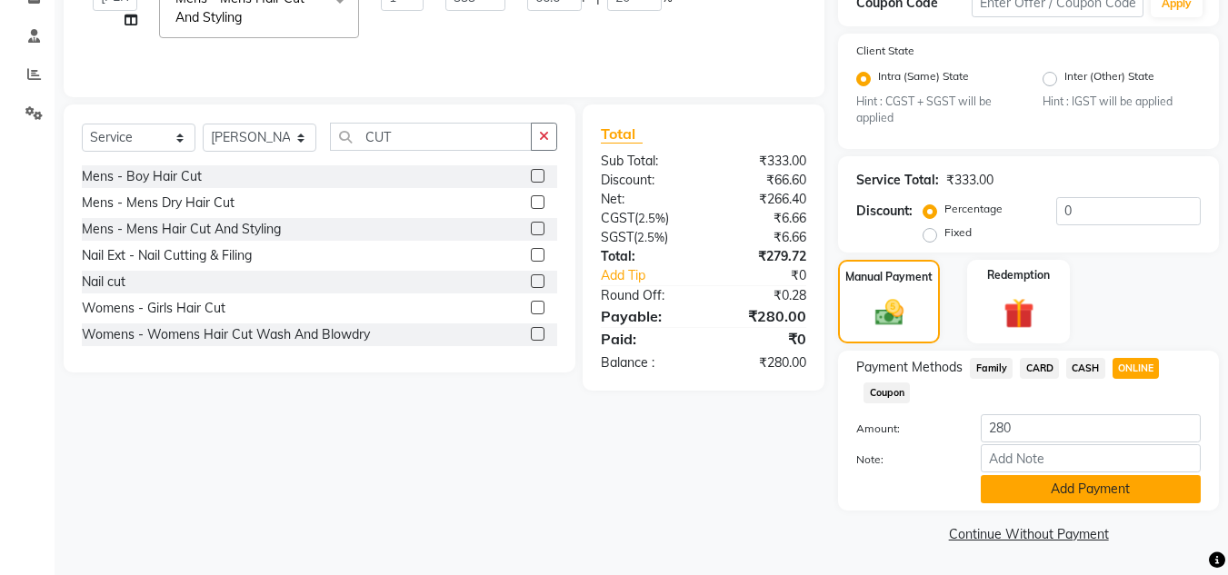
click at [1143, 489] on button "Add Payment" at bounding box center [1091, 489] width 220 height 28
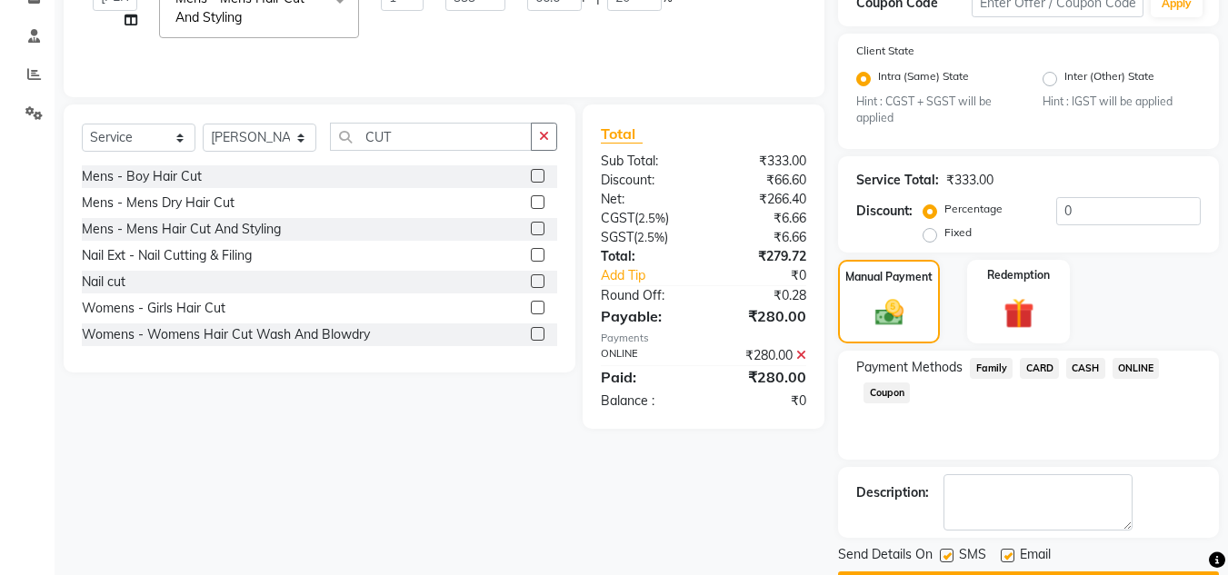
scroll to position [380, 0]
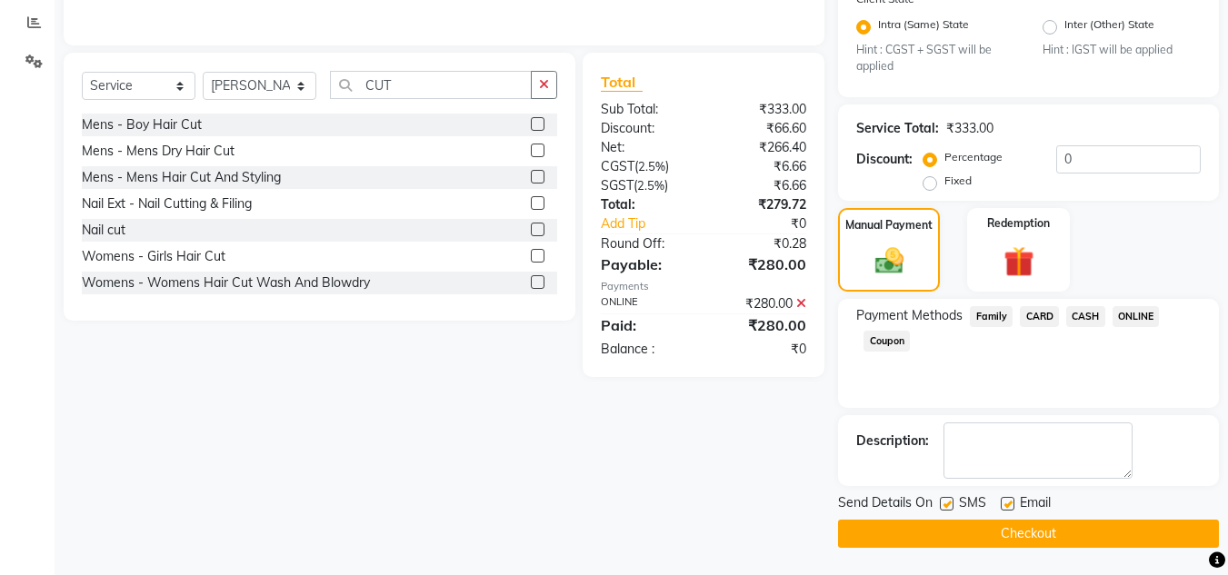
click at [1072, 542] on button "Checkout" at bounding box center [1028, 534] width 381 height 28
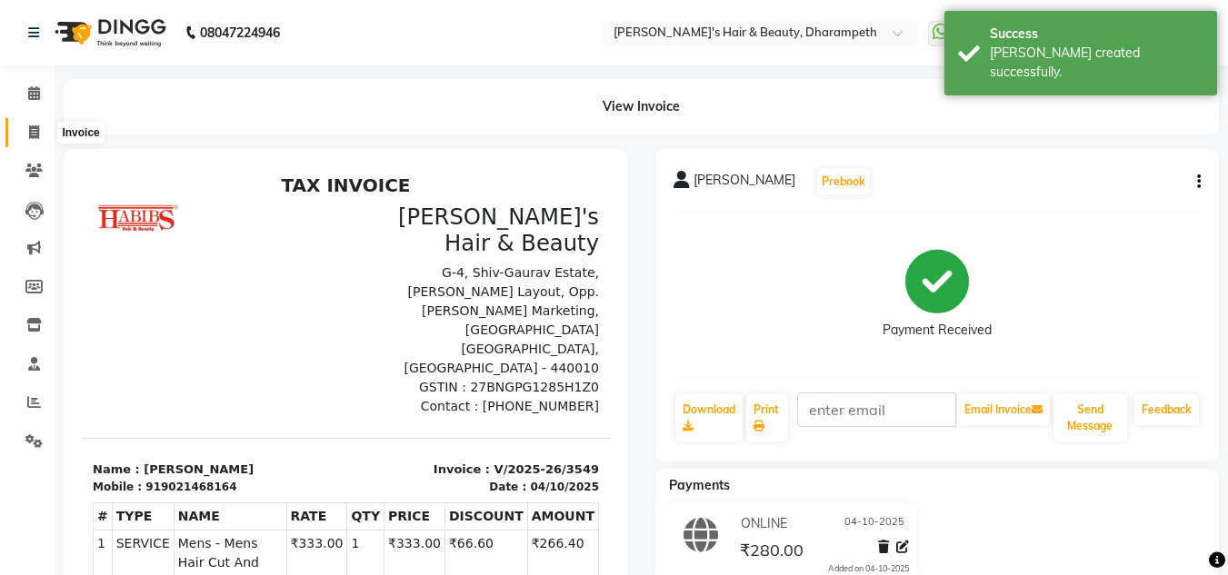
click at [35, 126] on icon at bounding box center [34, 132] width 10 height 14
select select "service"
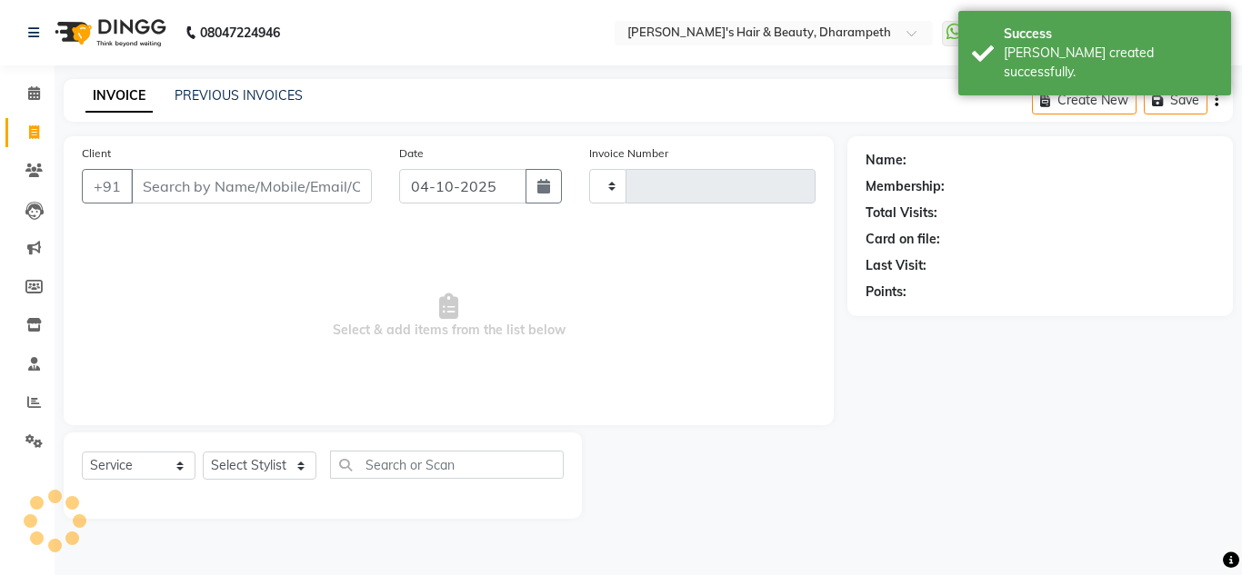
type input "3550"
select select "4860"
click at [156, 194] on input "Client" at bounding box center [251, 186] width 241 height 35
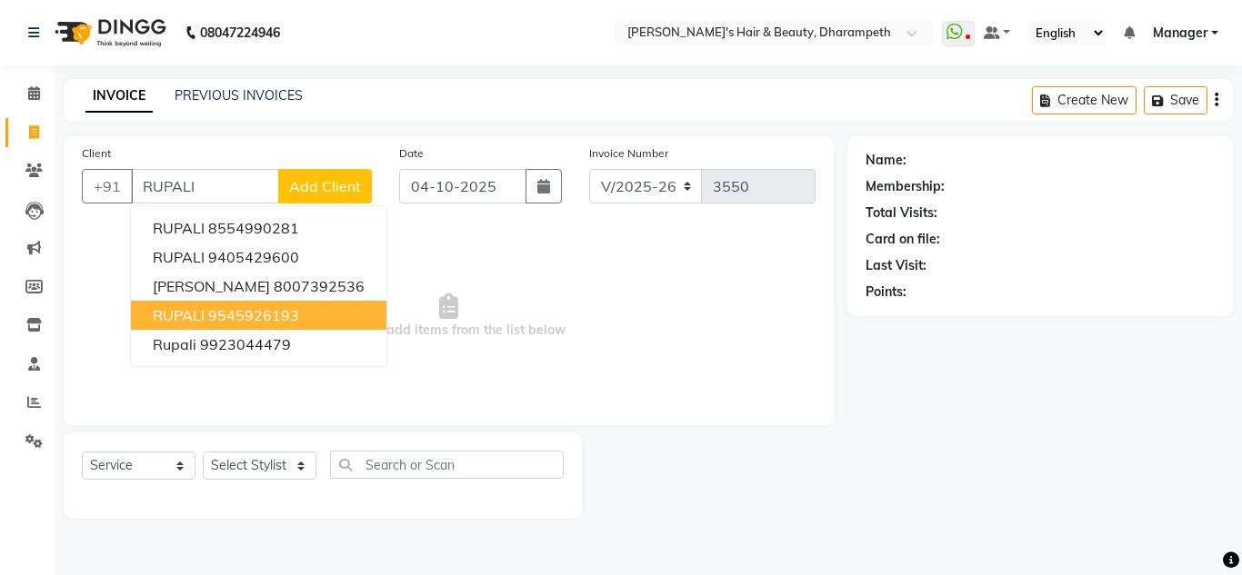
click at [227, 324] on ngb-highlight "9545926193" at bounding box center [253, 315] width 91 height 18
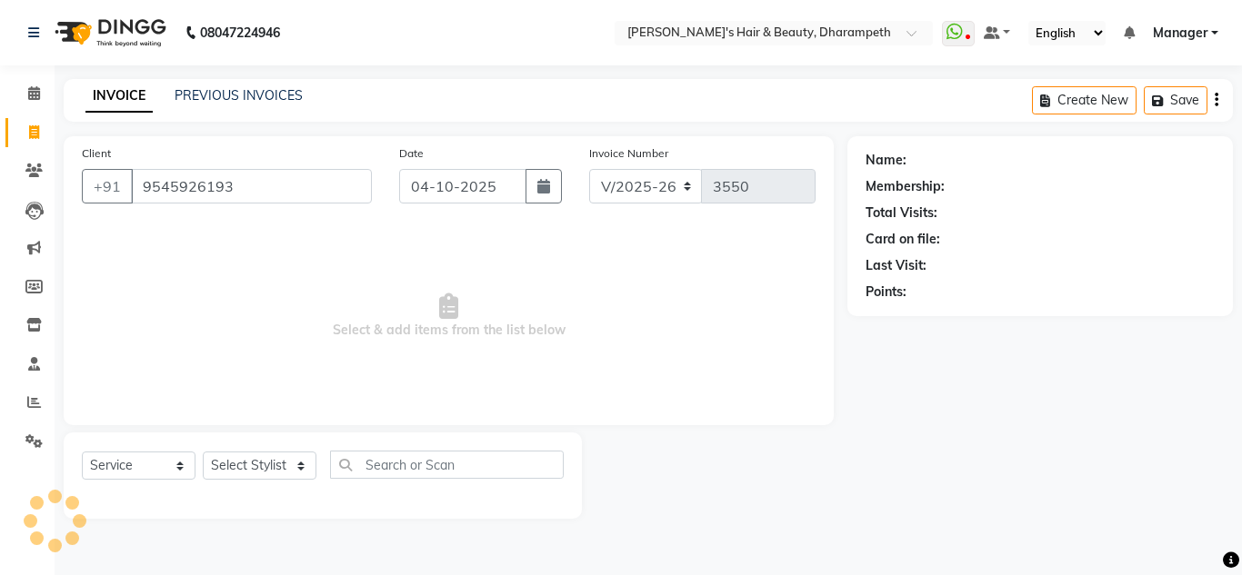
type input "9545926193"
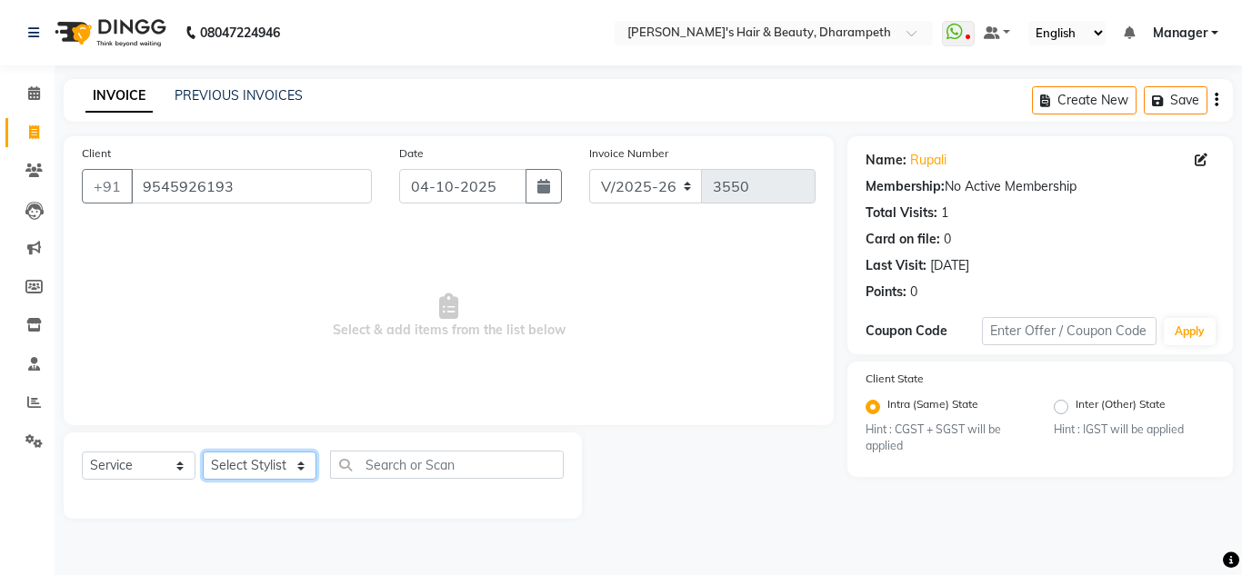
click at [226, 467] on select "Select Stylist Anuj W [PERSON_NAME] [PERSON_NAME] Manager [PERSON_NAME] C [PERS…" at bounding box center [260, 466] width 114 height 28
select select "63038"
click at [203, 452] on select "Select Stylist Anuj W [PERSON_NAME] [PERSON_NAME] Manager [PERSON_NAME] C [PERS…" at bounding box center [260, 466] width 114 height 28
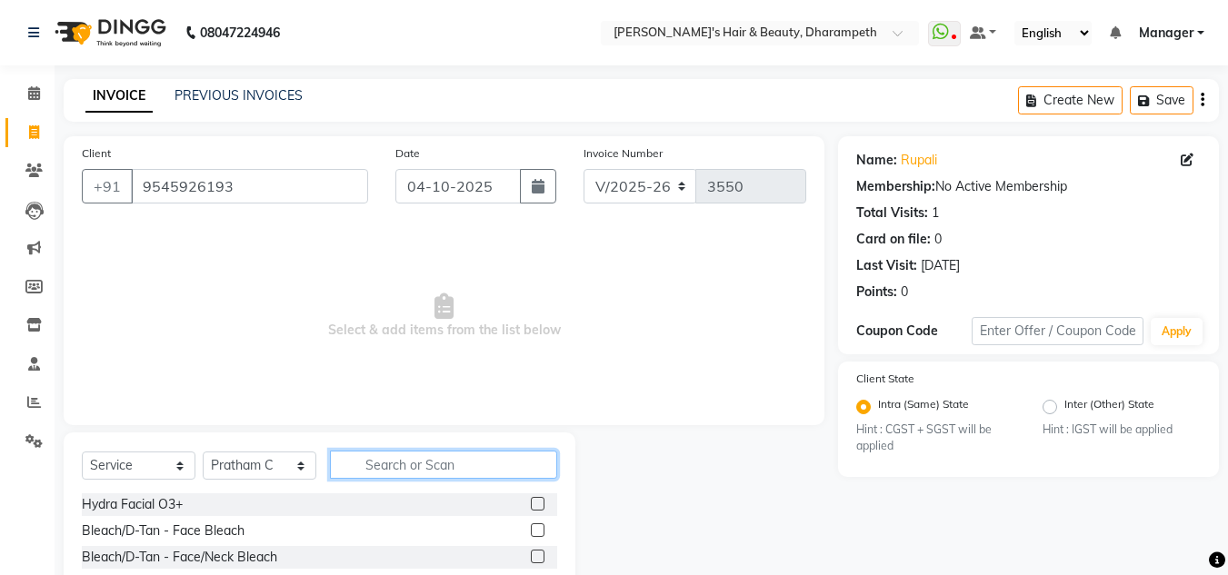
click at [372, 466] on input "text" at bounding box center [443, 465] width 227 height 28
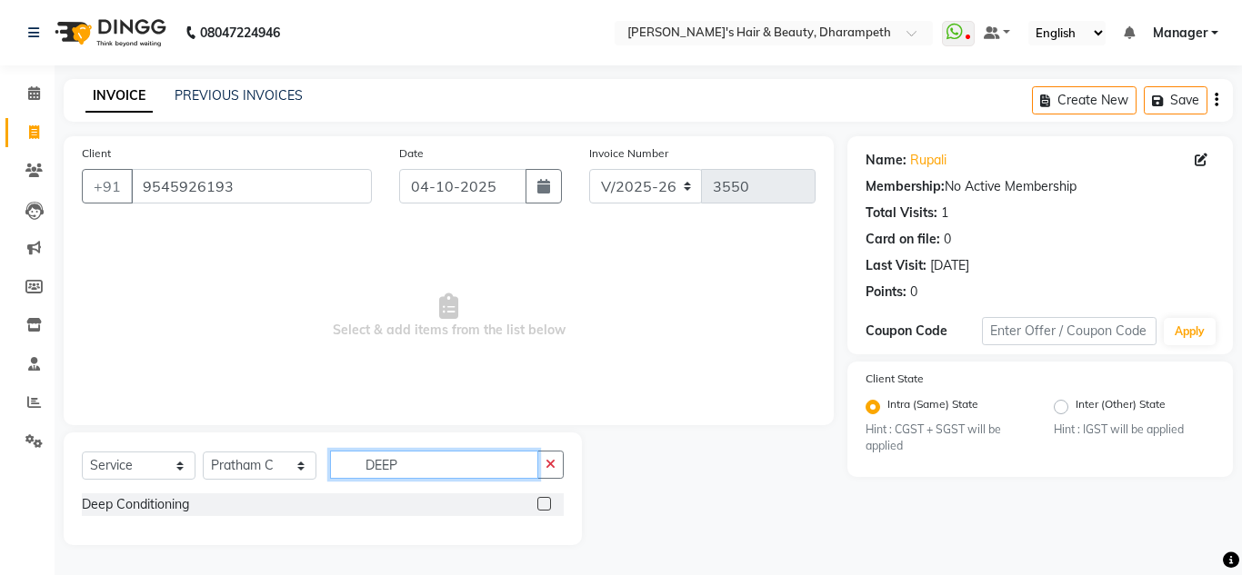
type input "DEEP"
click at [542, 504] on label at bounding box center [544, 504] width 14 height 14
click at [542, 504] on input "checkbox" at bounding box center [543, 505] width 12 height 12
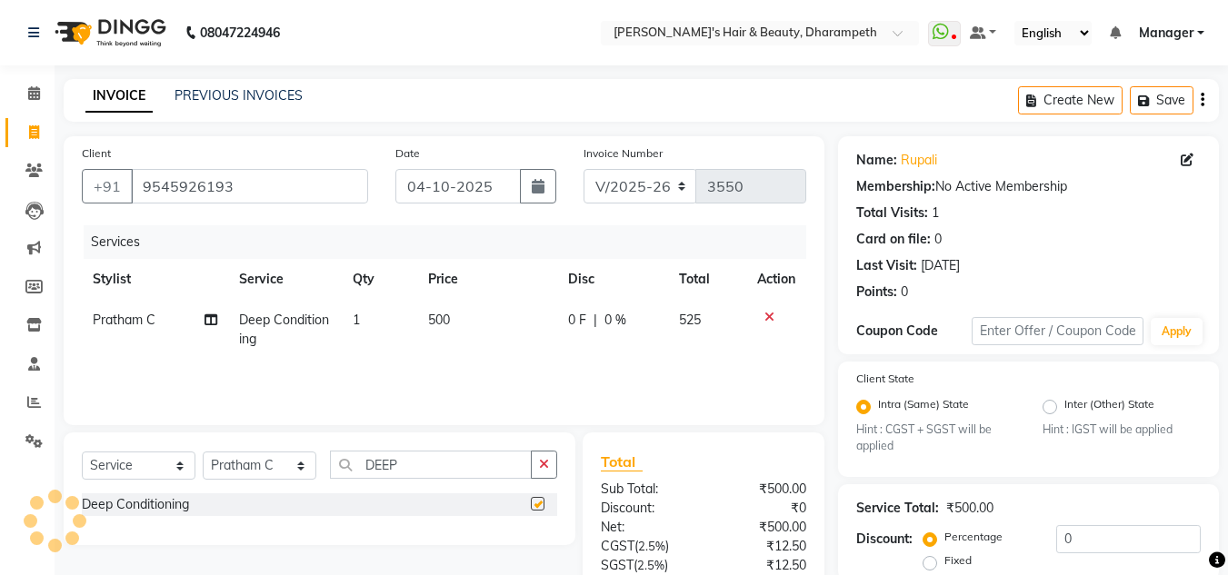
checkbox input "false"
click at [381, 466] on input "DEEP" at bounding box center [431, 465] width 202 height 28
click at [462, 329] on td "500" at bounding box center [487, 330] width 140 height 60
select select "63038"
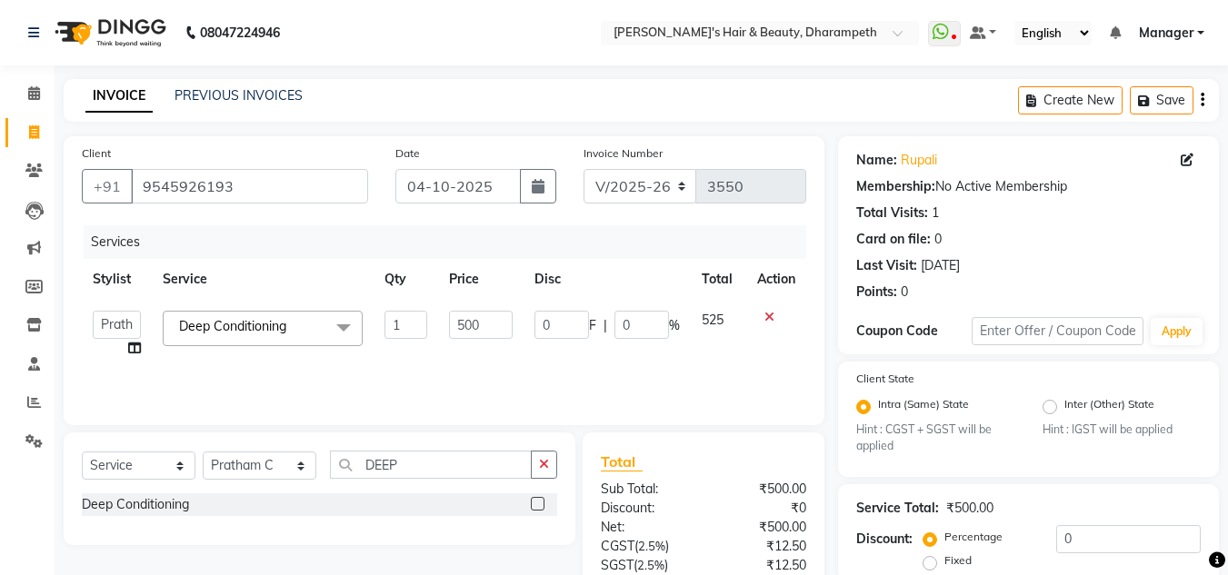
click at [462, 329] on input "500" at bounding box center [480, 325] width 63 height 28
type input "1143"
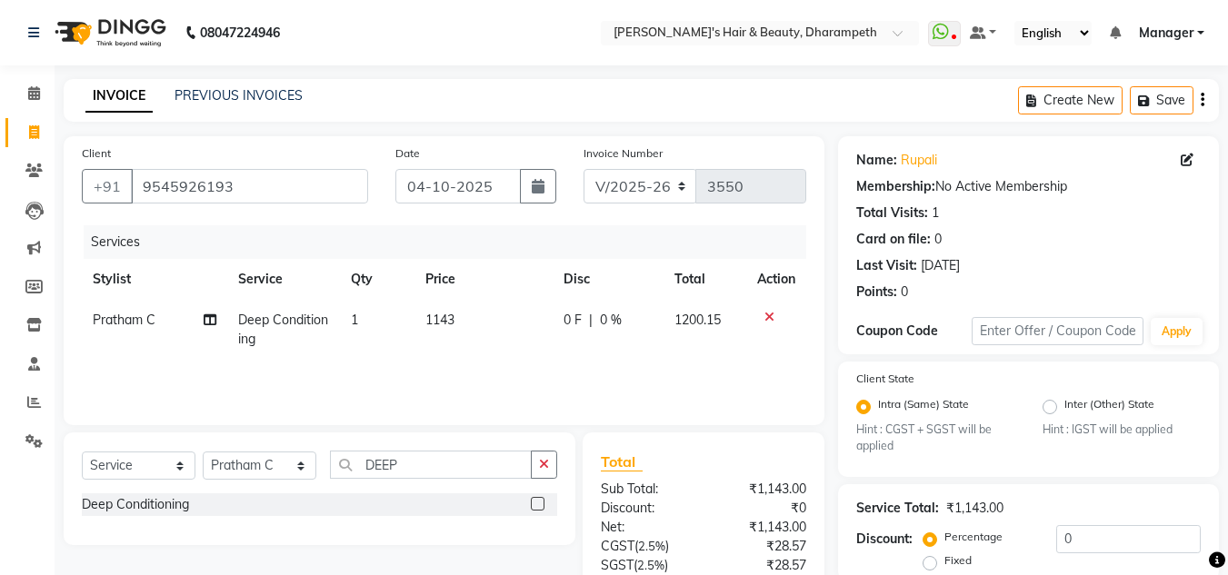
click at [708, 323] on span "1200.15" at bounding box center [697, 320] width 46 height 16
select select "63038"
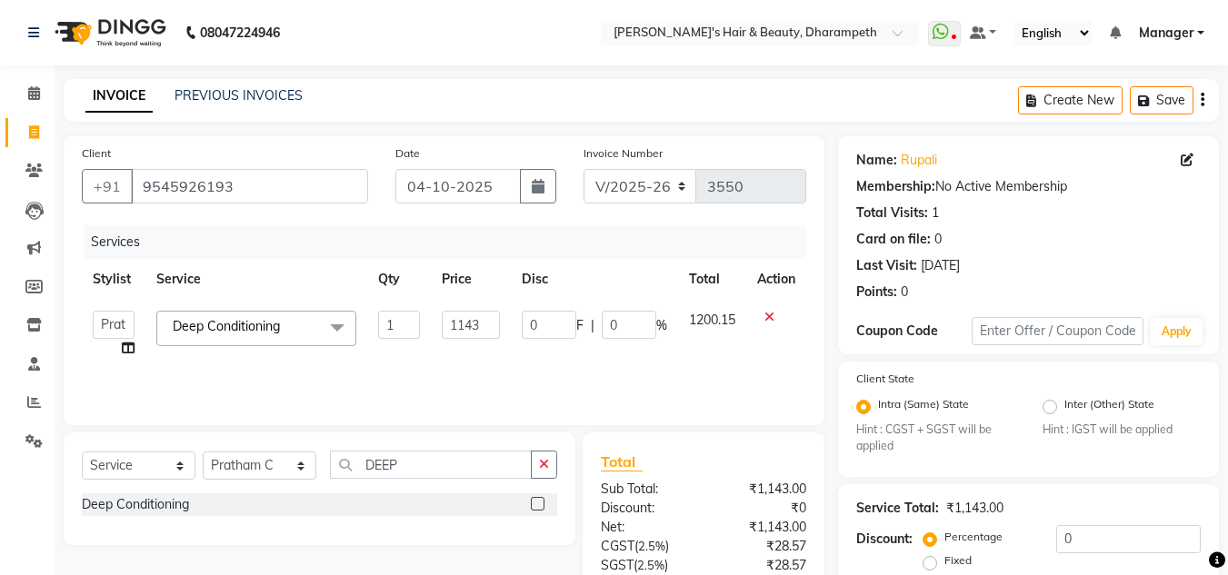
scroll to position [171, 0]
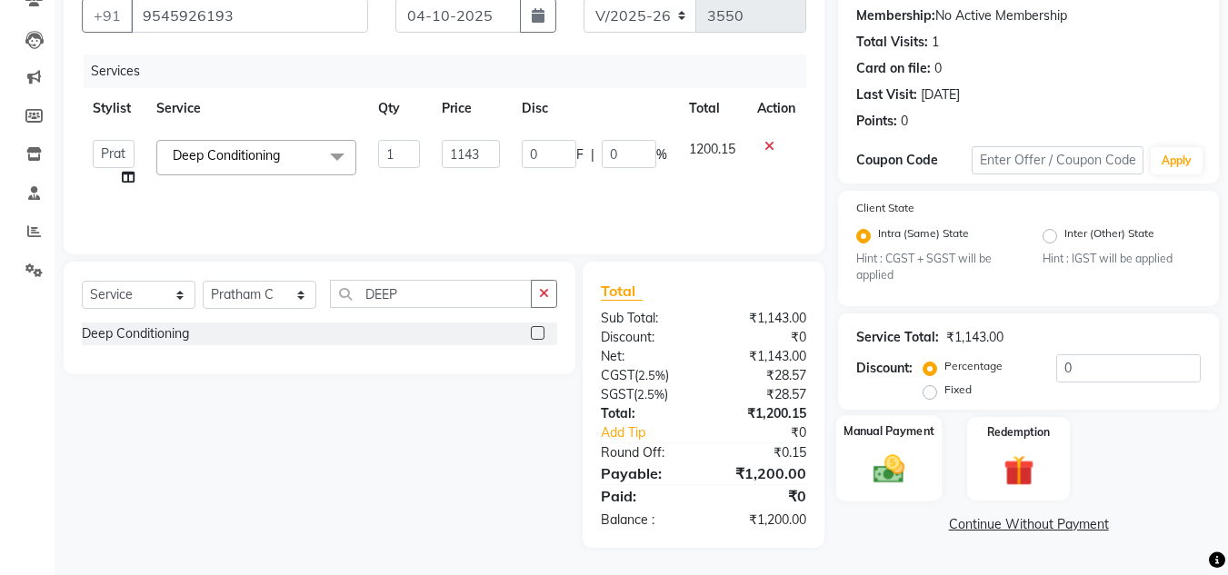
click at [884, 474] on img at bounding box center [888, 470] width 51 height 36
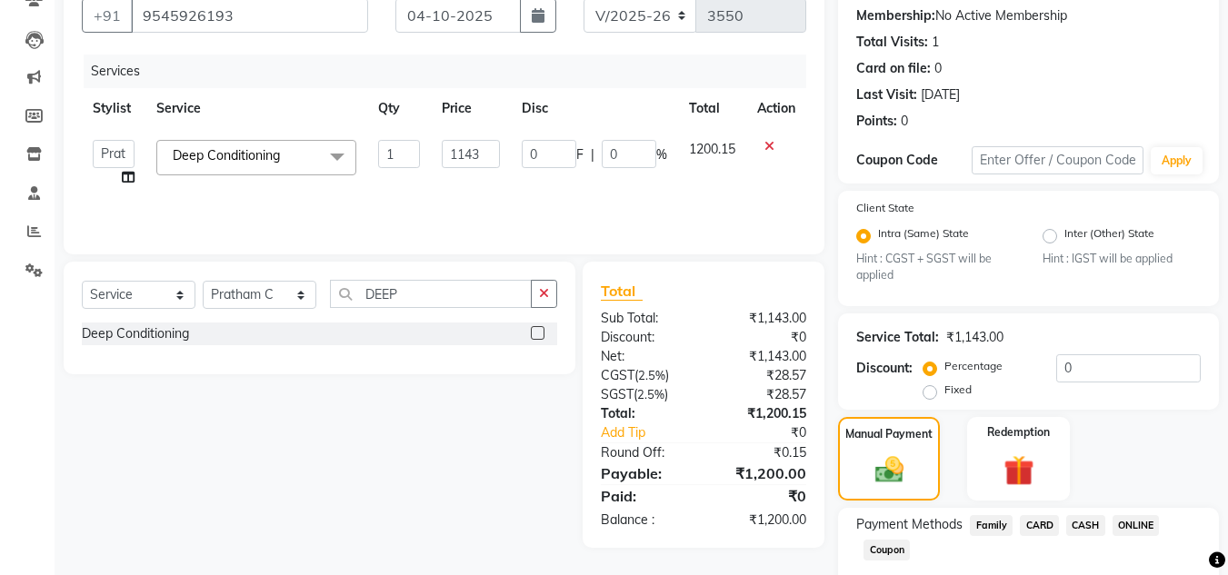
click at [1129, 518] on span "ONLINE" at bounding box center [1136, 525] width 47 height 21
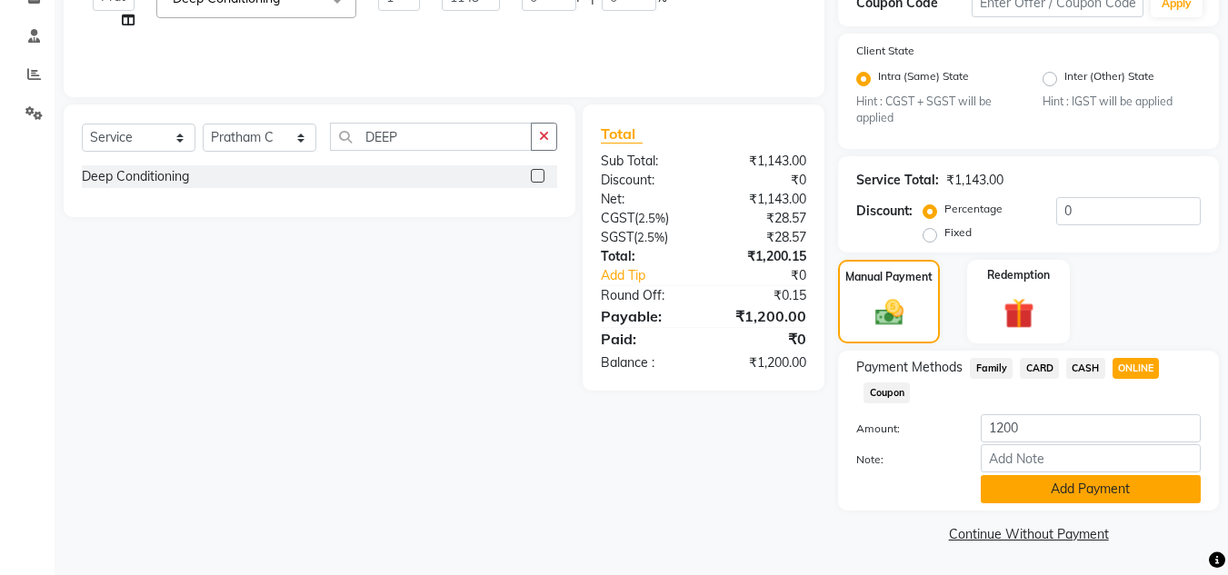
click at [1125, 484] on button "Add Payment" at bounding box center [1091, 489] width 220 height 28
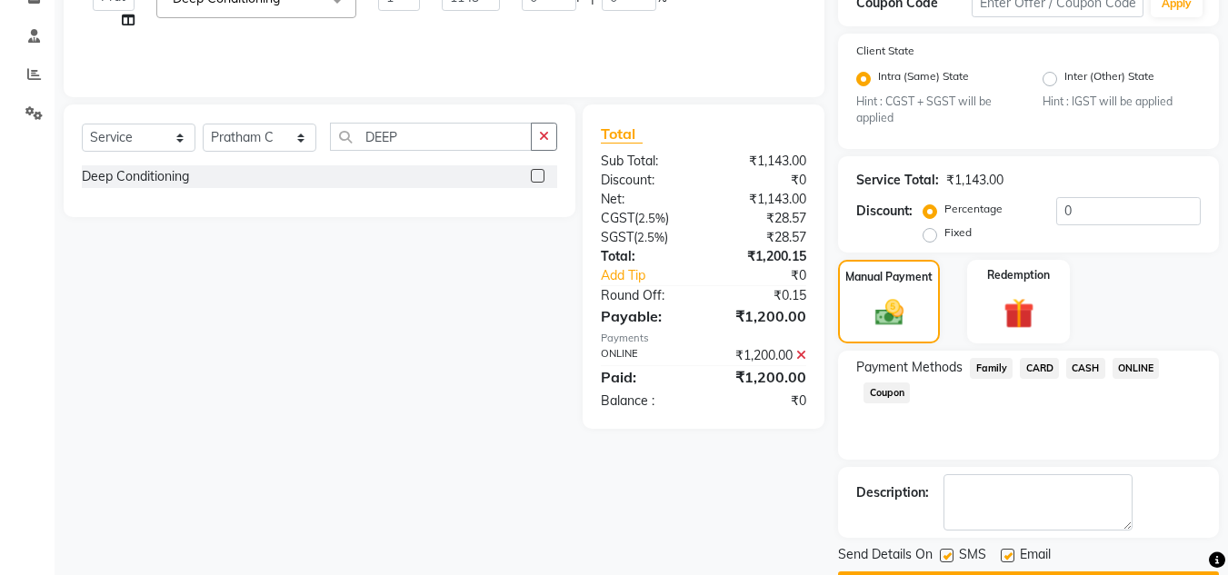
scroll to position [380, 0]
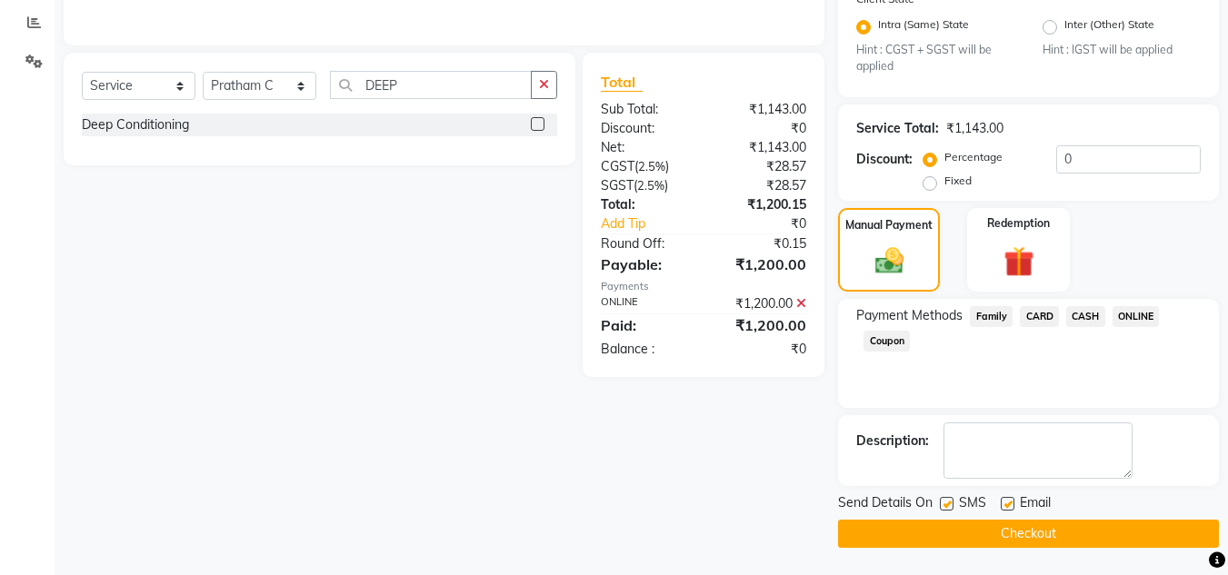
click at [1088, 535] on button "Checkout" at bounding box center [1028, 534] width 381 height 28
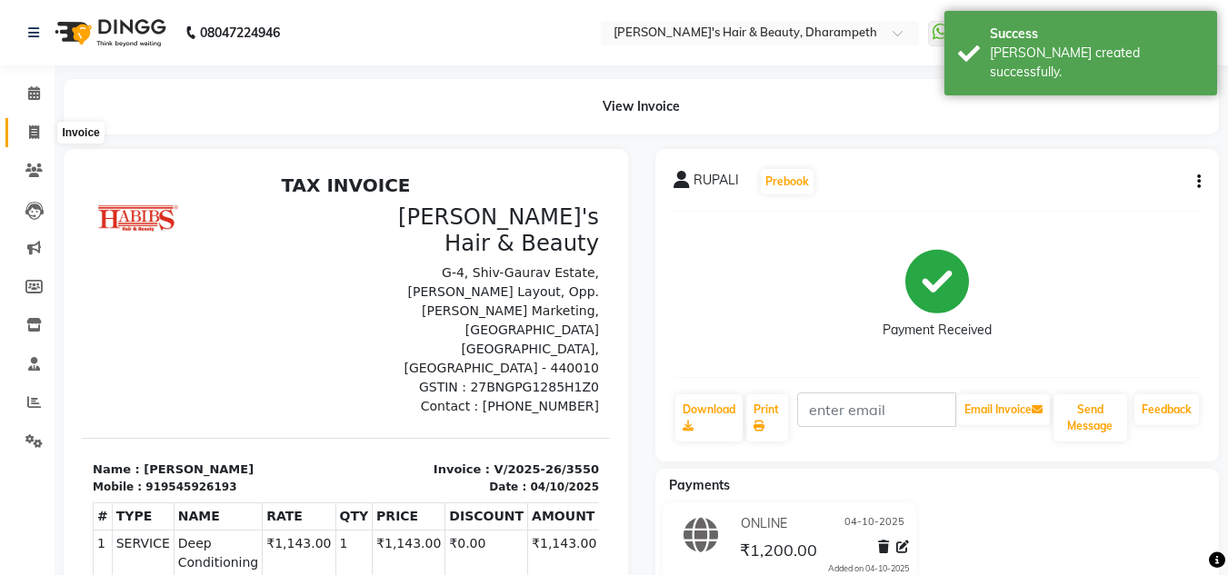
click at [35, 135] on icon at bounding box center [34, 132] width 10 height 14
select select "service"
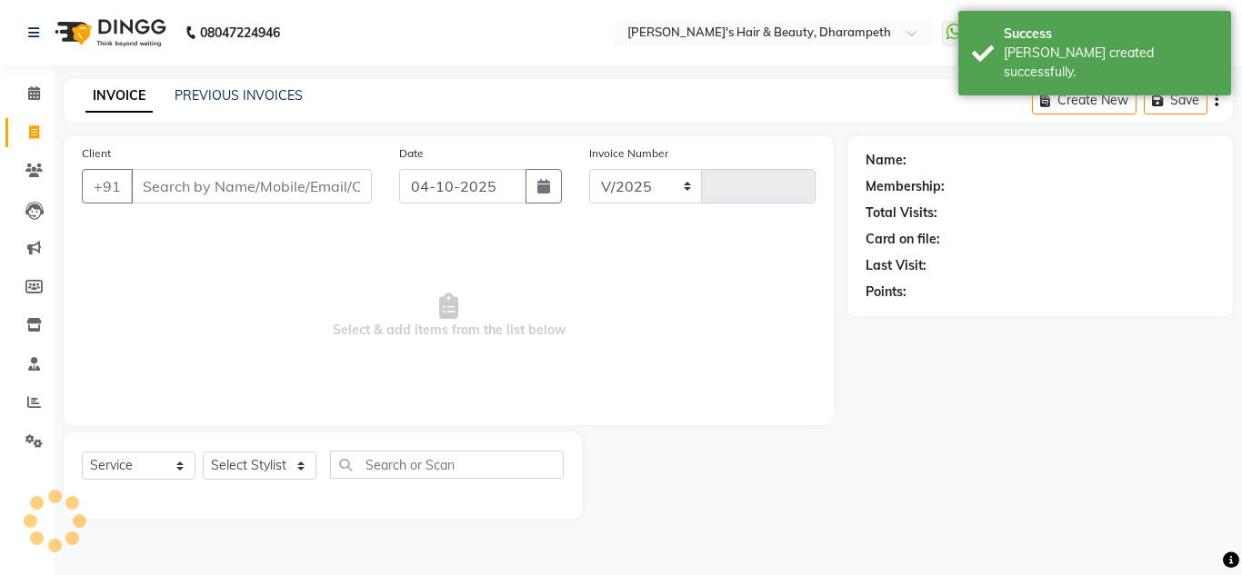
select select "4860"
type input "3551"
click at [162, 191] on input "Client" at bounding box center [251, 186] width 241 height 35
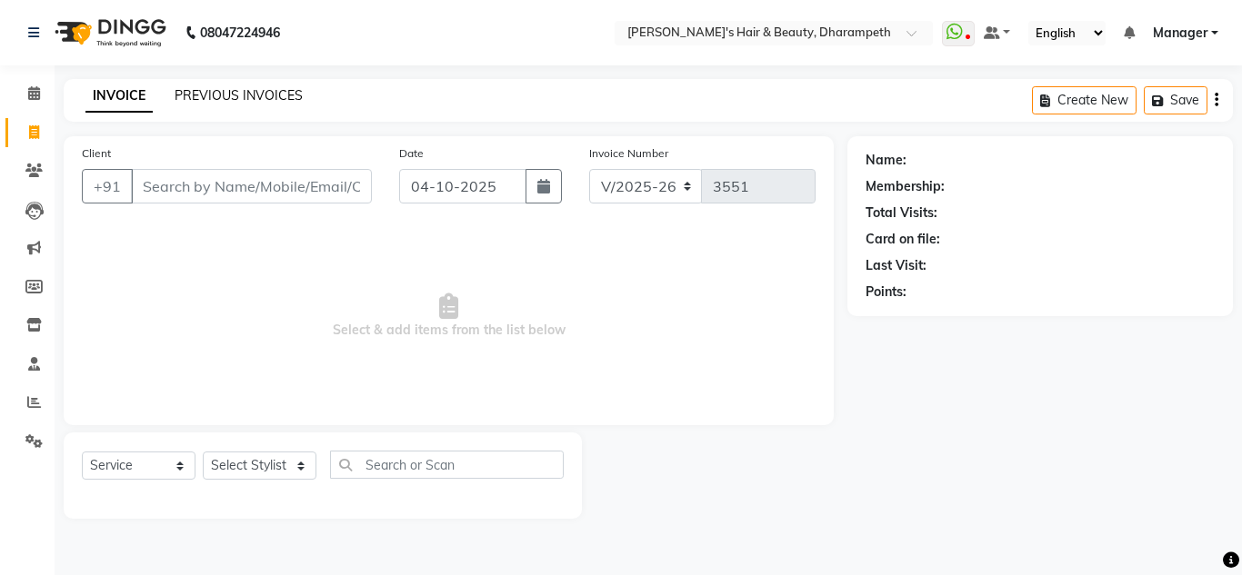
click at [210, 95] on link "PREVIOUS INVOICES" at bounding box center [239, 95] width 128 height 16
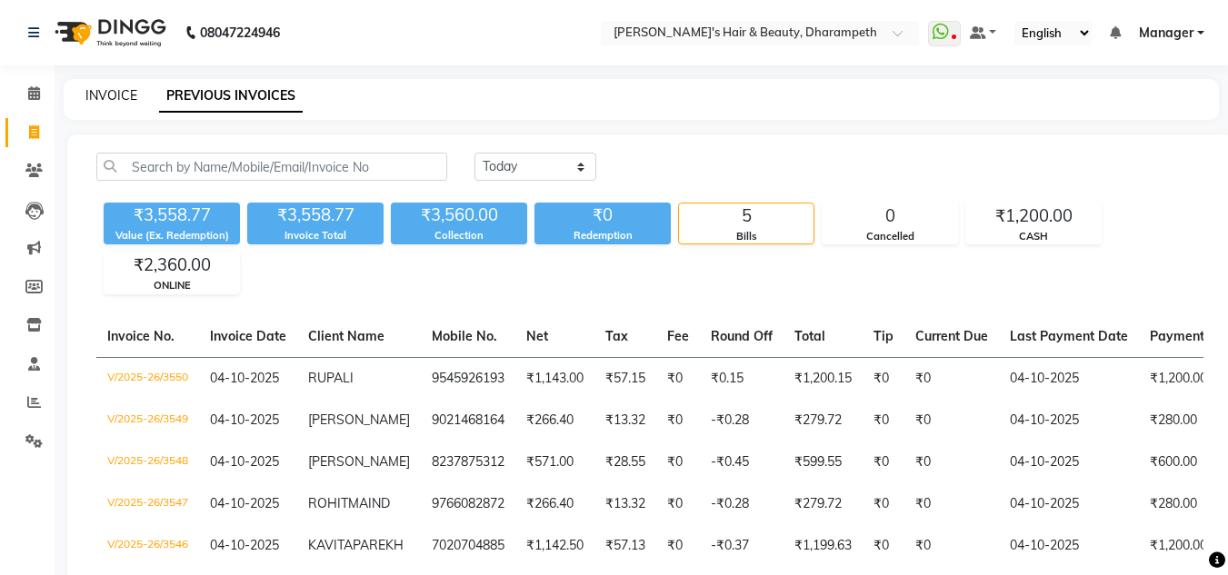
click at [115, 97] on link "INVOICE" at bounding box center [111, 95] width 52 height 16
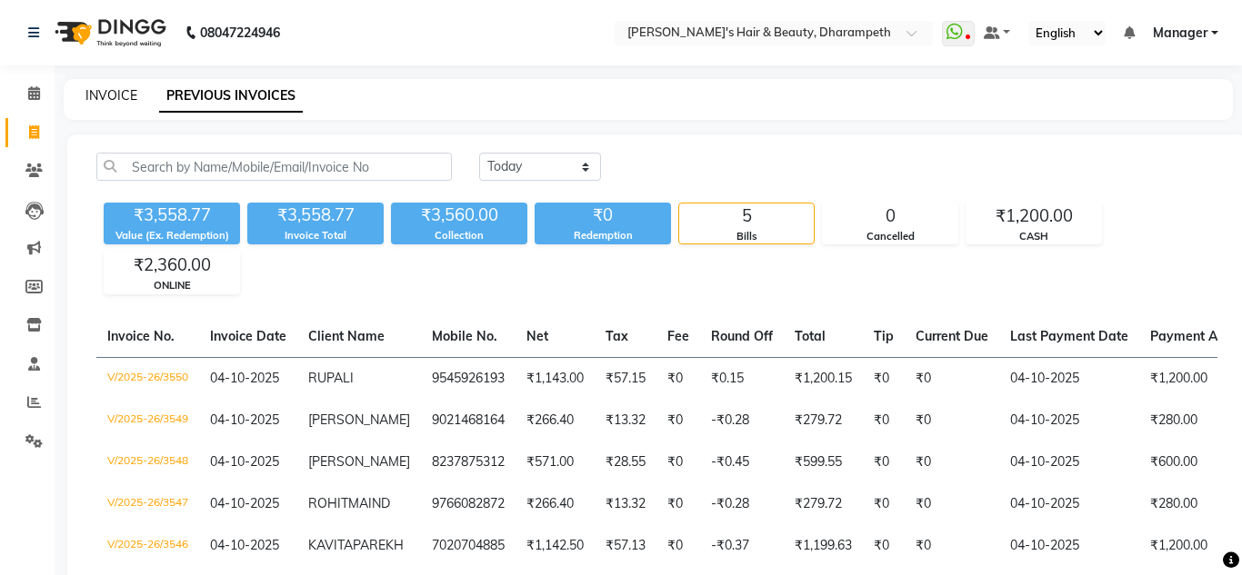
select select "service"
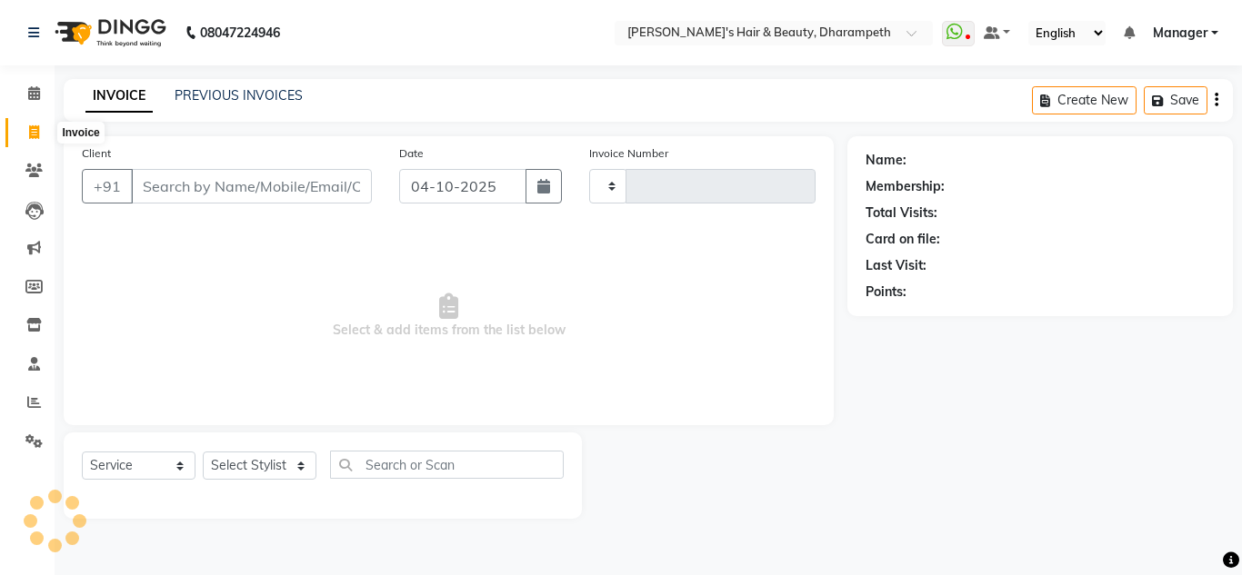
type input "3551"
select select "4860"
click at [36, 128] on icon at bounding box center [34, 132] width 10 height 14
select select "service"
type input "3551"
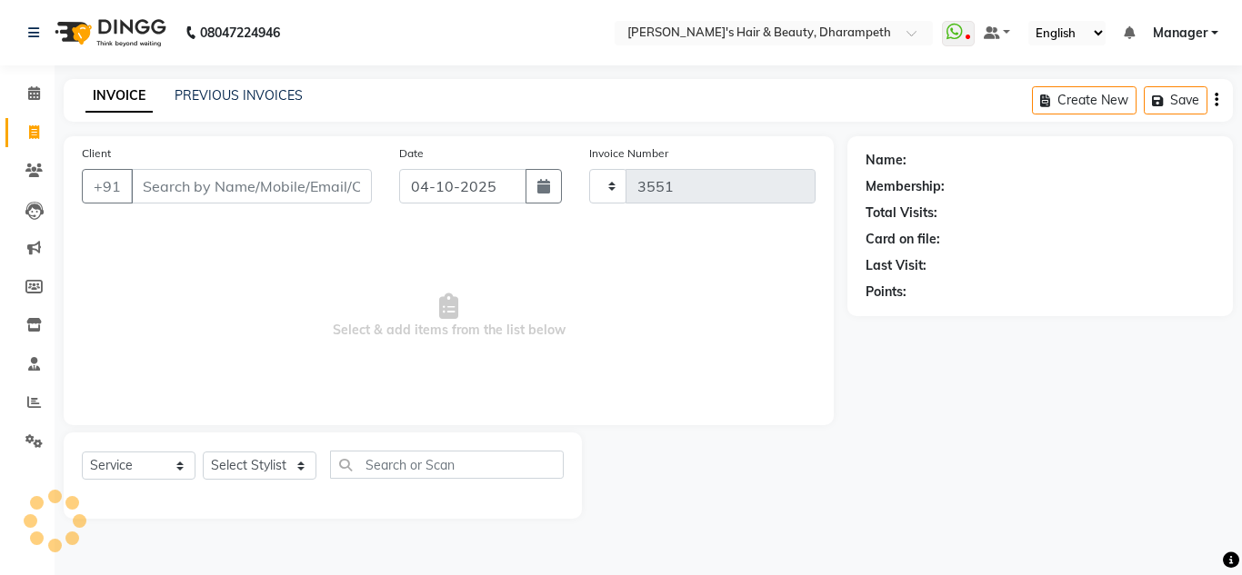
select select "4860"
click at [35, 406] on icon at bounding box center [34, 402] width 14 height 14
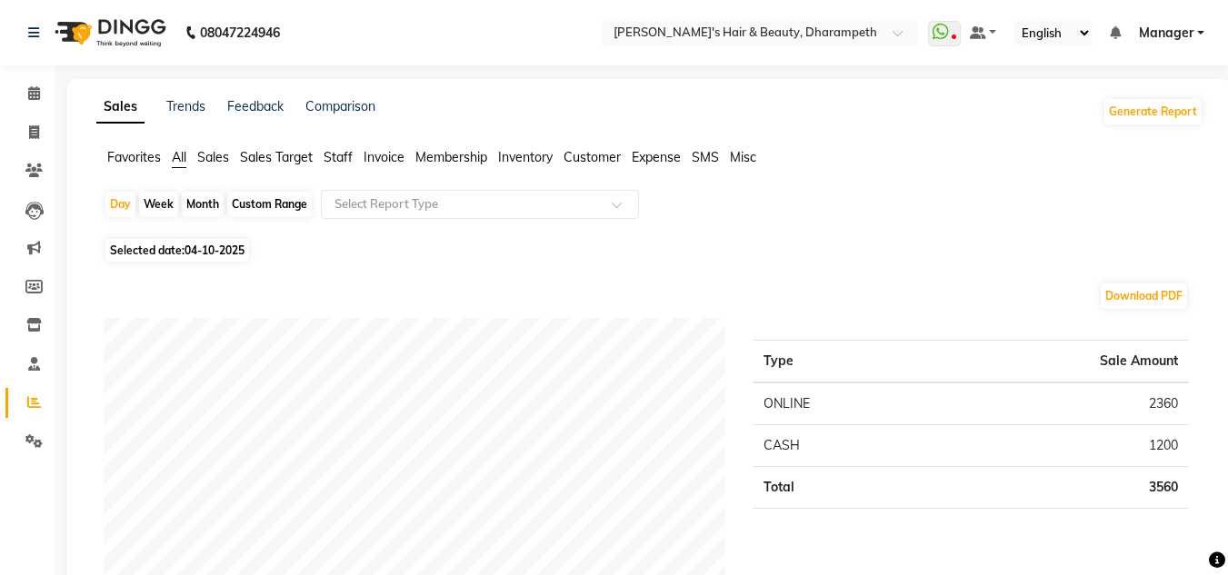
click at [602, 159] on span "Customer" at bounding box center [592, 157] width 57 height 16
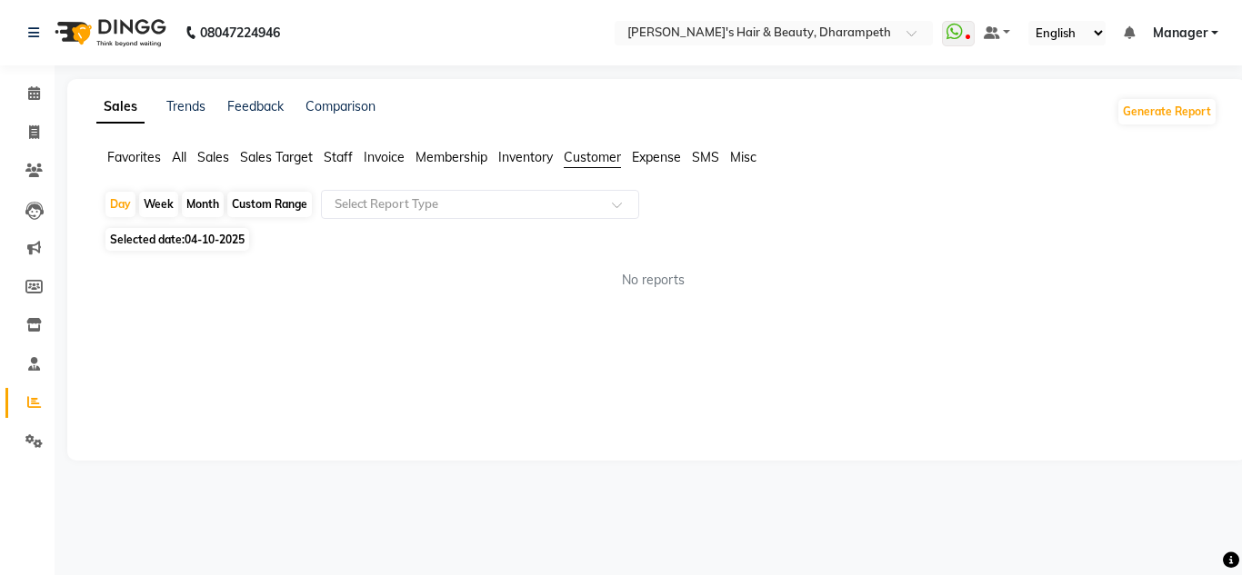
click at [255, 209] on div "Custom Range" at bounding box center [269, 204] width 85 height 25
select select "10"
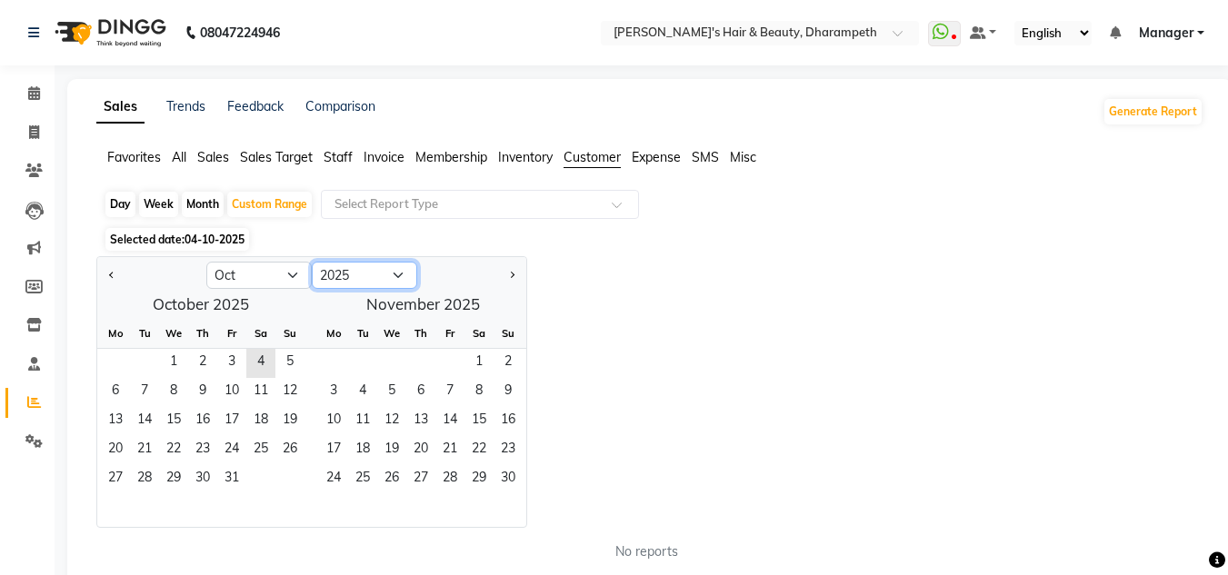
click at [343, 274] on select "2015 2016 2017 2018 2019 2020 2021 2022 2023 2024 2025 2026 2027 2028 2029 2030…" at bounding box center [364, 275] width 105 height 27
select select "2024"
click at [312, 262] on select "2015 2016 2017 2018 2019 2020 2021 2022 2023 2024 2025 2026 2027 2028 2029 2030…" at bounding box center [364, 275] width 105 height 27
click at [510, 276] on span "Next month" at bounding box center [511, 275] width 6 height 6
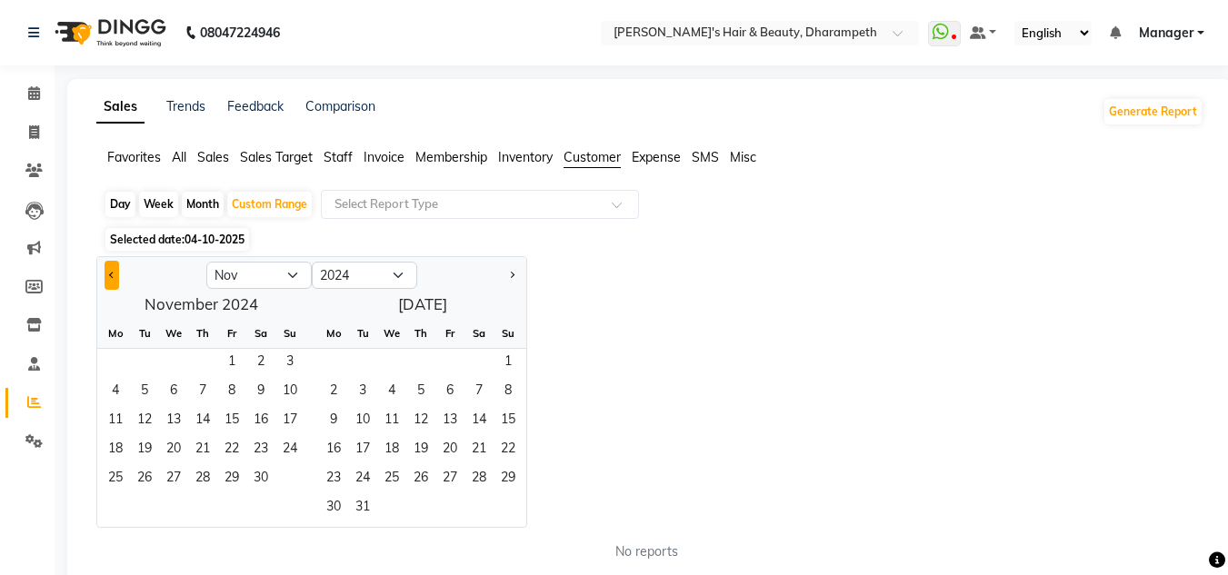
click at [109, 274] on span "Previous month" at bounding box center [112, 275] width 6 height 6
select select "10"
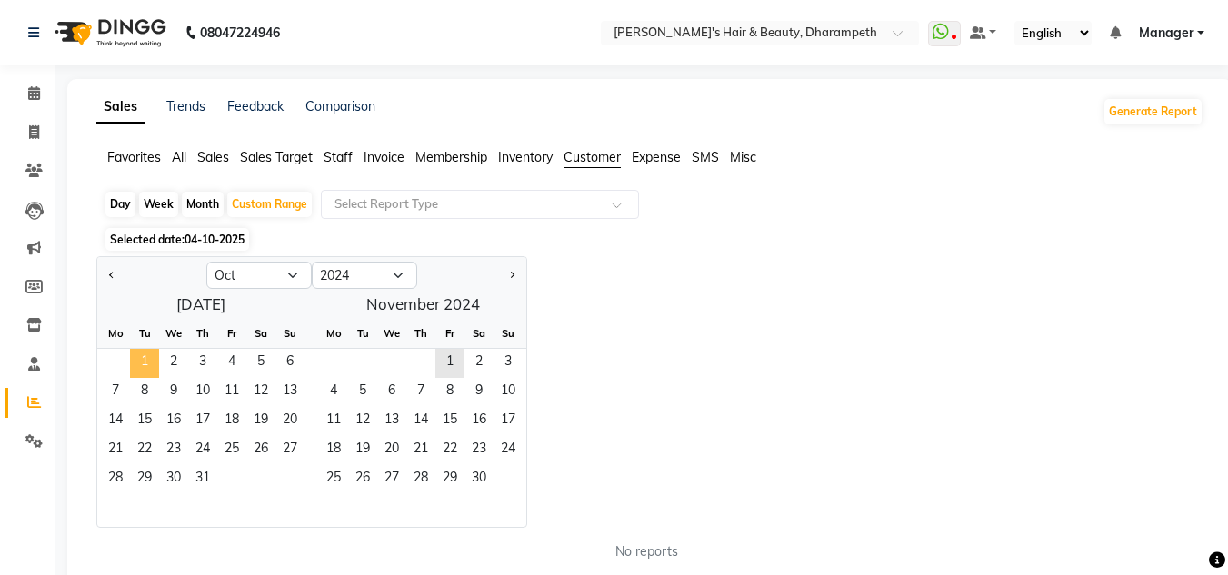
click at [149, 354] on span "1" at bounding box center [144, 363] width 29 height 29
click at [481, 471] on span "30" at bounding box center [478, 479] width 29 height 29
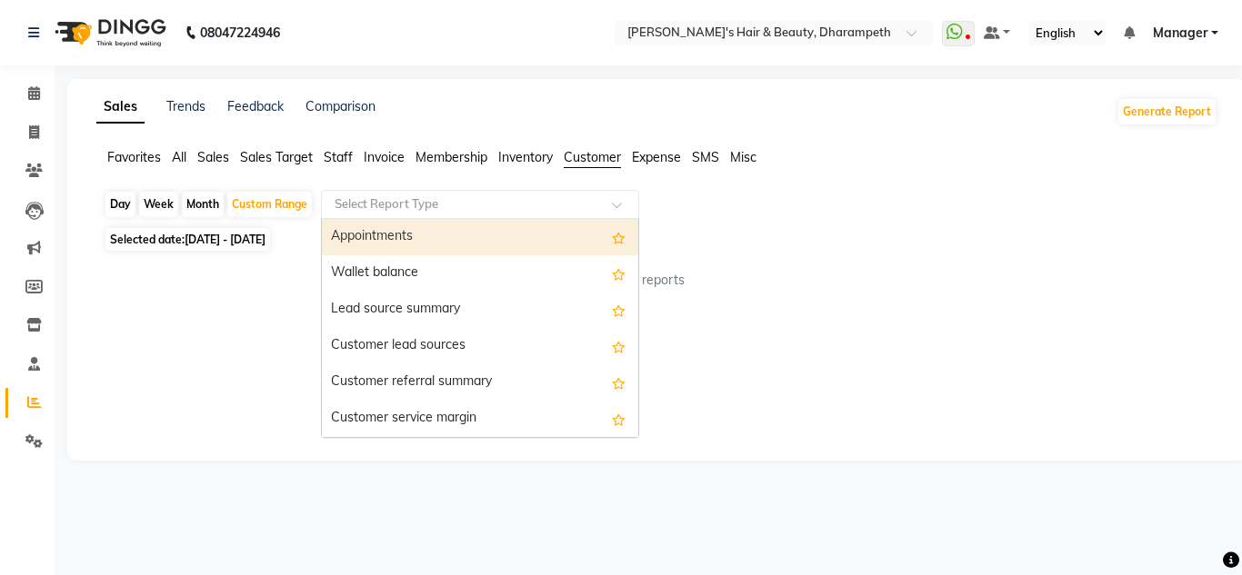
click at [479, 213] on input "text" at bounding box center [462, 204] width 262 height 18
click at [541, 240] on div "Appointments" at bounding box center [480, 237] width 316 height 36
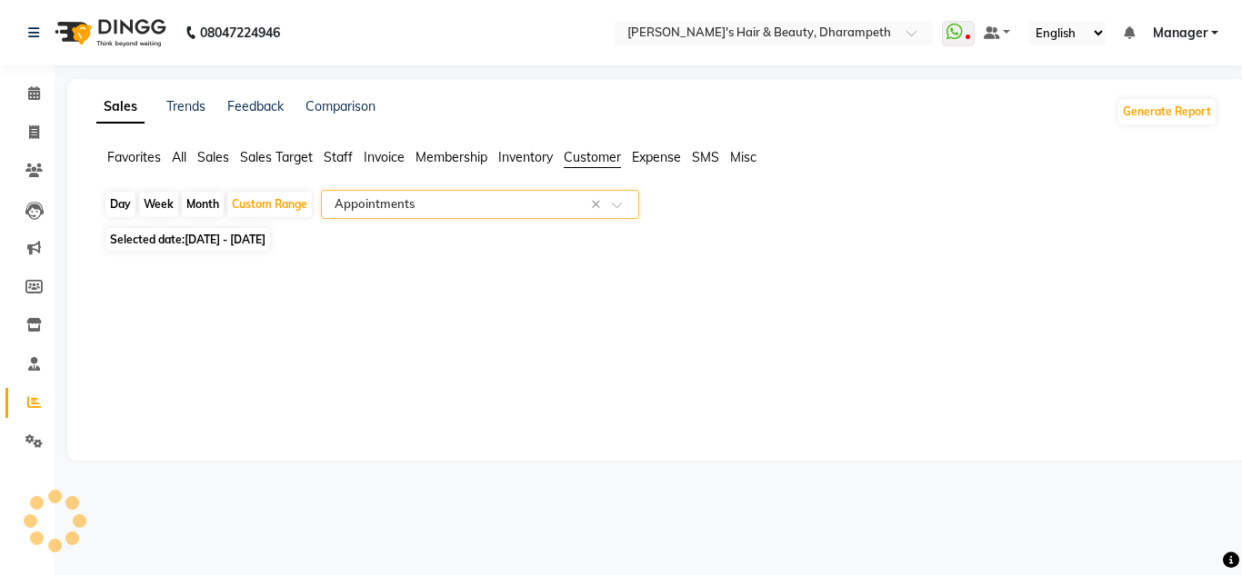
select select "full_report"
select select "csv"
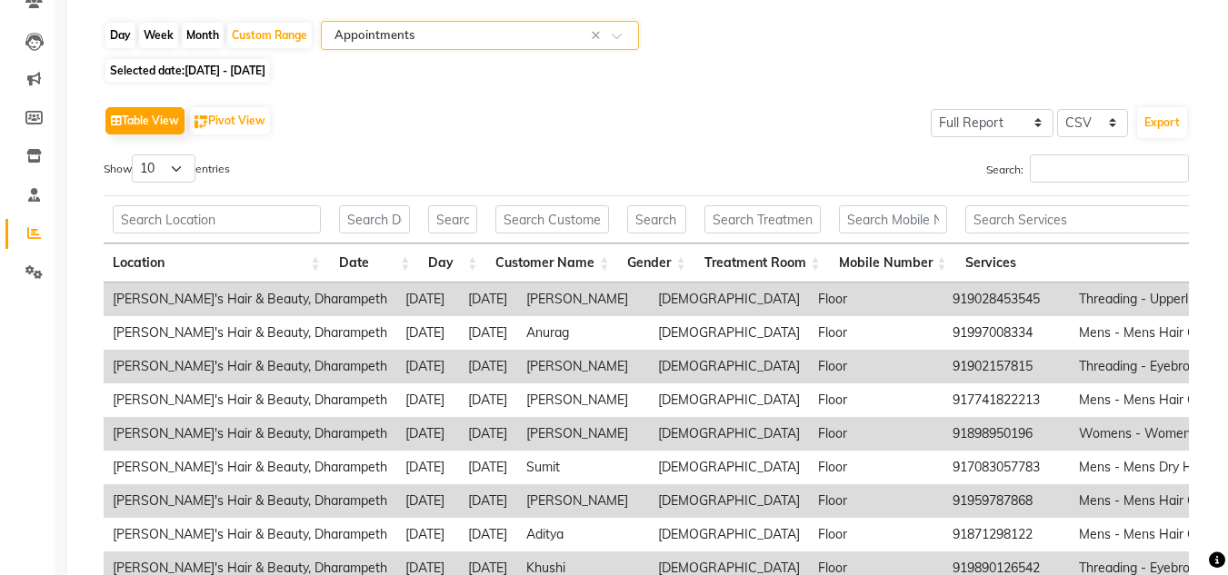
scroll to position [158, 0]
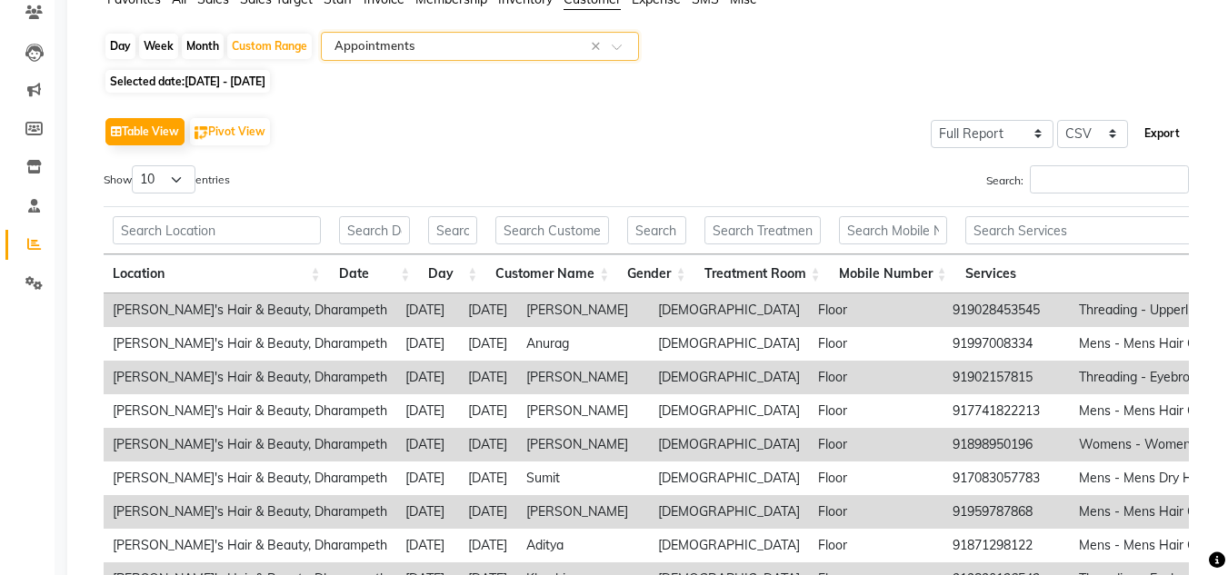
click at [1154, 135] on button "Export" at bounding box center [1162, 133] width 50 height 31
click at [1158, 140] on button "Export" at bounding box center [1162, 133] width 50 height 31
click at [265, 86] on span "[DATE] - [DATE]" at bounding box center [225, 82] width 81 height 14
select select "10"
select select "2024"
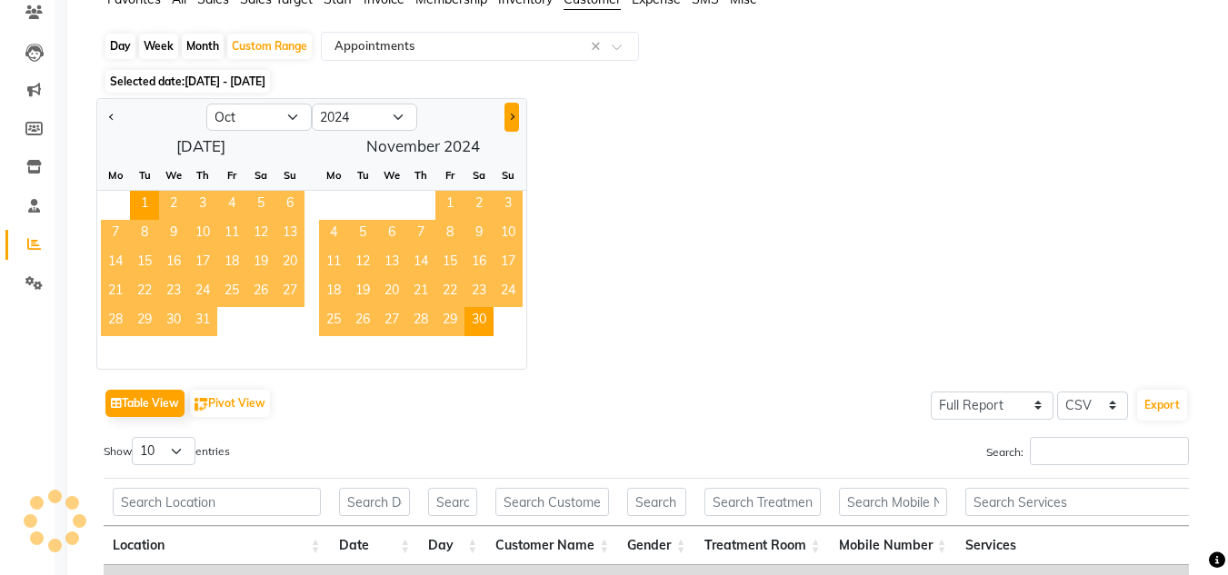
click at [515, 120] on button "Next month" at bounding box center [511, 117] width 15 height 29
select select "11"
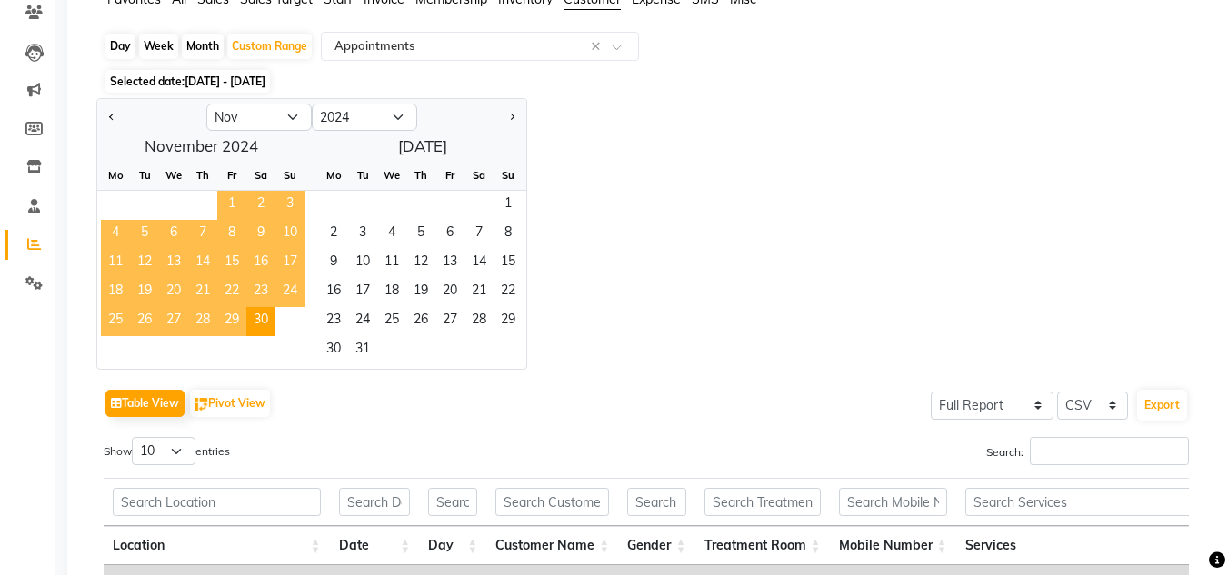
click at [231, 203] on span "1" at bounding box center [231, 205] width 29 height 29
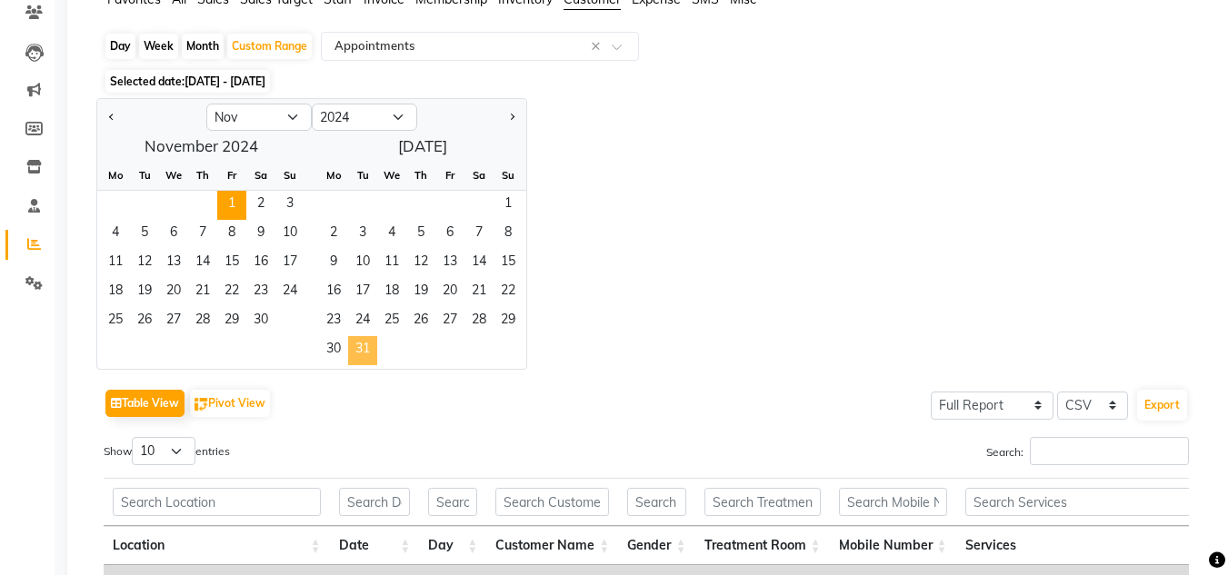
click at [364, 348] on span "31" at bounding box center [362, 350] width 29 height 29
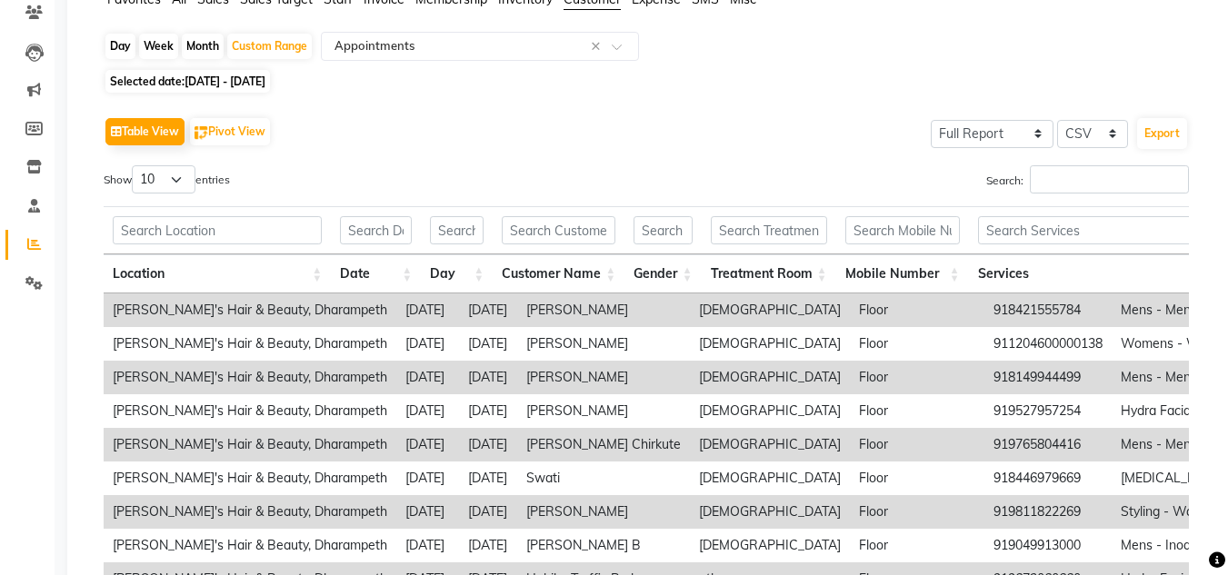
scroll to position [0, 0]
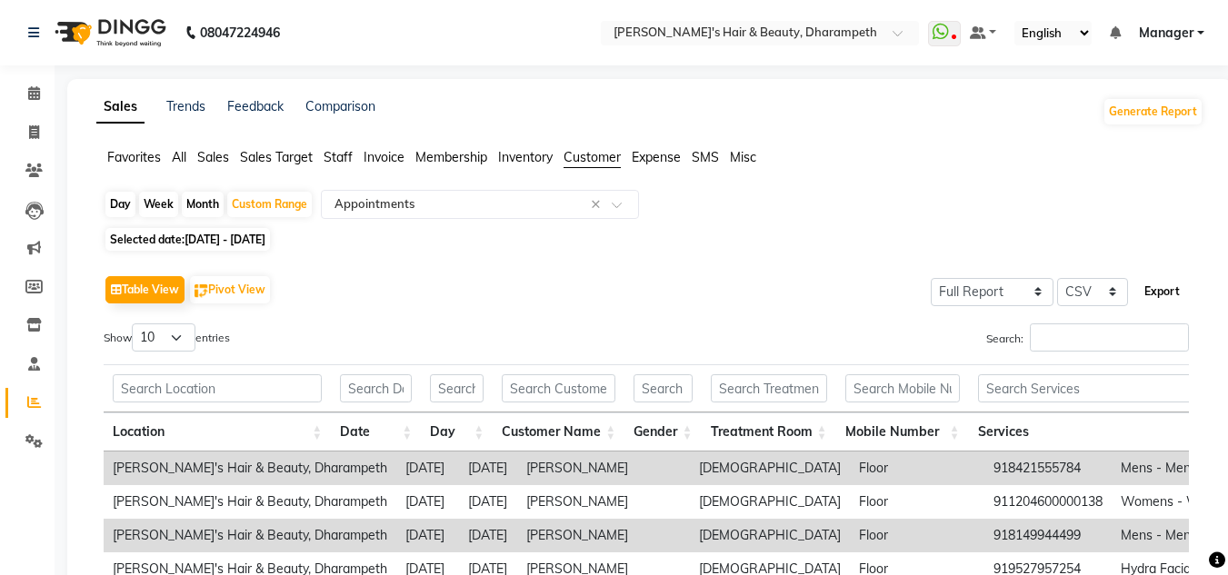
click at [1162, 295] on button "Export" at bounding box center [1162, 291] width 50 height 31
click at [1165, 289] on button "Export" at bounding box center [1162, 291] width 50 height 31
click at [221, 243] on span "[DATE] - [DATE]" at bounding box center [225, 240] width 81 height 14
select select "11"
select select "2024"
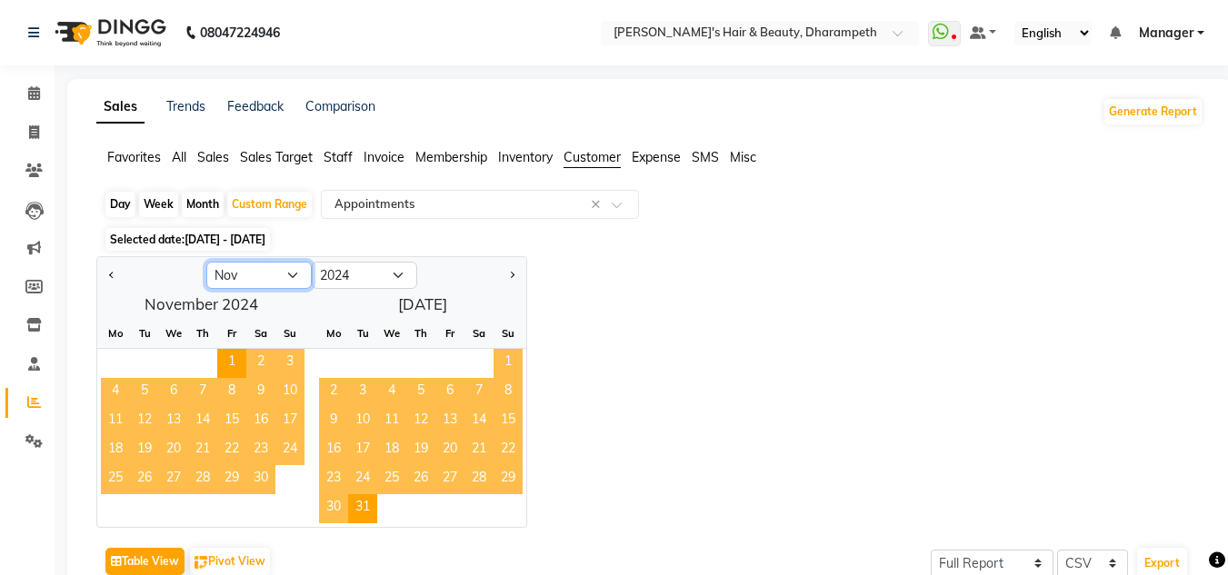
click at [296, 274] on select "Jan Feb Mar Apr May Jun [DATE] Aug Sep Oct Nov Dec" at bounding box center [258, 275] width 105 height 27
click at [206, 262] on select "Jan Feb Mar Apr May Jun [DATE] Aug Sep Oct Nov Dec" at bounding box center [258, 275] width 105 height 27
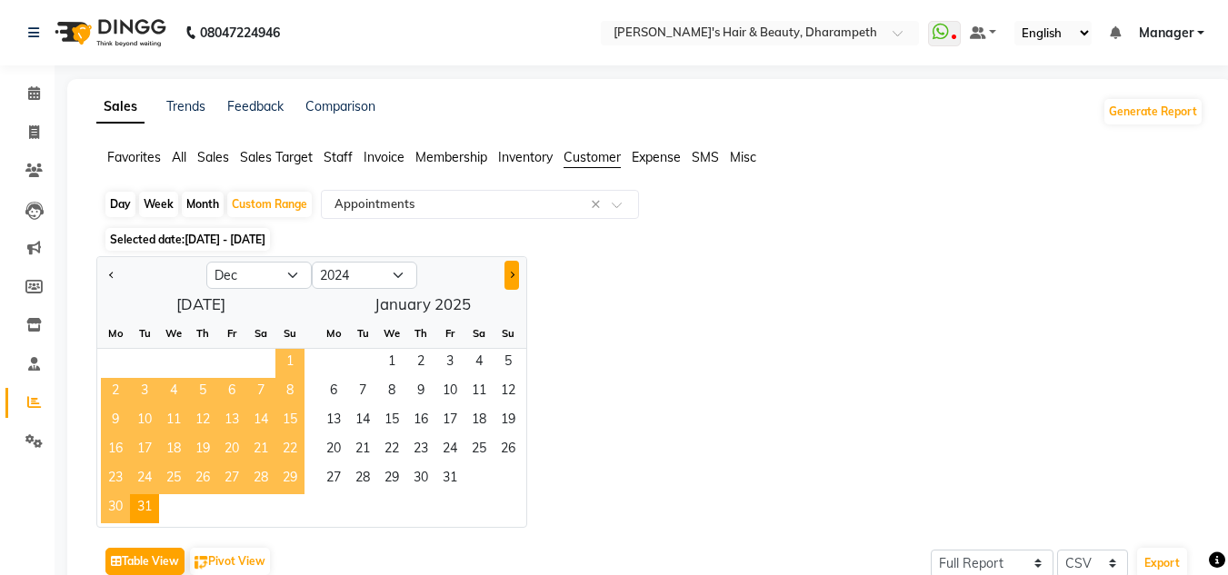
click at [513, 274] on span "Next month" at bounding box center [511, 275] width 6 height 6
select select "1"
select select "2025"
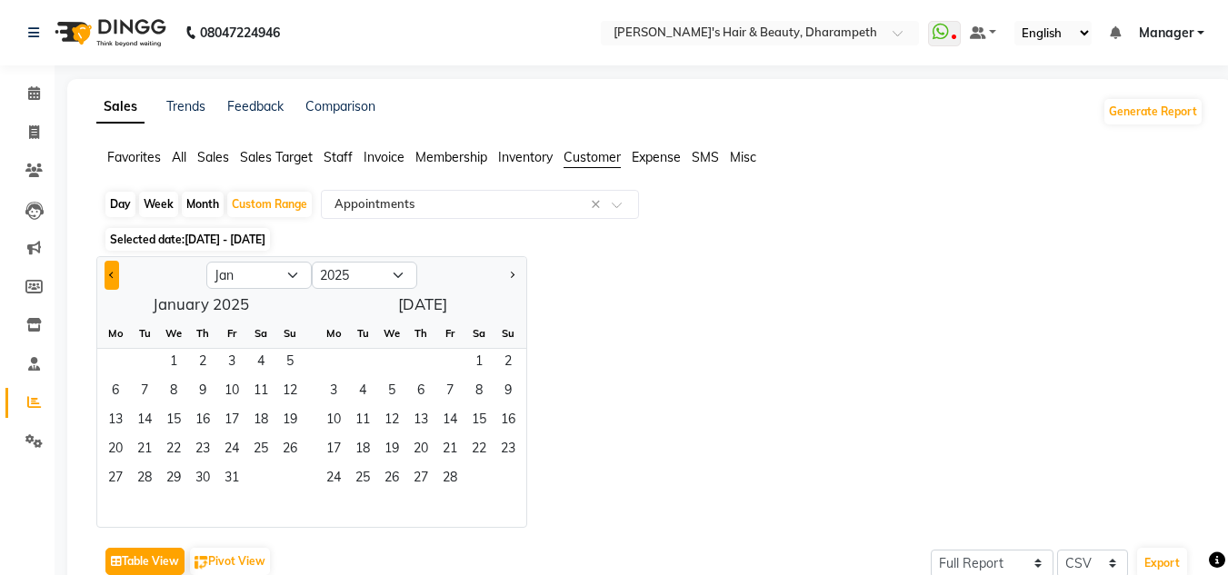
click at [116, 275] on button "Previous month" at bounding box center [112, 275] width 15 height 29
select select "12"
select select "2024"
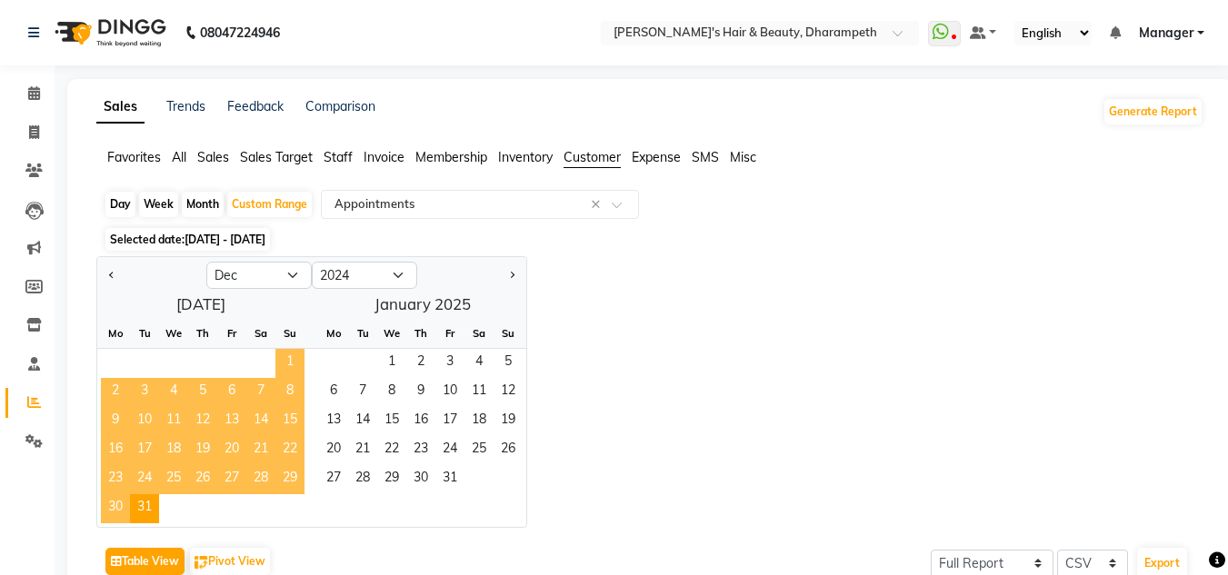
click at [423, 315] on div "[DATE] Mo Tu We Th Fr Sa Su 1 2 3 4 5 6 7 8 9 10 11 12 13 14 15 16 17 18 19 20 …" at bounding box center [311, 408] width 429 height 237
click at [395, 299] on div "[DATE] Mo Tu We Th Fr Sa Su 1 2 3 4 5 6 7 8 9 10 11 12 13 14 15 16 17 18 19 20 …" at bounding box center [311, 408] width 429 height 237
click at [296, 357] on span "1" at bounding box center [289, 363] width 29 height 29
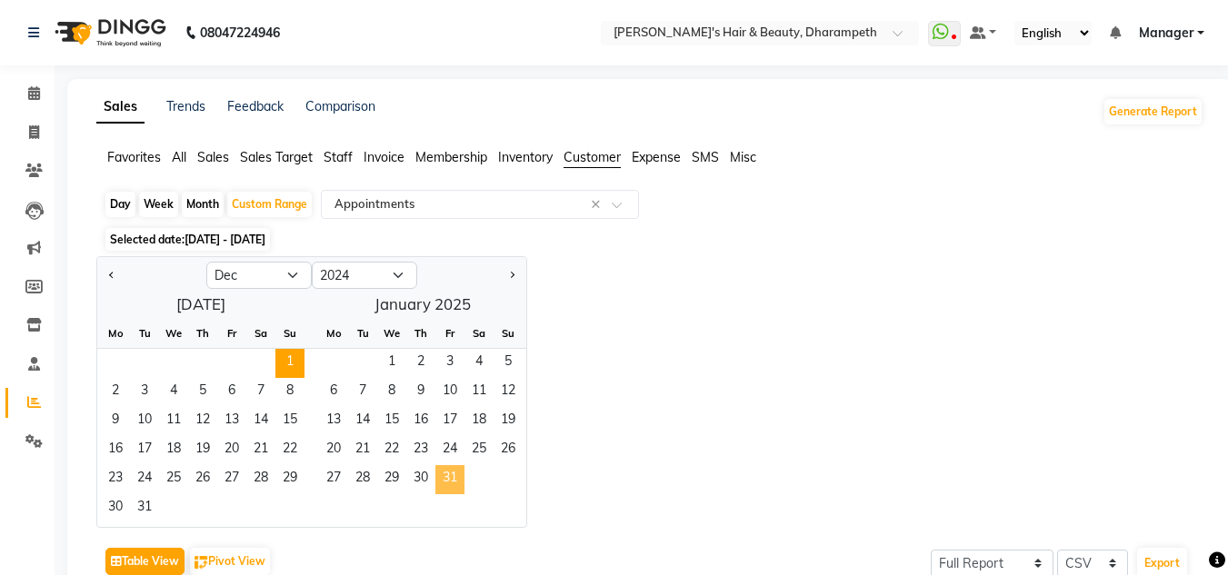
click at [448, 474] on span "31" at bounding box center [449, 479] width 29 height 29
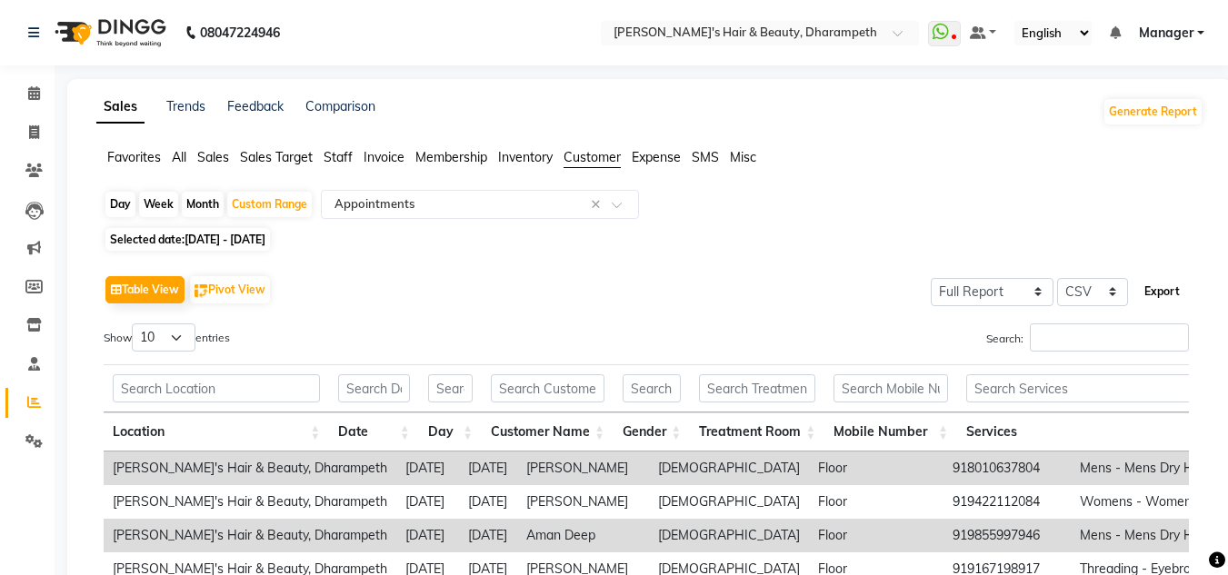
click at [1149, 292] on button "Export" at bounding box center [1162, 291] width 50 height 31
click at [240, 240] on span "[DATE] - [DATE]" at bounding box center [225, 240] width 81 height 14
select select "12"
select select "2024"
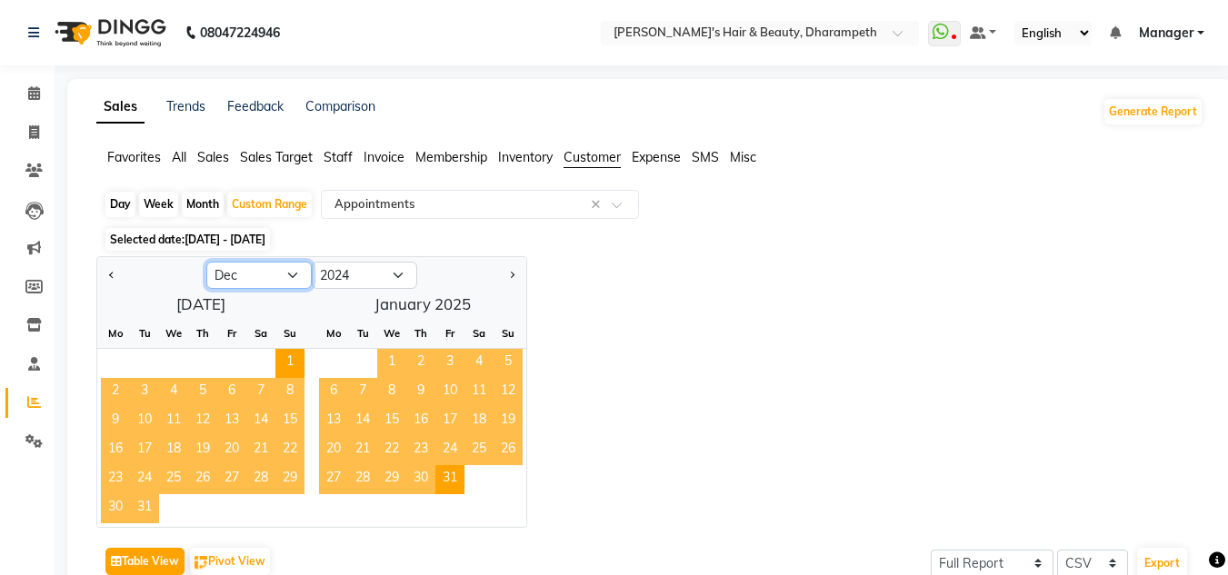
click at [300, 275] on select "Jan Feb Mar Apr May Jun [DATE] Aug Sep Oct Nov Dec" at bounding box center [258, 275] width 105 height 27
select select "2"
click at [206, 262] on select "Jan Feb Mar Apr May Jun [DATE] Aug Sep Oct Nov Dec" at bounding box center [258, 275] width 105 height 27
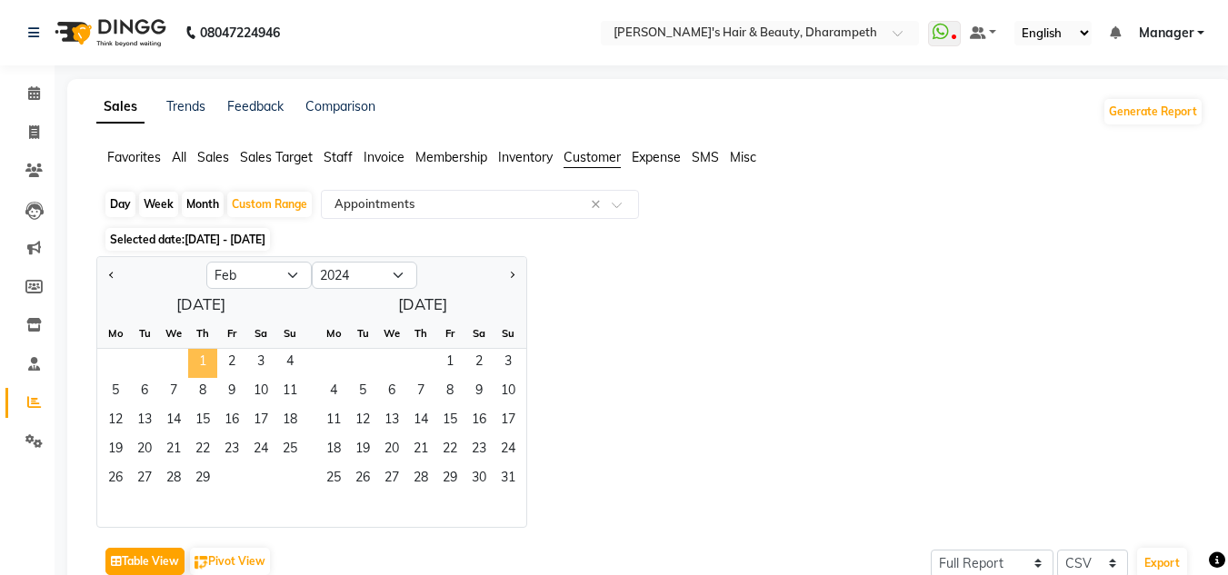
click at [204, 364] on span "1" at bounding box center [202, 363] width 29 height 29
click at [504, 480] on span "31" at bounding box center [508, 479] width 29 height 29
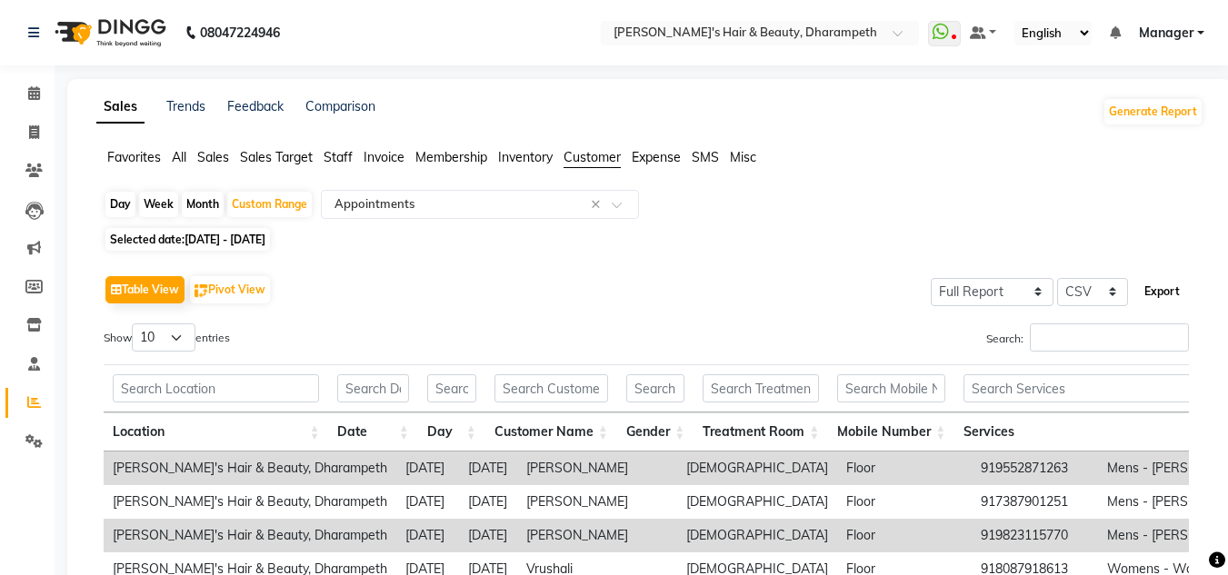
click at [1168, 294] on button "Export" at bounding box center [1162, 291] width 50 height 31
click at [256, 241] on span "[DATE] - [DATE]" at bounding box center [225, 240] width 81 height 14
select select "2"
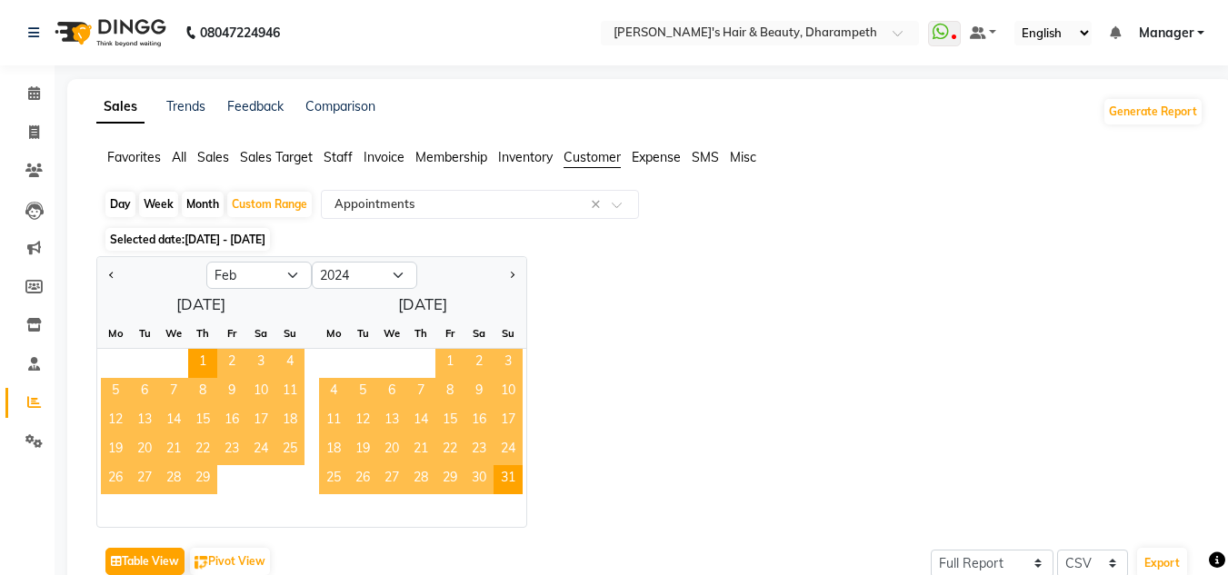
click at [238, 301] on div "[DATE] Mo Tu We Th Fr Sa Su 1 2 3 4 5 6 7 8 9 10 11 12 13 14 15 16 17 18 19 20 …" at bounding box center [311, 408] width 429 height 237
click at [369, 279] on select "2014 2015 2016 2017 2018 2019 2020 2021 2022 2023 2024 2025 2026 2027 2028 2029…" at bounding box center [364, 275] width 105 height 27
select select "2025"
click at [312, 262] on select "2014 2015 2016 2017 2018 2019 2020 2021 2022 2023 2024 2025 2026 2027 2028 2029…" at bounding box center [364, 275] width 105 height 27
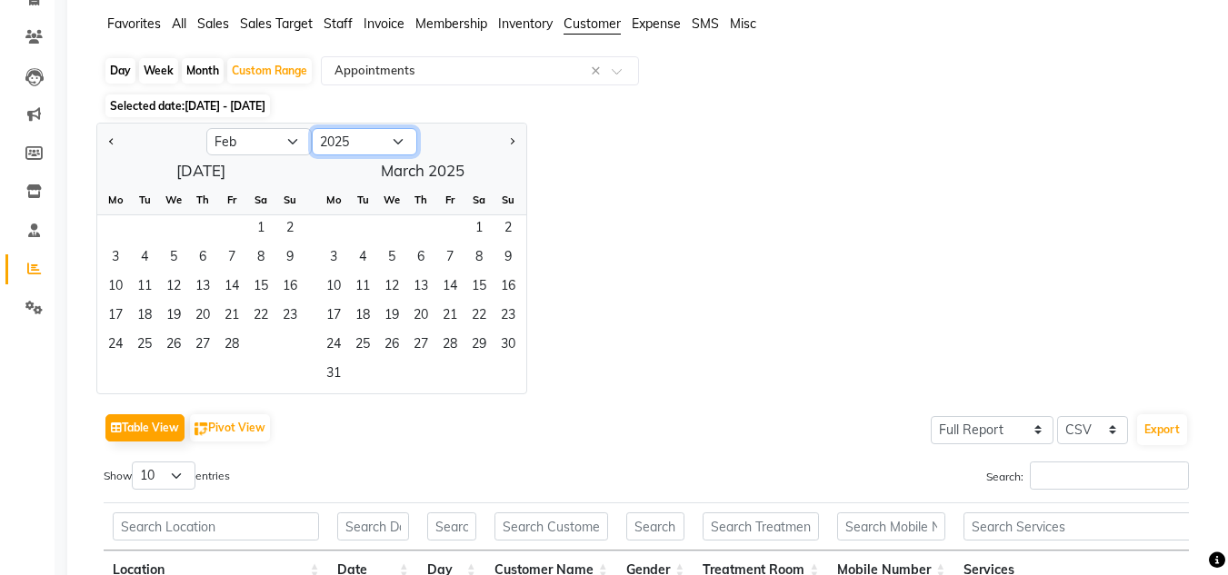
scroll to position [124, 0]
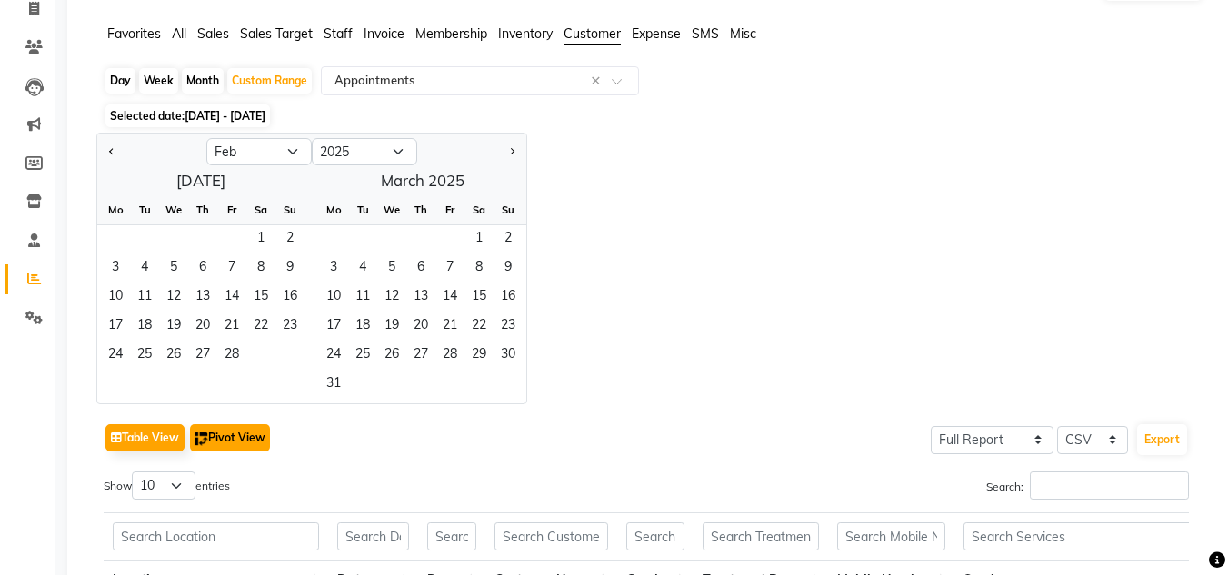
click at [220, 447] on button "Pivot View" at bounding box center [230, 437] width 80 height 27
select select "full_report"
select select "csv"
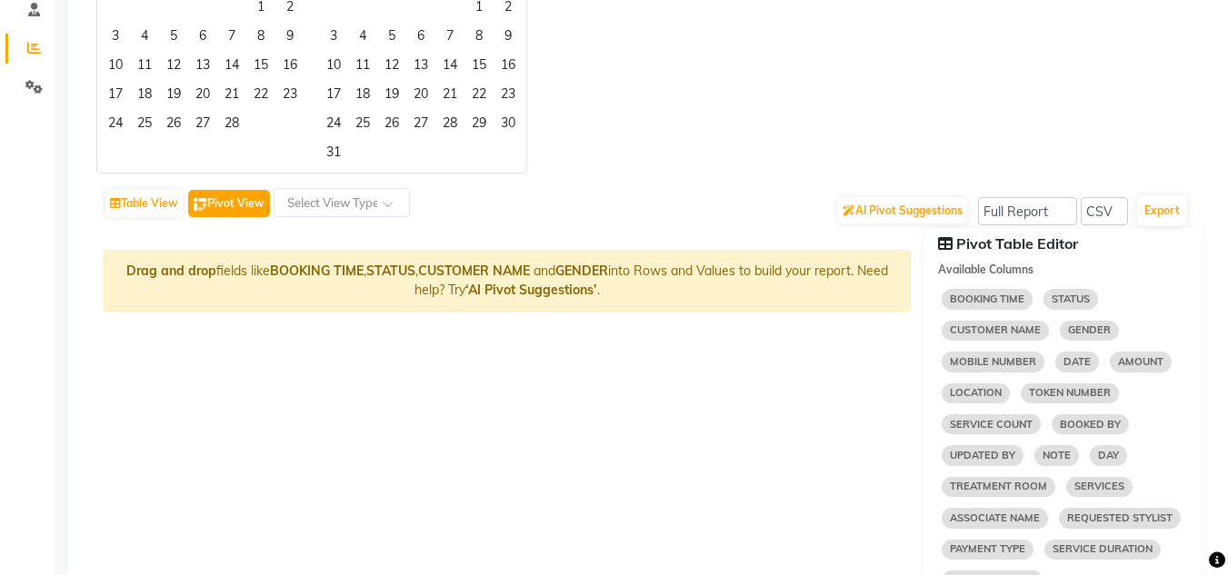
scroll to position [348, 0]
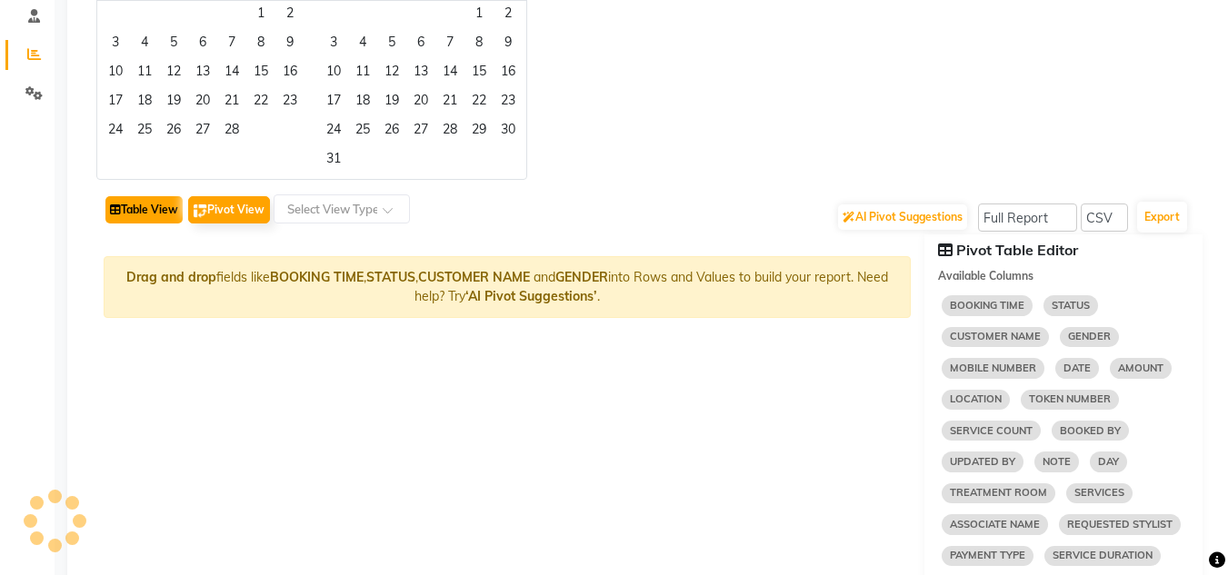
click at [166, 204] on button "Table View" at bounding box center [143, 209] width 77 height 27
select select "full_report"
select select "csv"
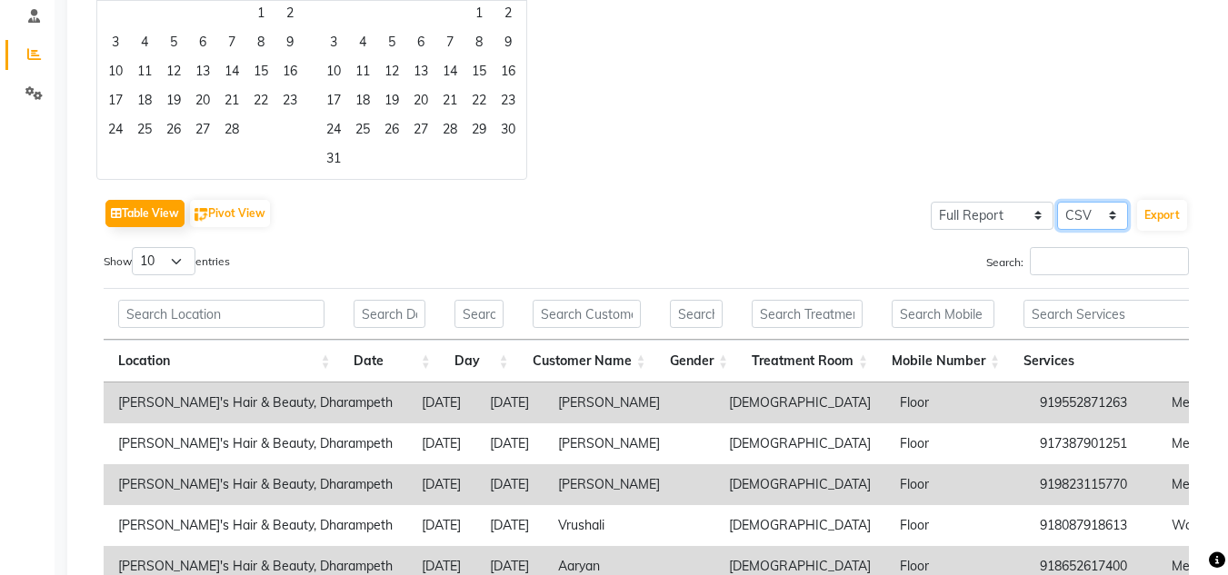
click at [1078, 220] on select "Select CSV PDF" at bounding box center [1092, 216] width 71 height 28
drag, startPoint x: 856, startPoint y: 249, endPoint x: 981, endPoint y: 223, distance: 127.3
click at [981, 223] on div "Table View Pivot View Select Full Report Filtered Report Select CSV PDF Export …" at bounding box center [646, 513] width 1085 height 636
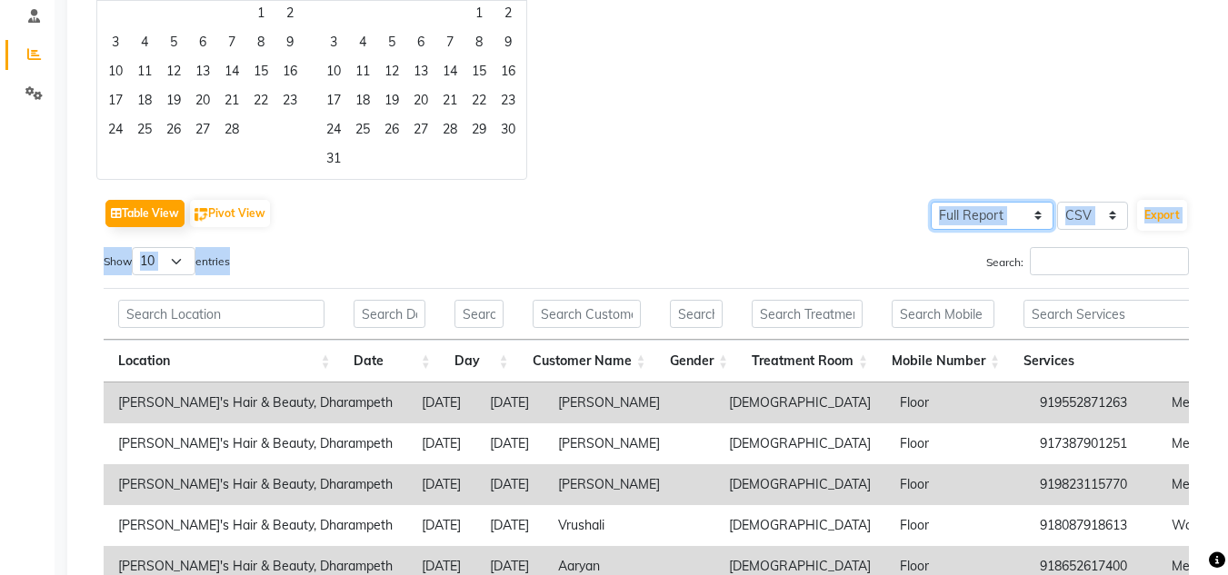
click at [981, 223] on select "Select Full Report Filtered Report" at bounding box center [992, 216] width 123 height 28
select select "filtered_report"
click at [932, 202] on select "Select Full Report Filtered Report" at bounding box center [992, 216] width 123 height 28
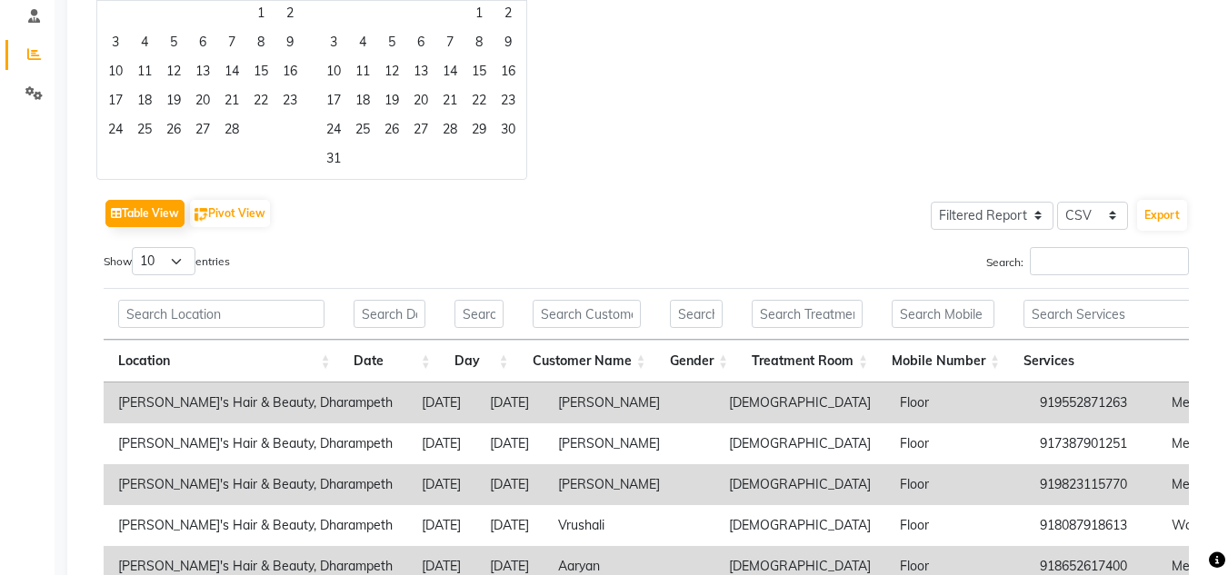
click at [799, 192] on div "Table View Pivot View Select Full Report Filtered Report Select CSV PDF Export …" at bounding box center [646, 512] width 1114 height 665
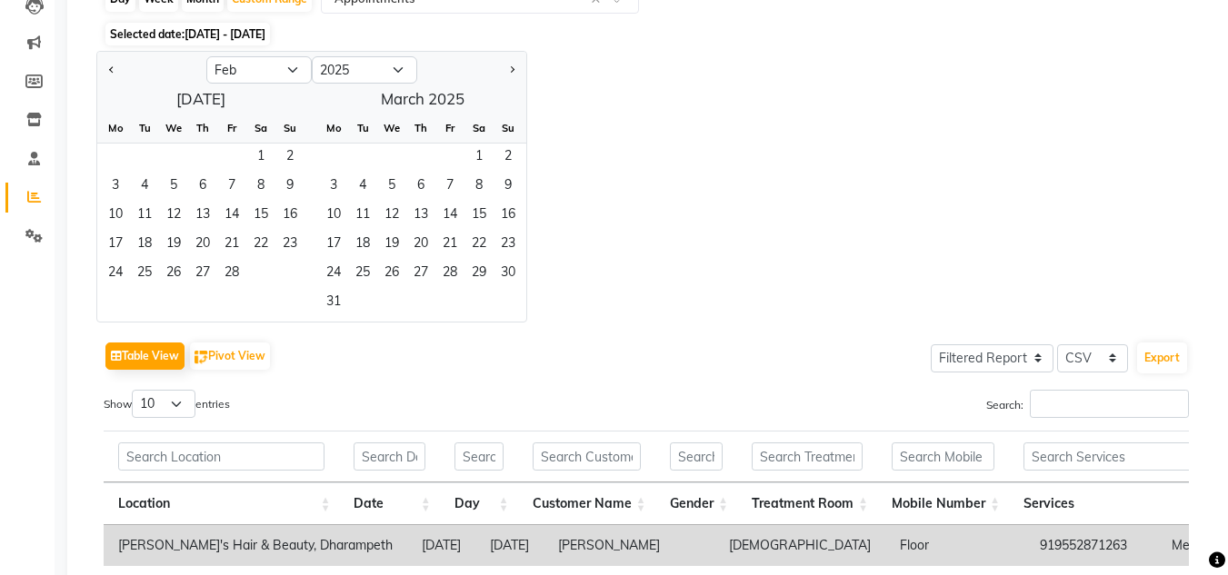
scroll to position [204, 0]
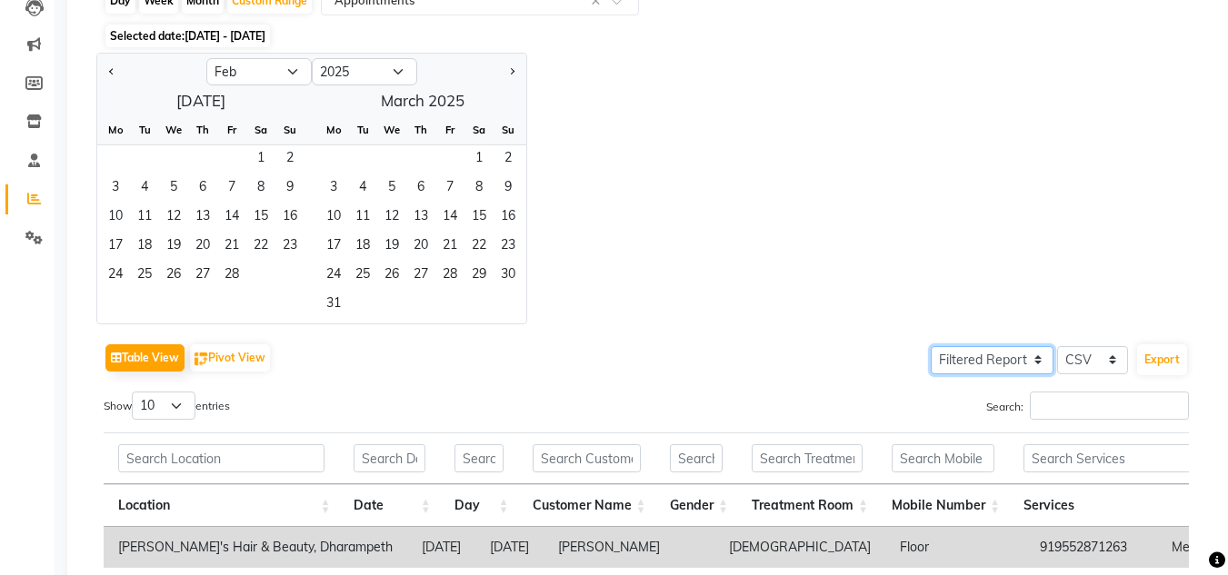
click at [1011, 369] on select "Select Full Report Filtered Report" at bounding box center [992, 360] width 123 height 28
click at [932, 346] on select "Select Full Report Filtered Report" at bounding box center [992, 360] width 123 height 28
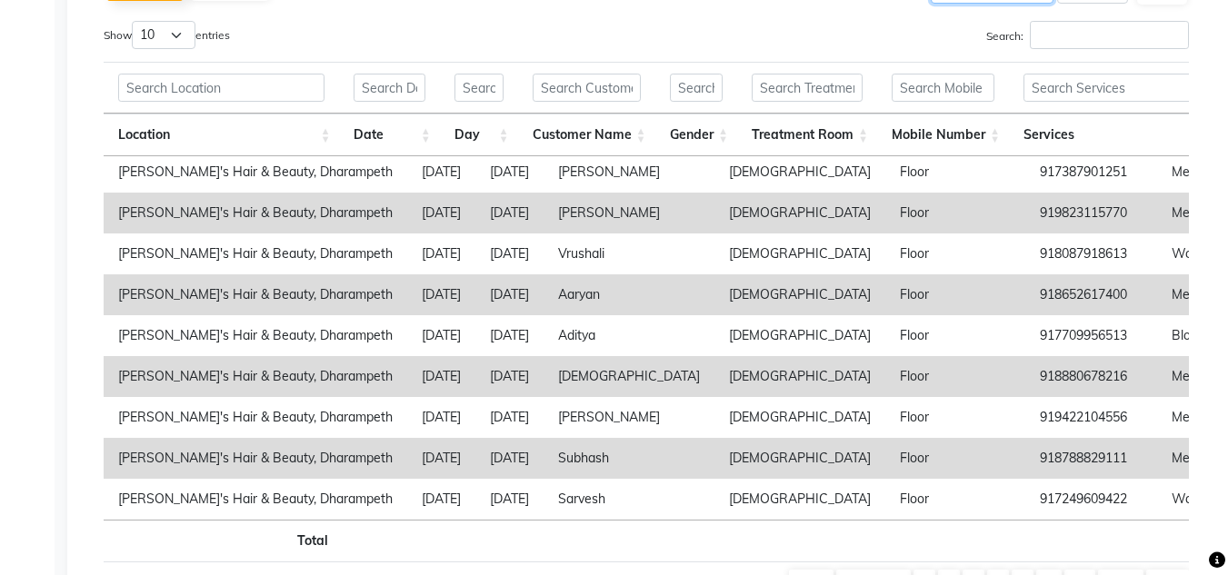
scroll to position [425, 0]
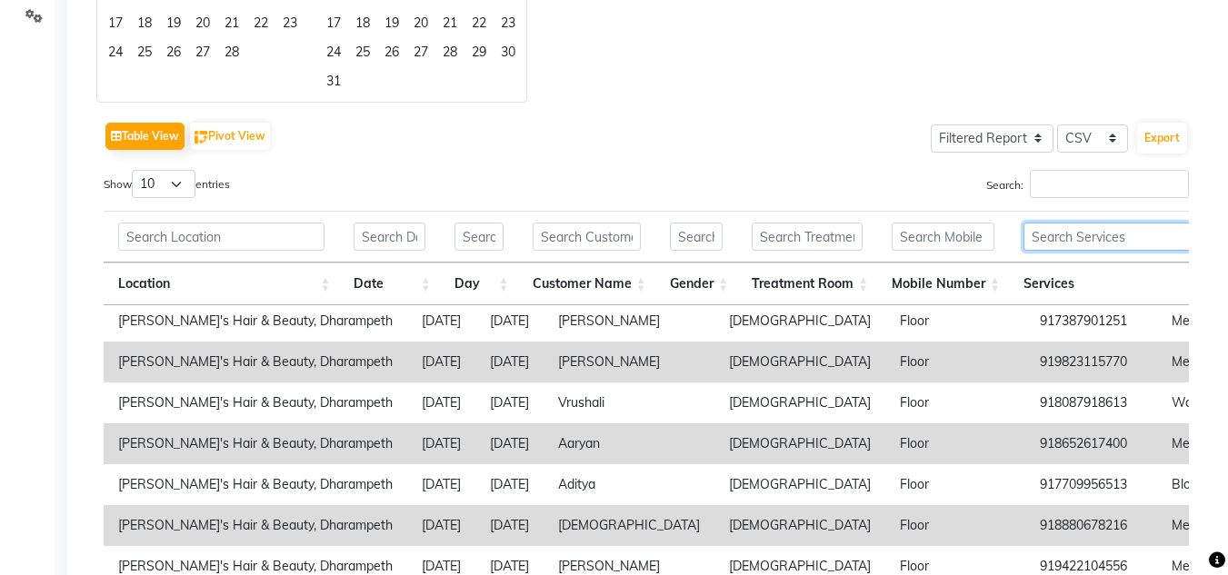
click at [811, 139] on div "Table View Pivot View Select Full Report Filtered Report Select CSV PDF Export" at bounding box center [646, 136] width 1085 height 38
click at [1152, 138] on button "Export" at bounding box center [1162, 138] width 50 height 31
click at [1158, 135] on button "Export" at bounding box center [1162, 138] width 50 height 31
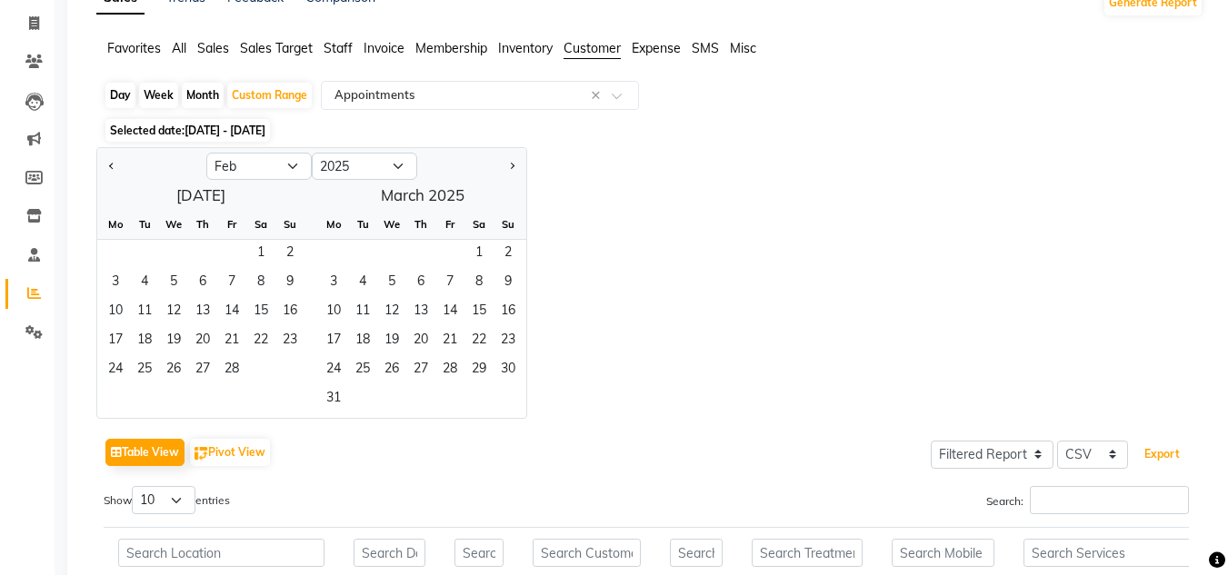
scroll to position [67, 0]
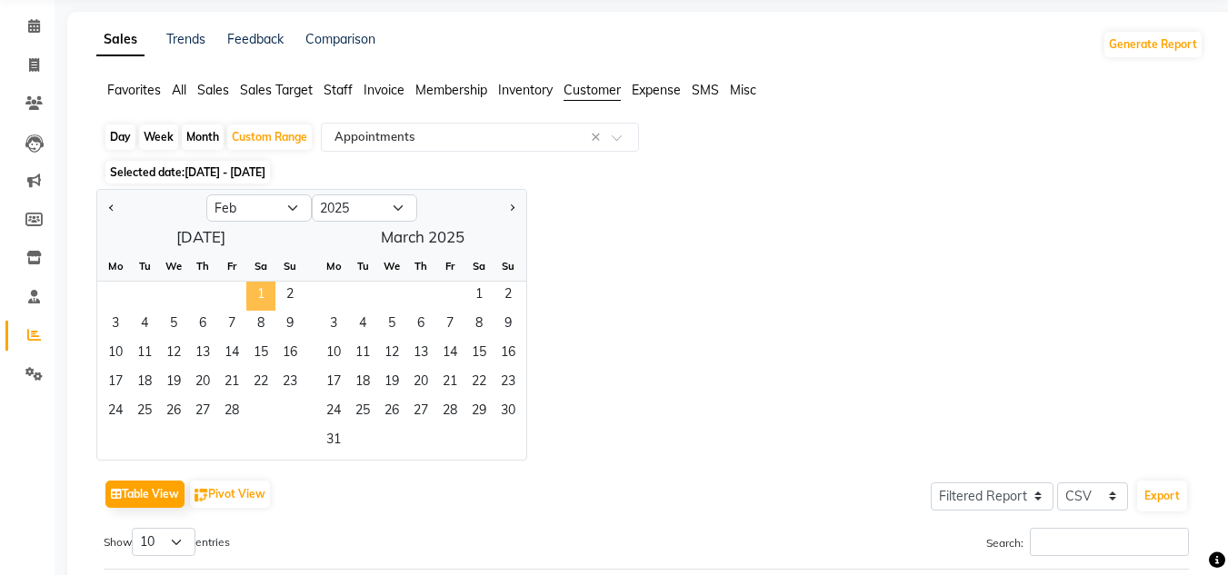
click at [257, 291] on span "1" at bounding box center [260, 296] width 29 height 29
click at [335, 430] on span "31" at bounding box center [333, 441] width 29 height 29
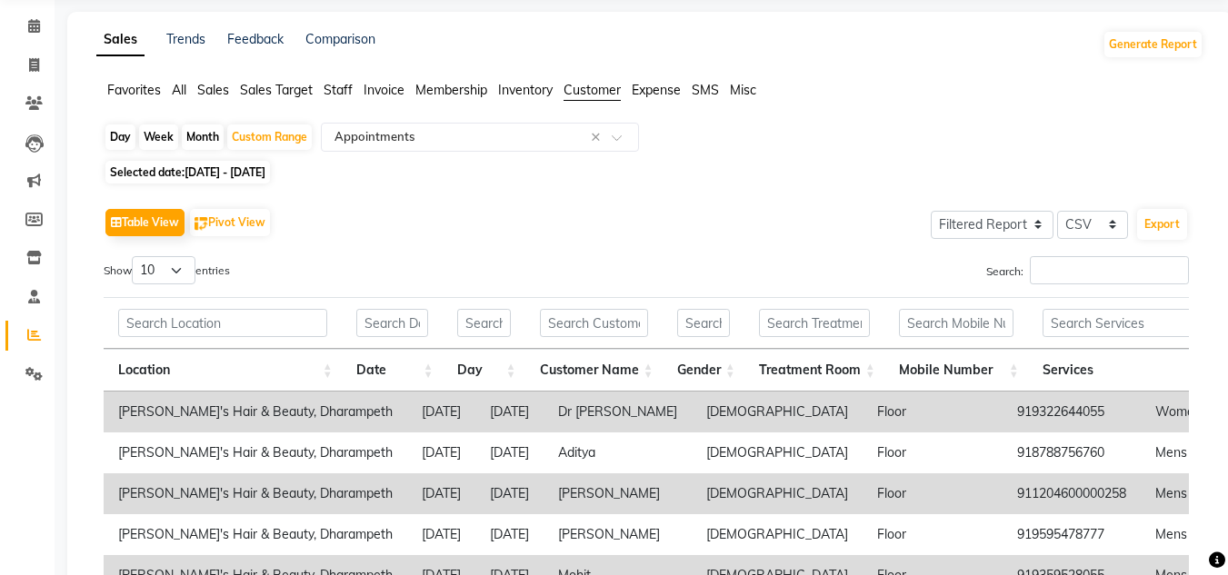
scroll to position [0, 0]
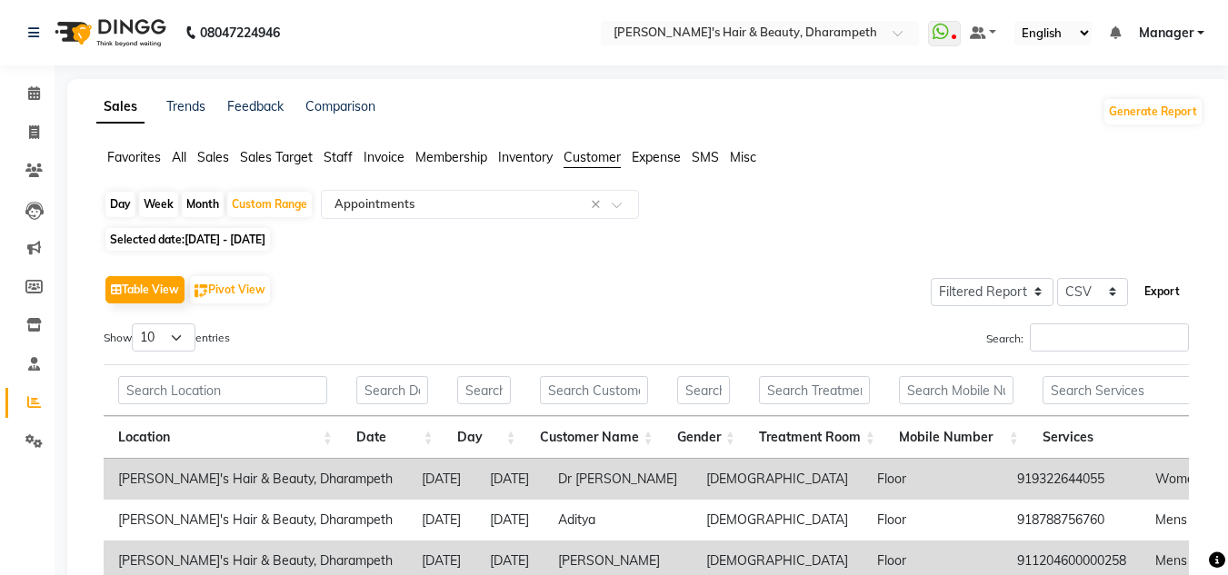
click at [1162, 288] on button "Export" at bounding box center [1162, 291] width 50 height 31
